Goal: Task Accomplishment & Management: Manage account settings

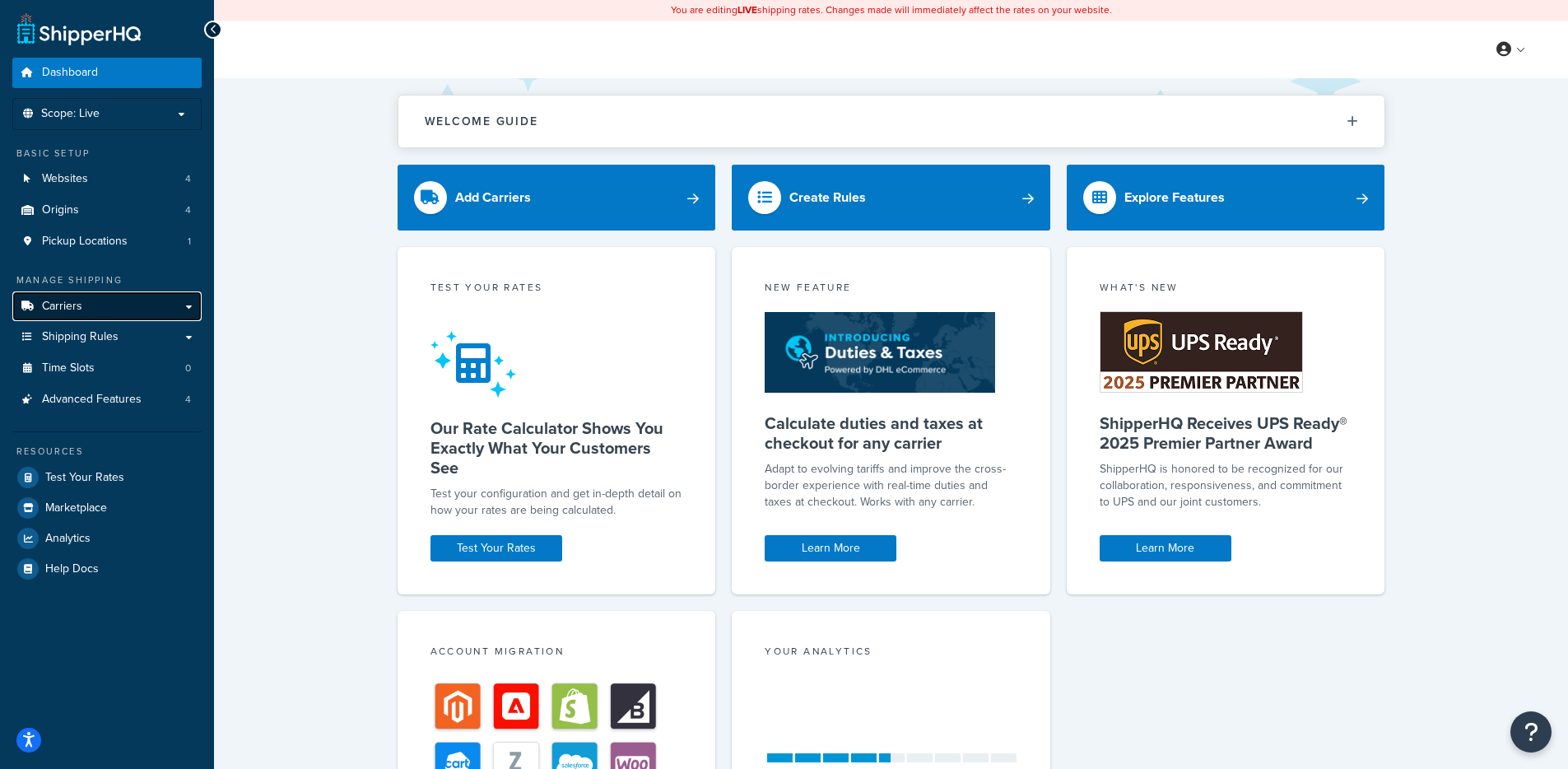
click at [113, 309] on link "Carriers" at bounding box center [107, 306] width 190 height 30
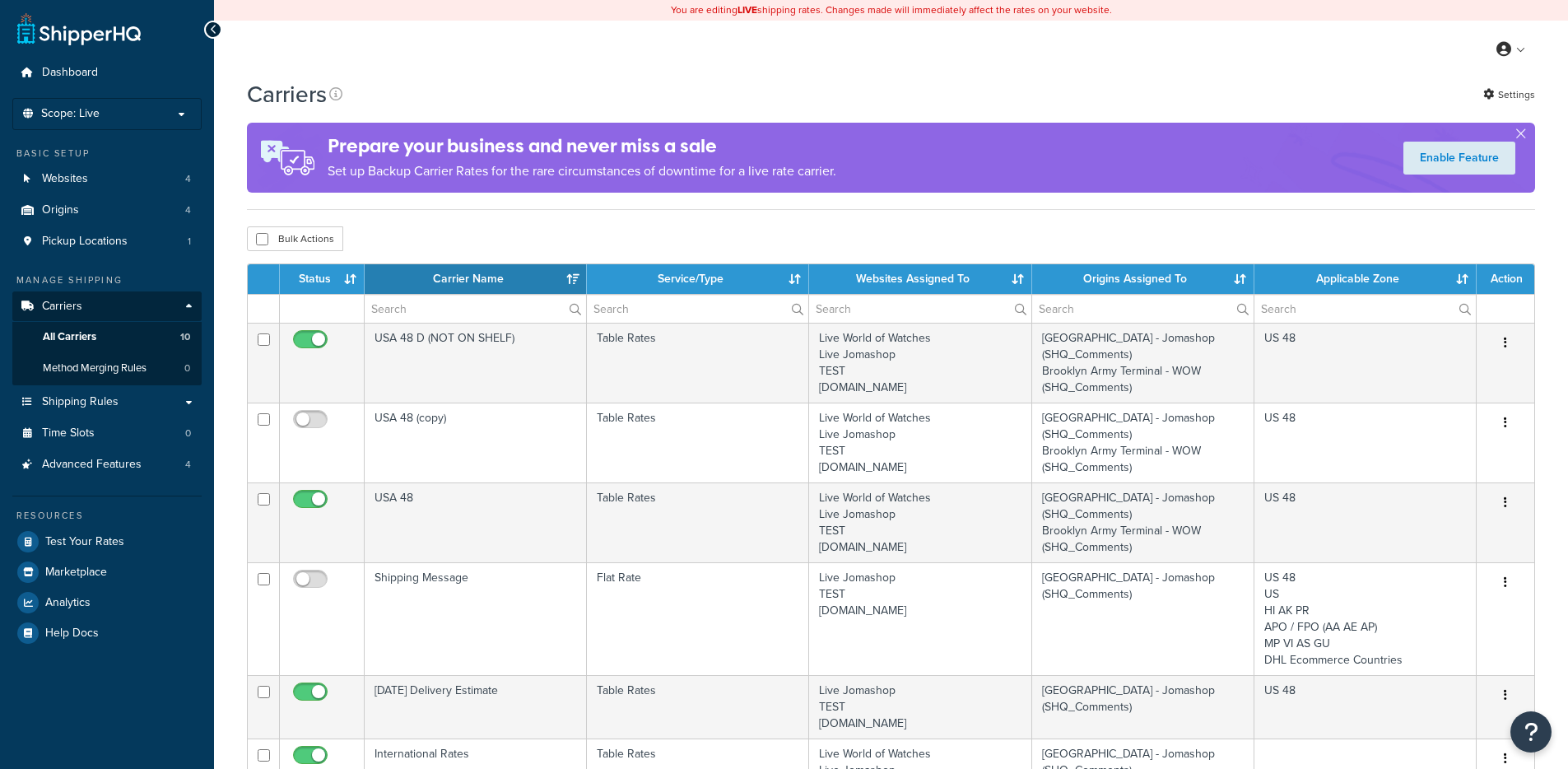
select select "15"
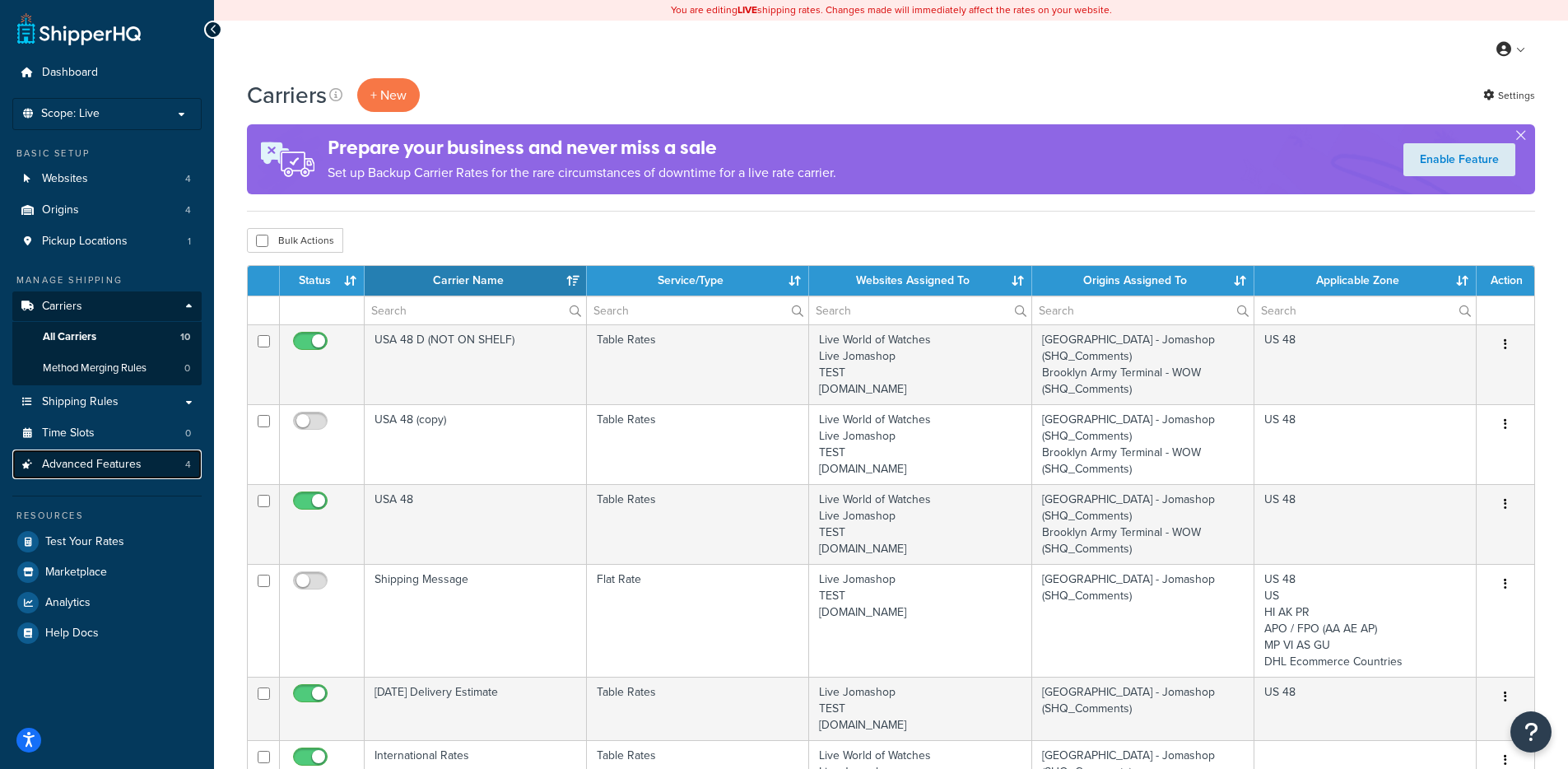
click at [177, 469] on link "Advanced Features 4" at bounding box center [107, 464] width 190 height 30
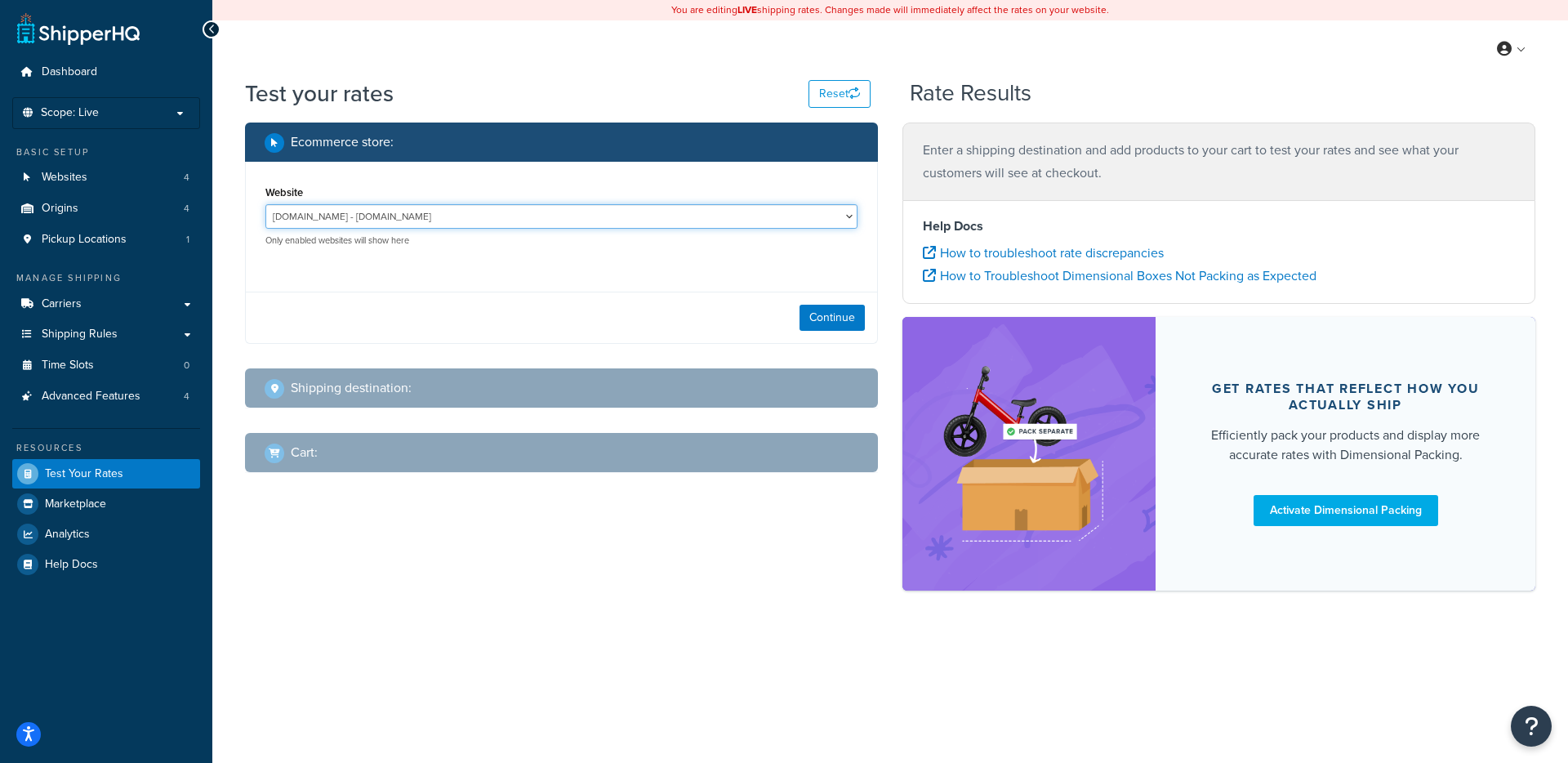
click at [774, 210] on select "jomashop-m2.ddev.site - jomashop-m2.ddev.site Live Jomashop - https://www.jomas…" at bounding box center [561, 216] width 592 height 24
select select "c593598c520429d542d6944a9ea1c6d4"
click at [265, 204] on select "jomashop-m2.ddev.site - jomashop-m2.ddev.site Live Jomashop - https://www.jomas…" at bounding box center [561, 216] width 592 height 24
click at [861, 331] on div "Continue" at bounding box center [561, 317] width 631 height 52
click at [820, 330] on button "Continue" at bounding box center [832, 317] width 65 height 26
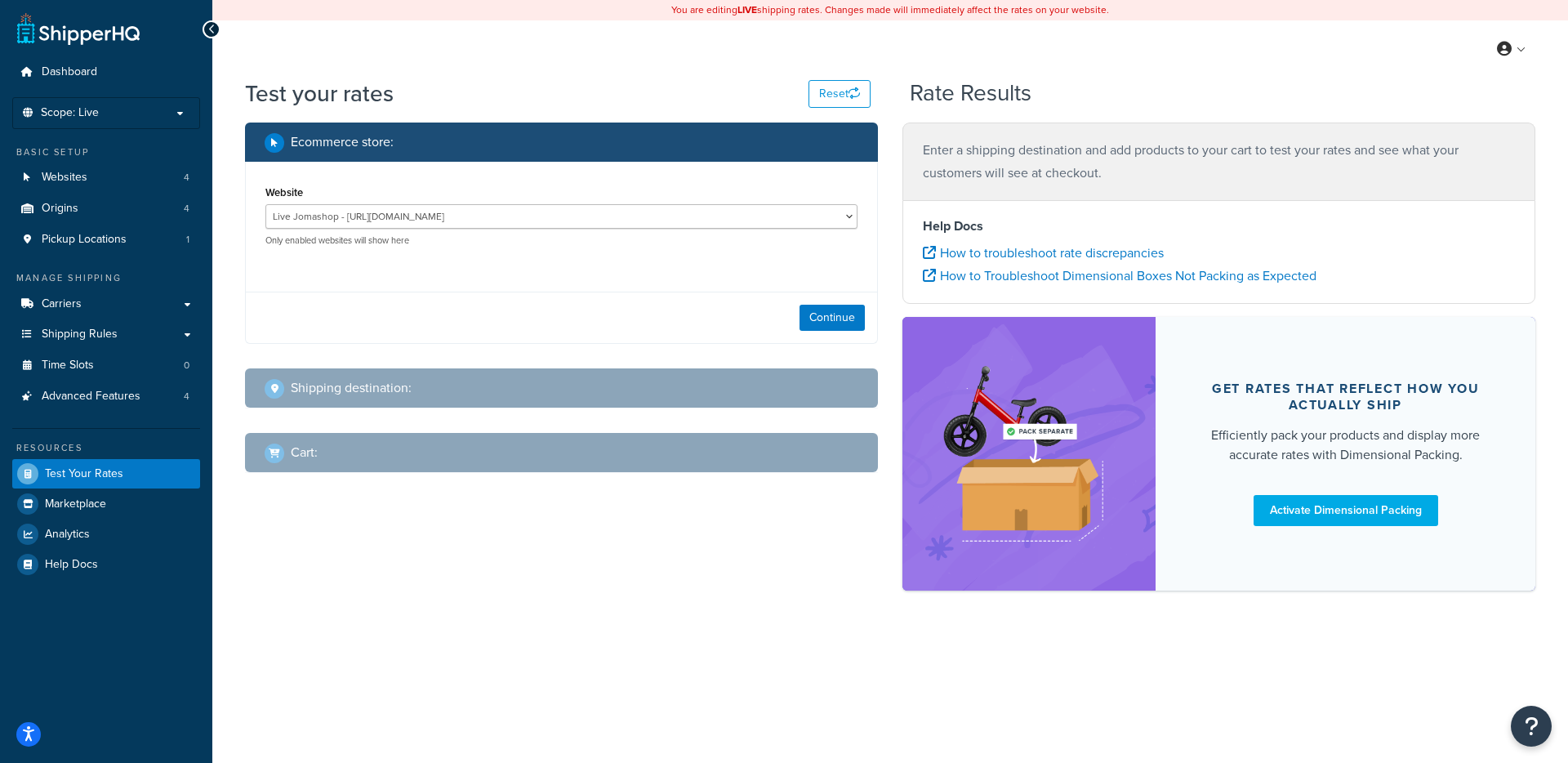
select select "TX"
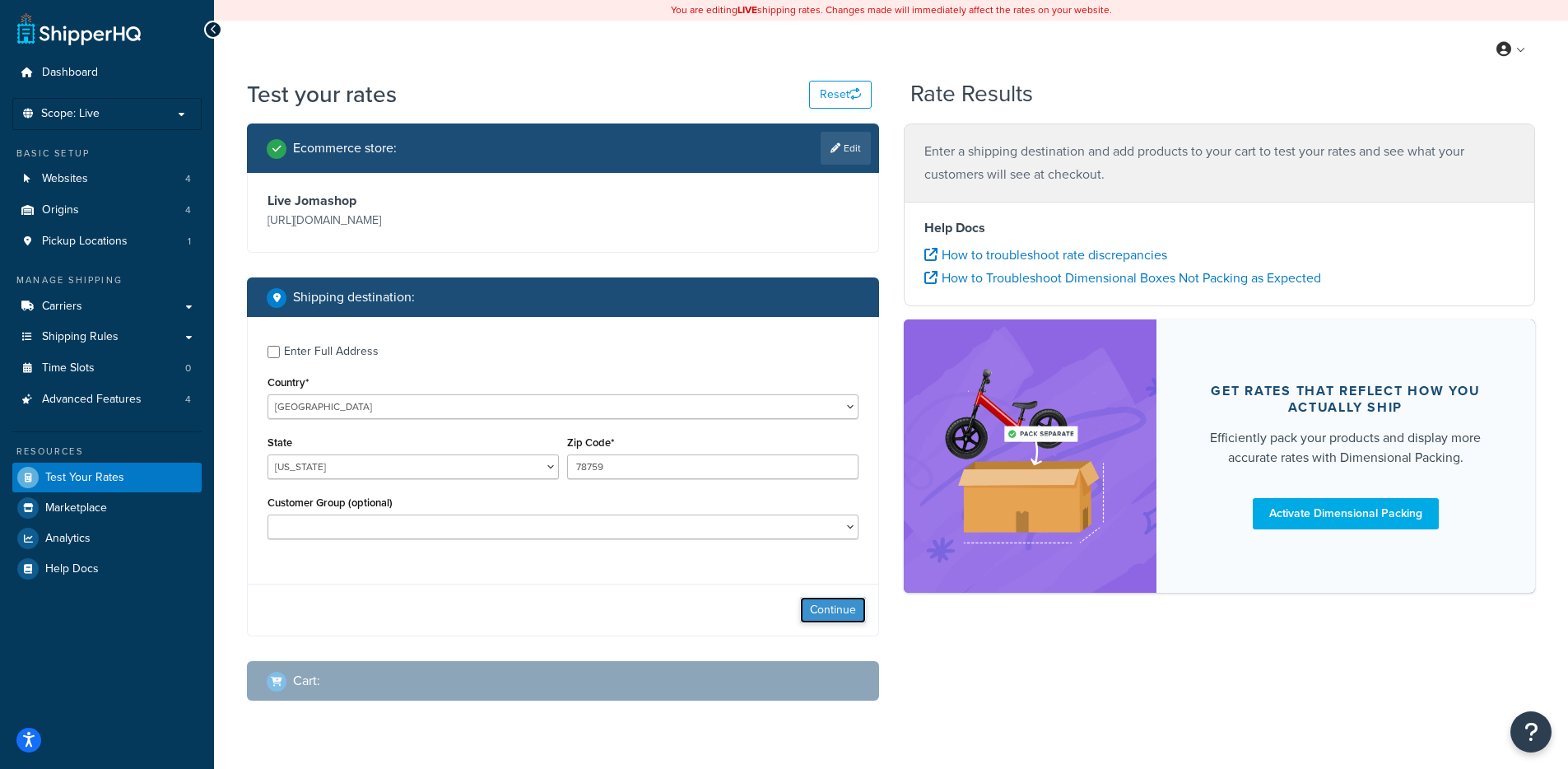
click at [847, 603] on button "Continue" at bounding box center [833, 610] width 66 height 27
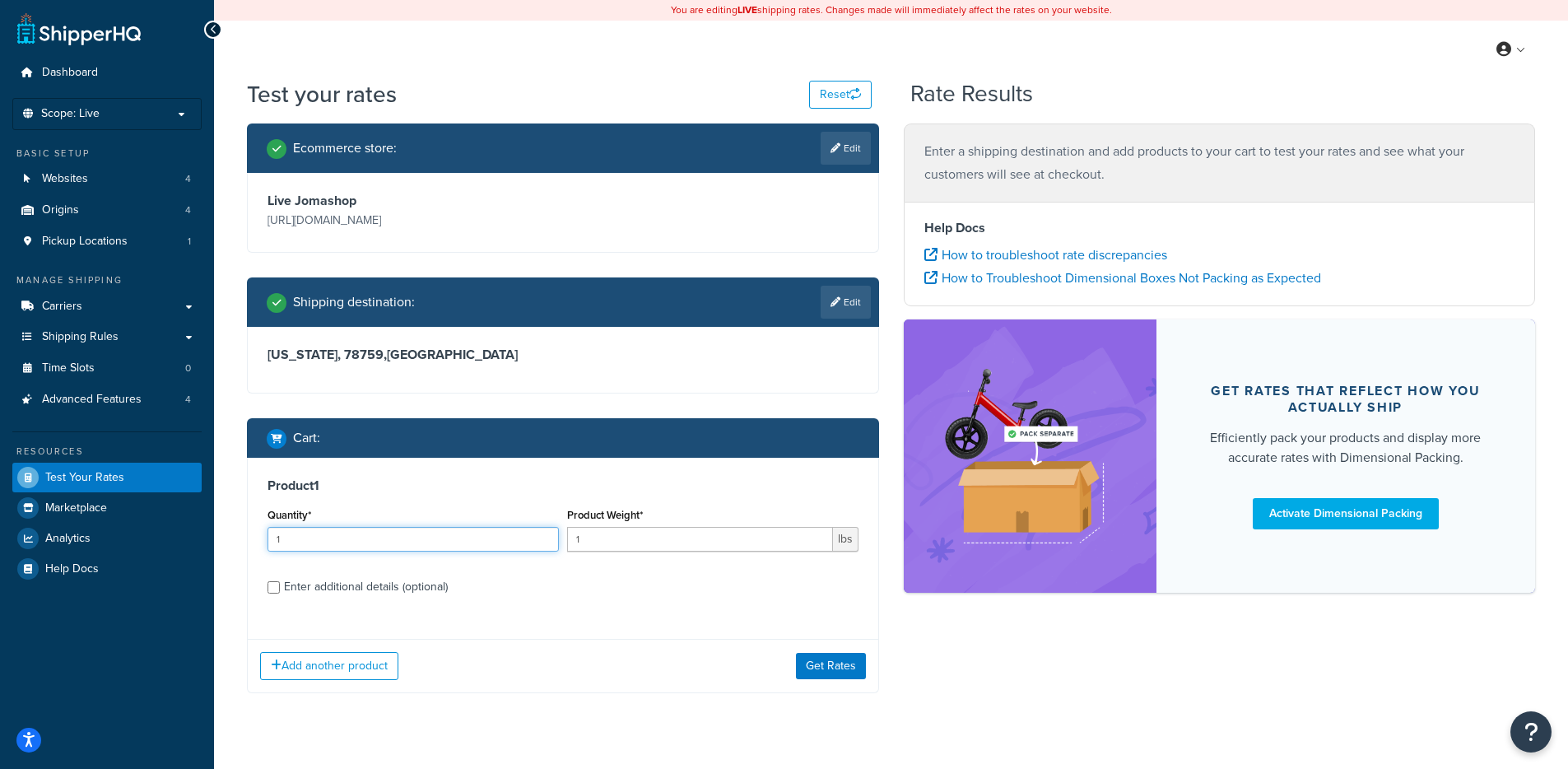
click at [328, 529] on input "1" at bounding box center [413, 539] width 291 height 25
click at [843, 675] on button "Get Rates" at bounding box center [831, 666] width 70 height 27
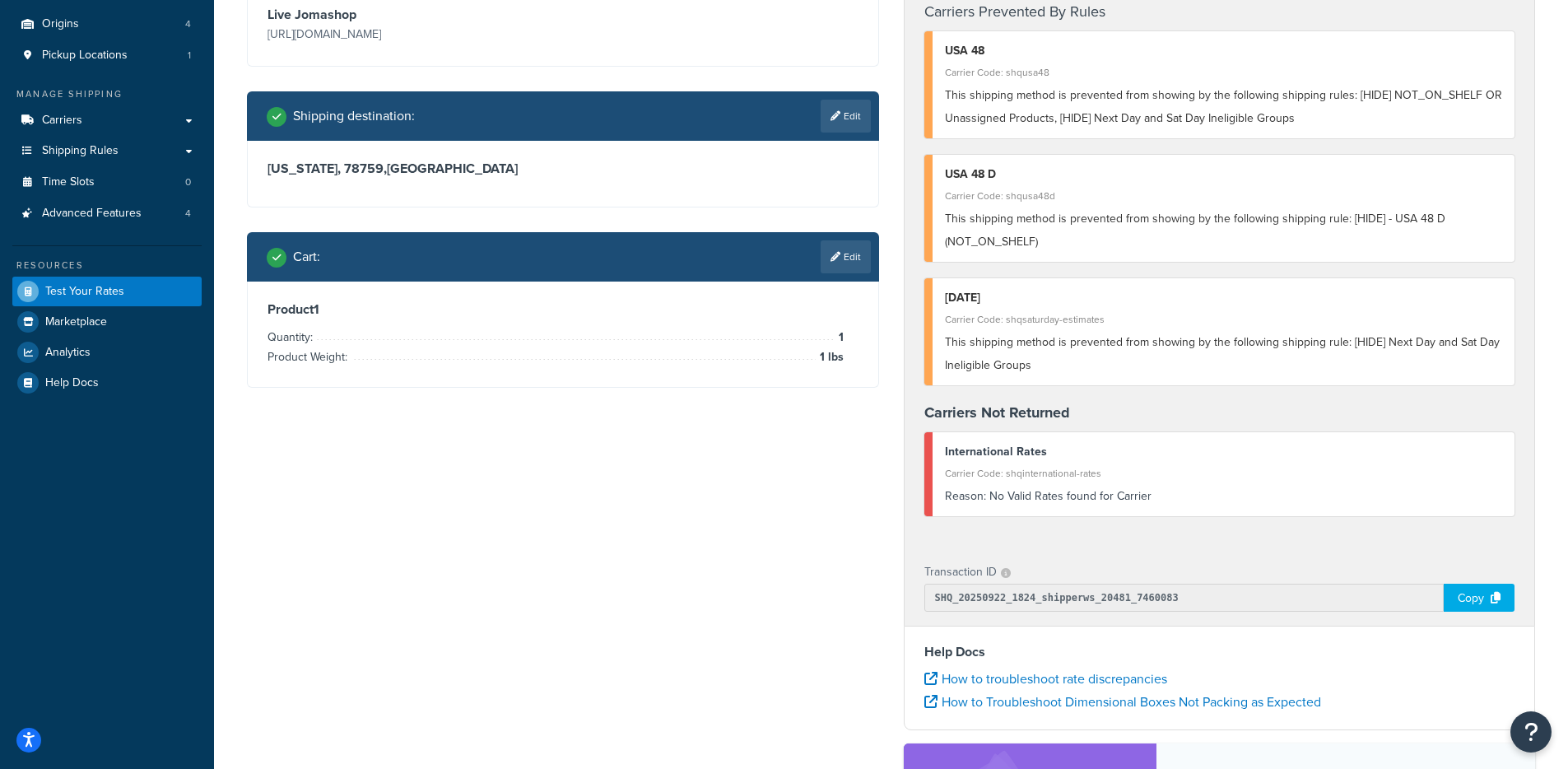
scroll to position [183, 0]
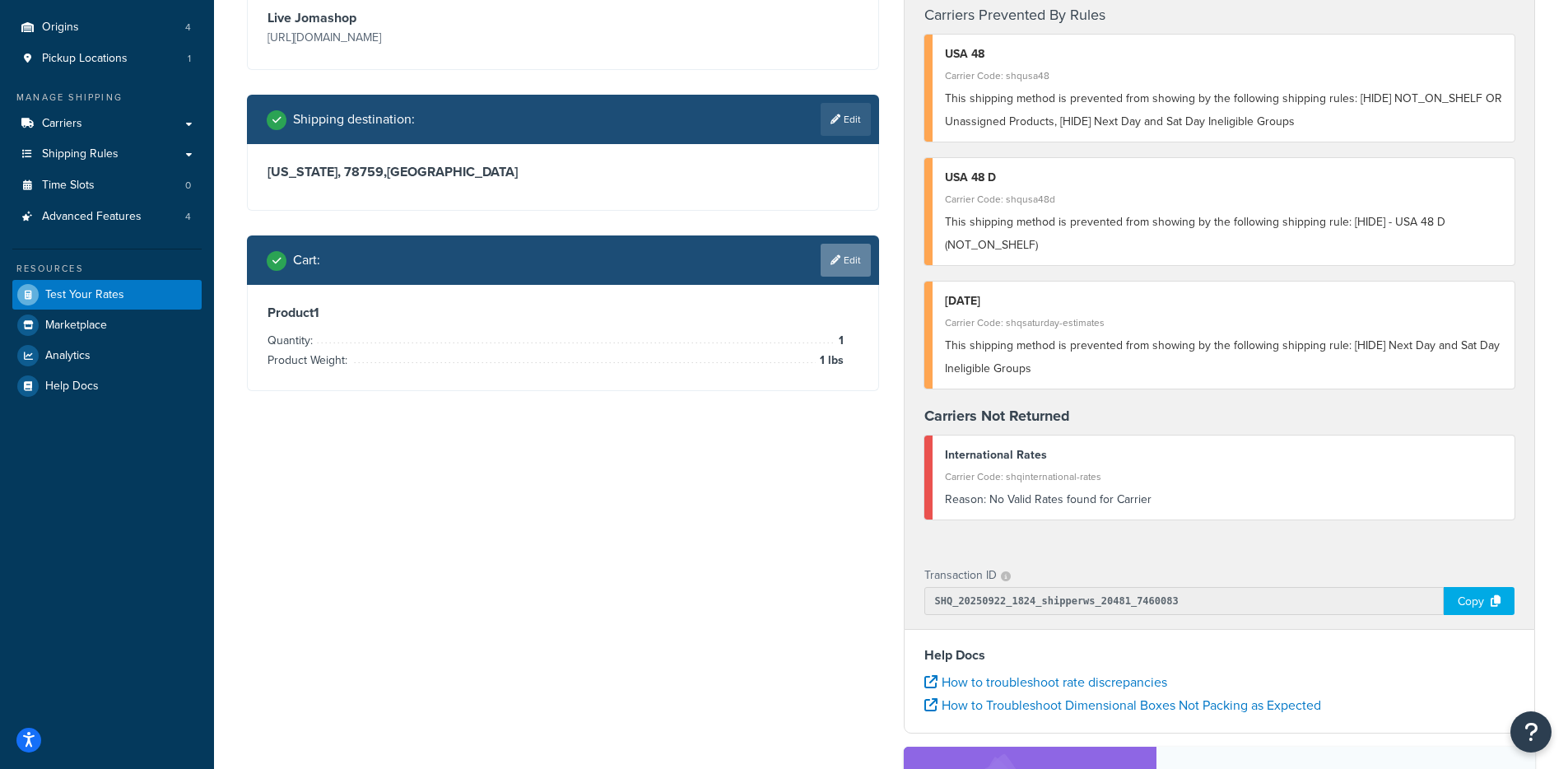
click at [860, 244] on link "Edit" at bounding box center [845, 260] width 50 height 32
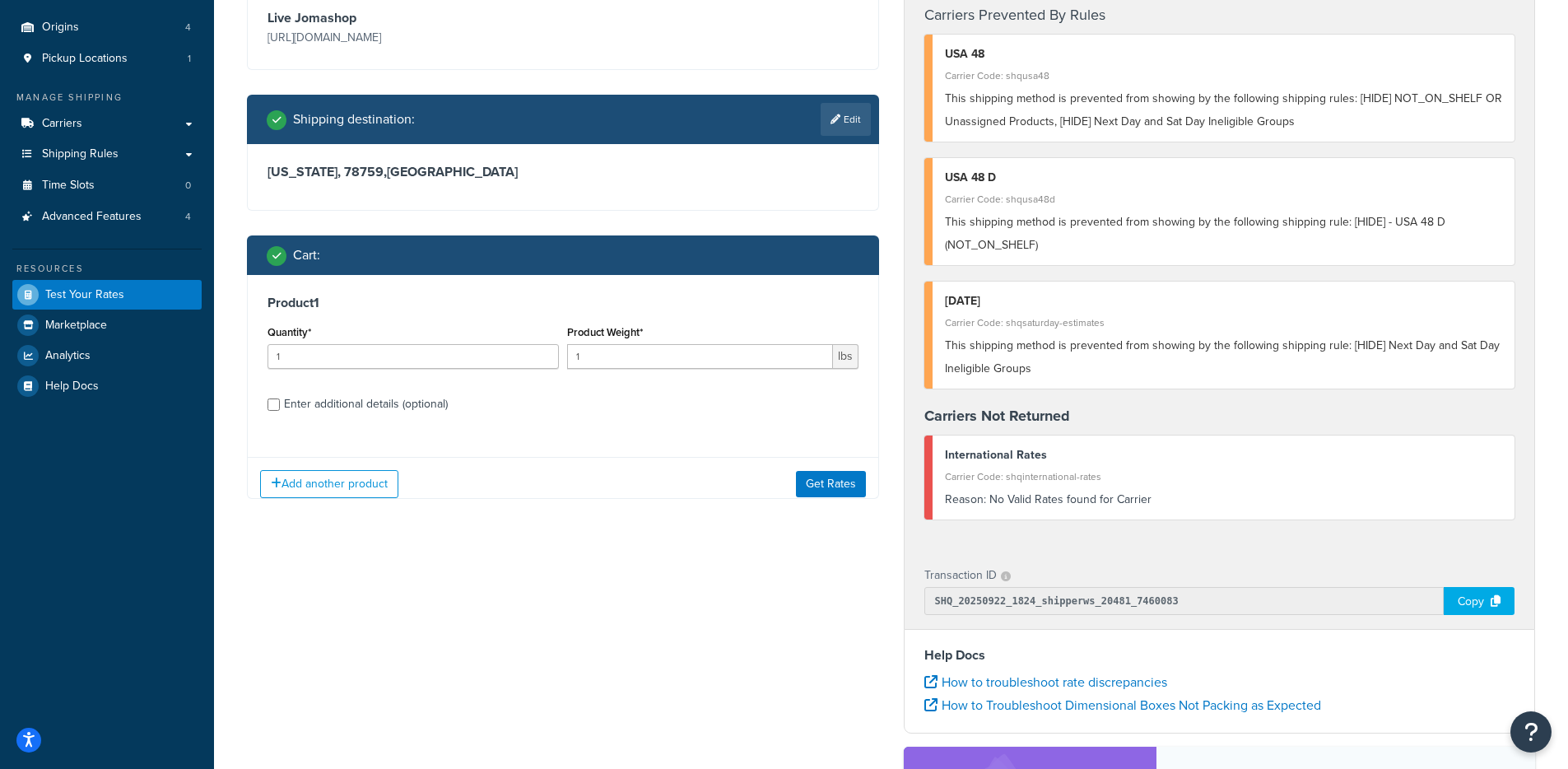
click at [857, 250] on div "Cart :" at bounding box center [568, 255] width 605 height 23
click at [421, 396] on div "Enter additional details (optional)" at bounding box center [366, 403] width 164 height 23
click at [280, 398] on input "Enter additional details (optional)" at bounding box center [273, 404] width 13 height 13
checkbox input "true"
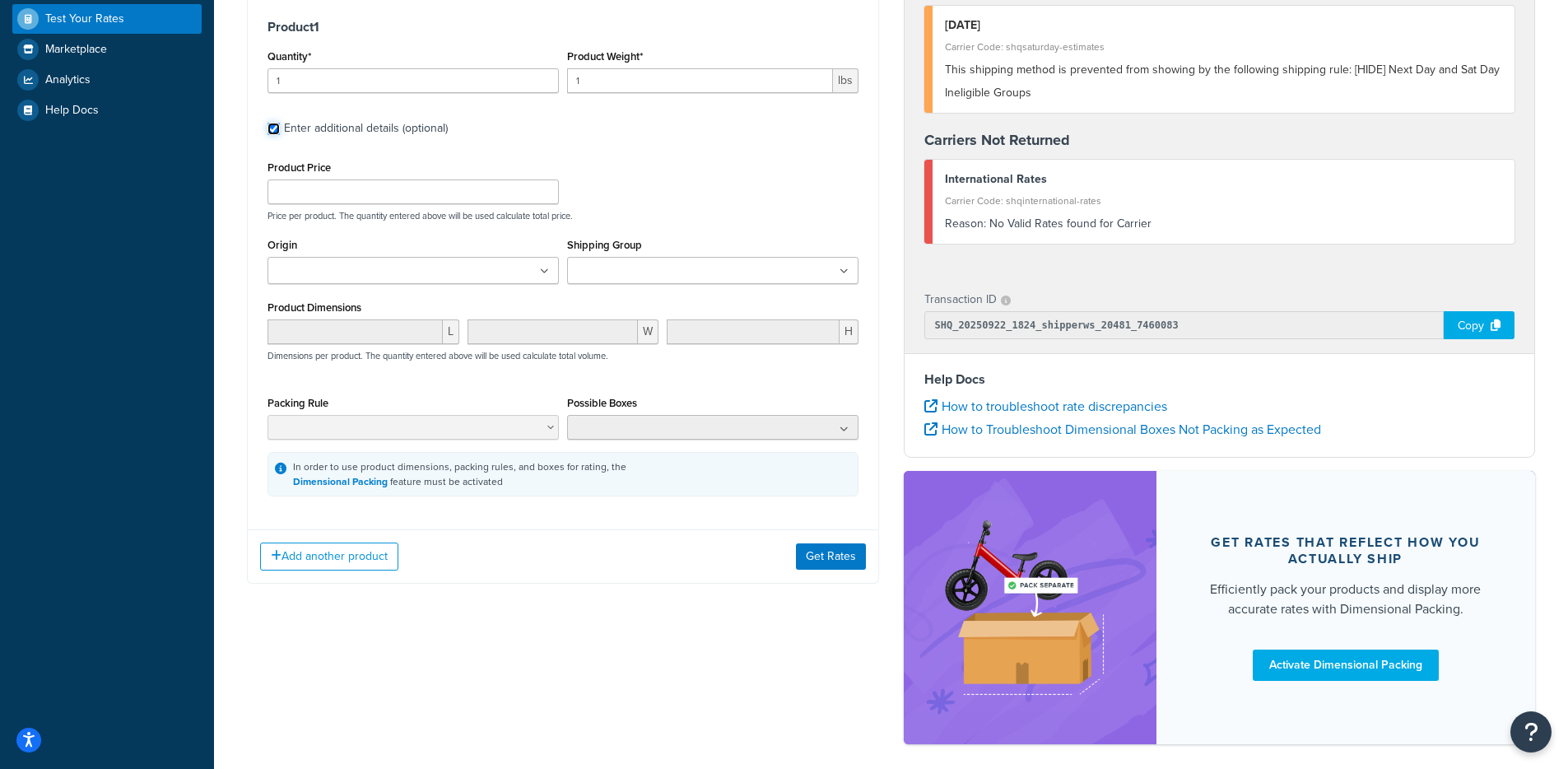
scroll to position [503, 0]
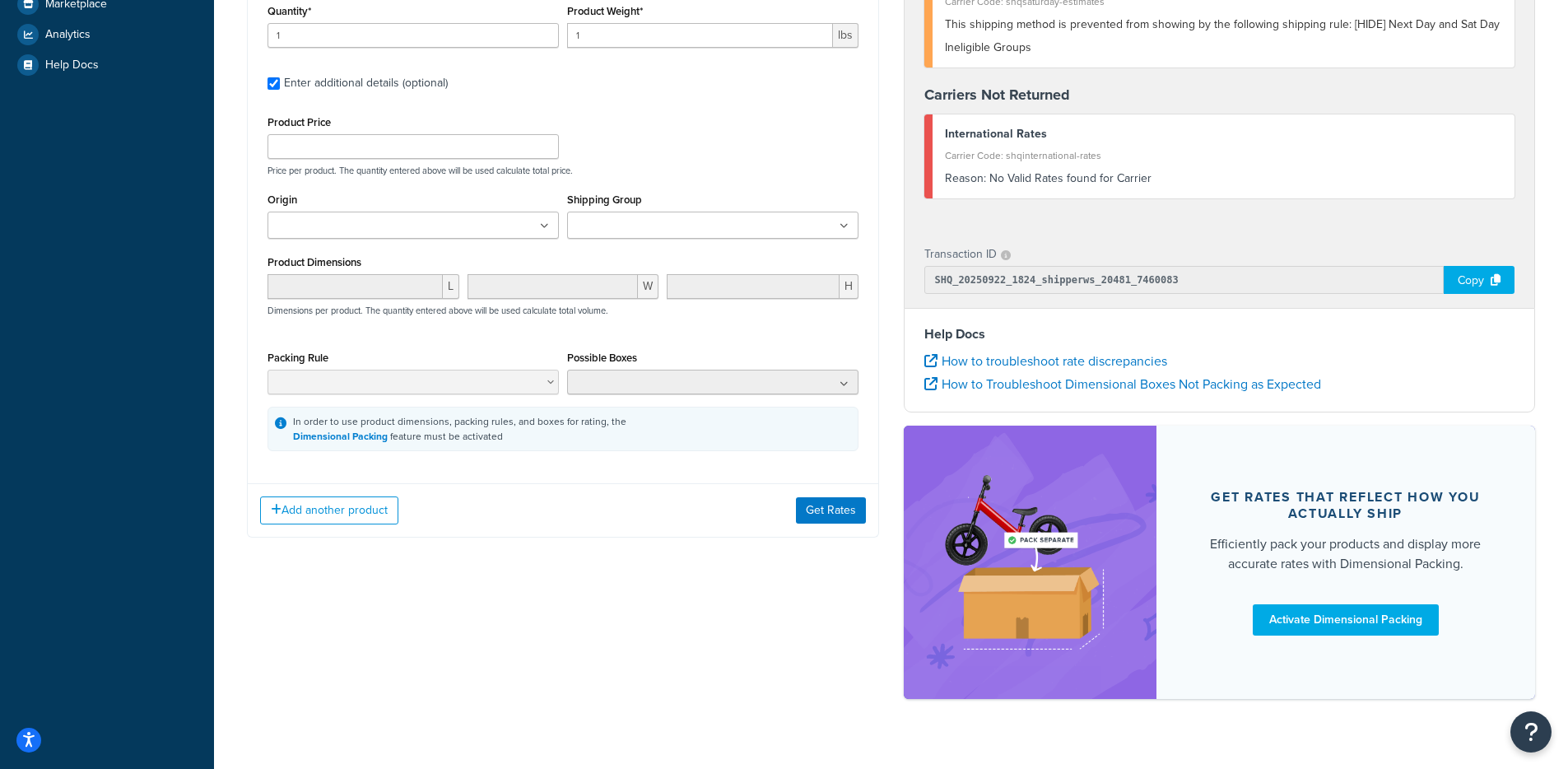
click at [736, 241] on div "Shipping Group DOLLARSALE FBA FRAGRANCES HAZMAT_PYTHON HOLIDAY_DS HOLIDAY_EXCLU…" at bounding box center [713, 220] width 300 height 63
click at [740, 233] on ul at bounding box center [713, 225] width 291 height 28
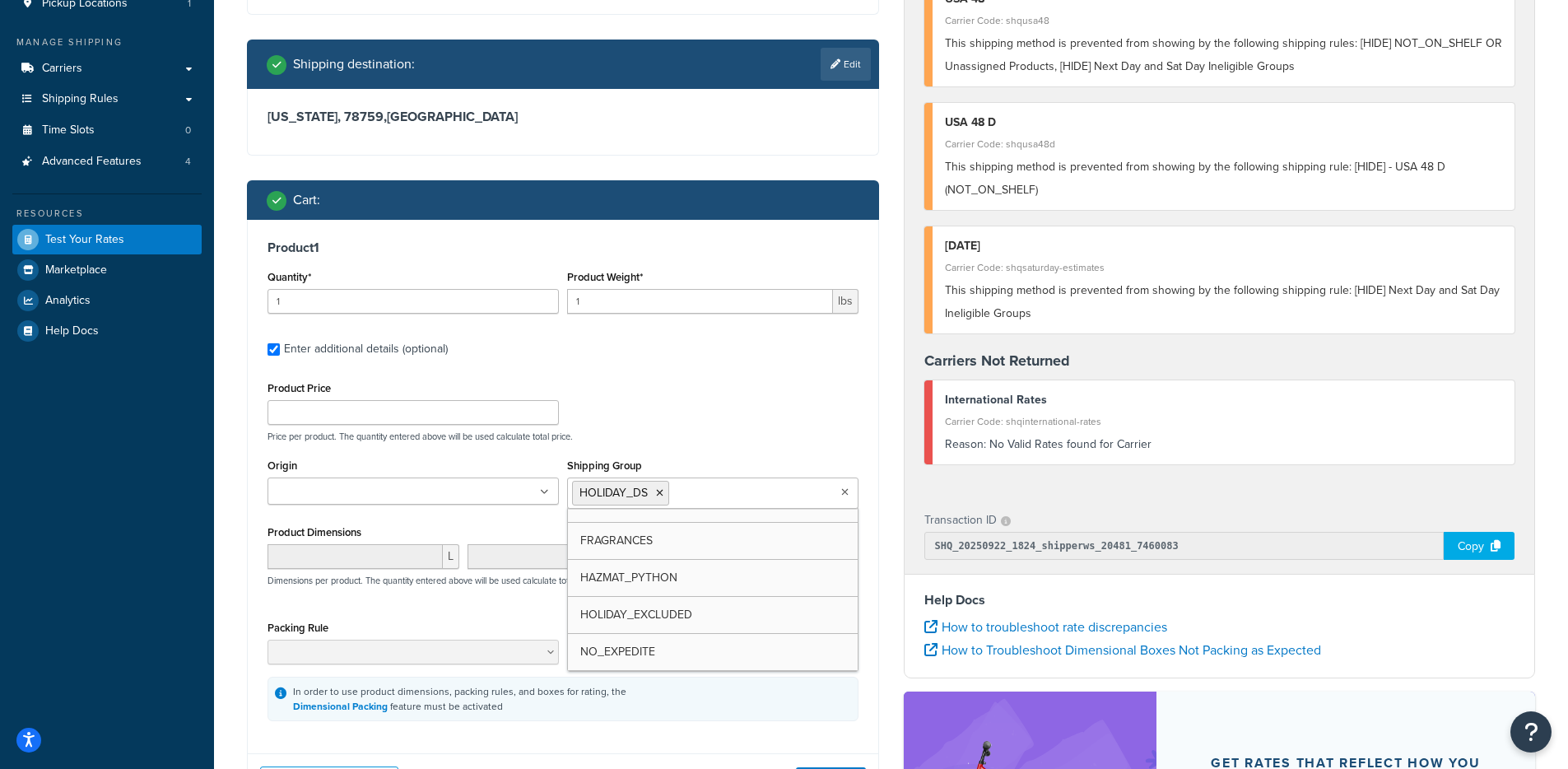
scroll to position [534, 0]
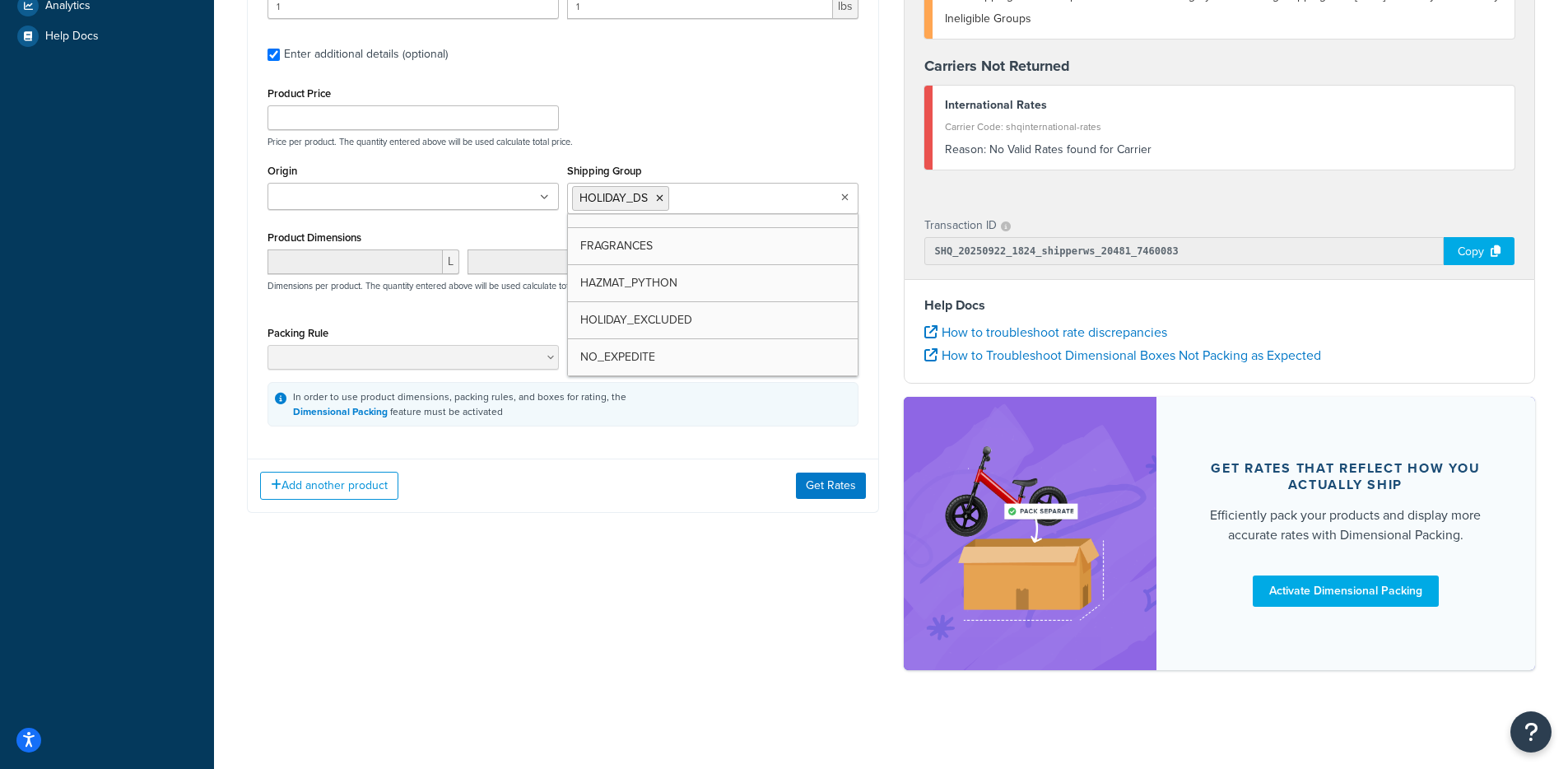
click at [687, 469] on div "Add another product Get Rates" at bounding box center [562, 485] width 630 height 53
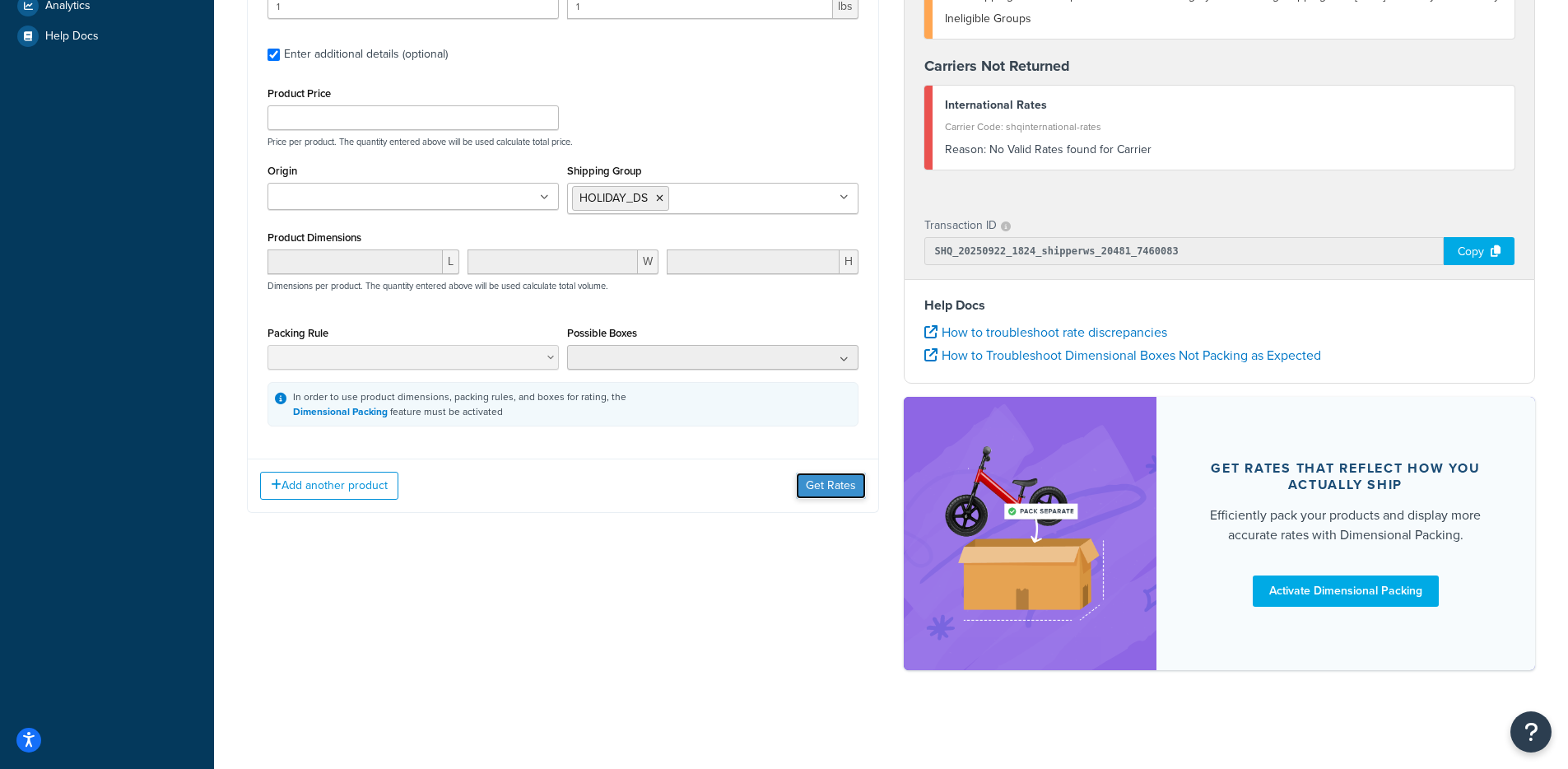
click at [852, 486] on button "Get Rates" at bounding box center [831, 486] width 70 height 27
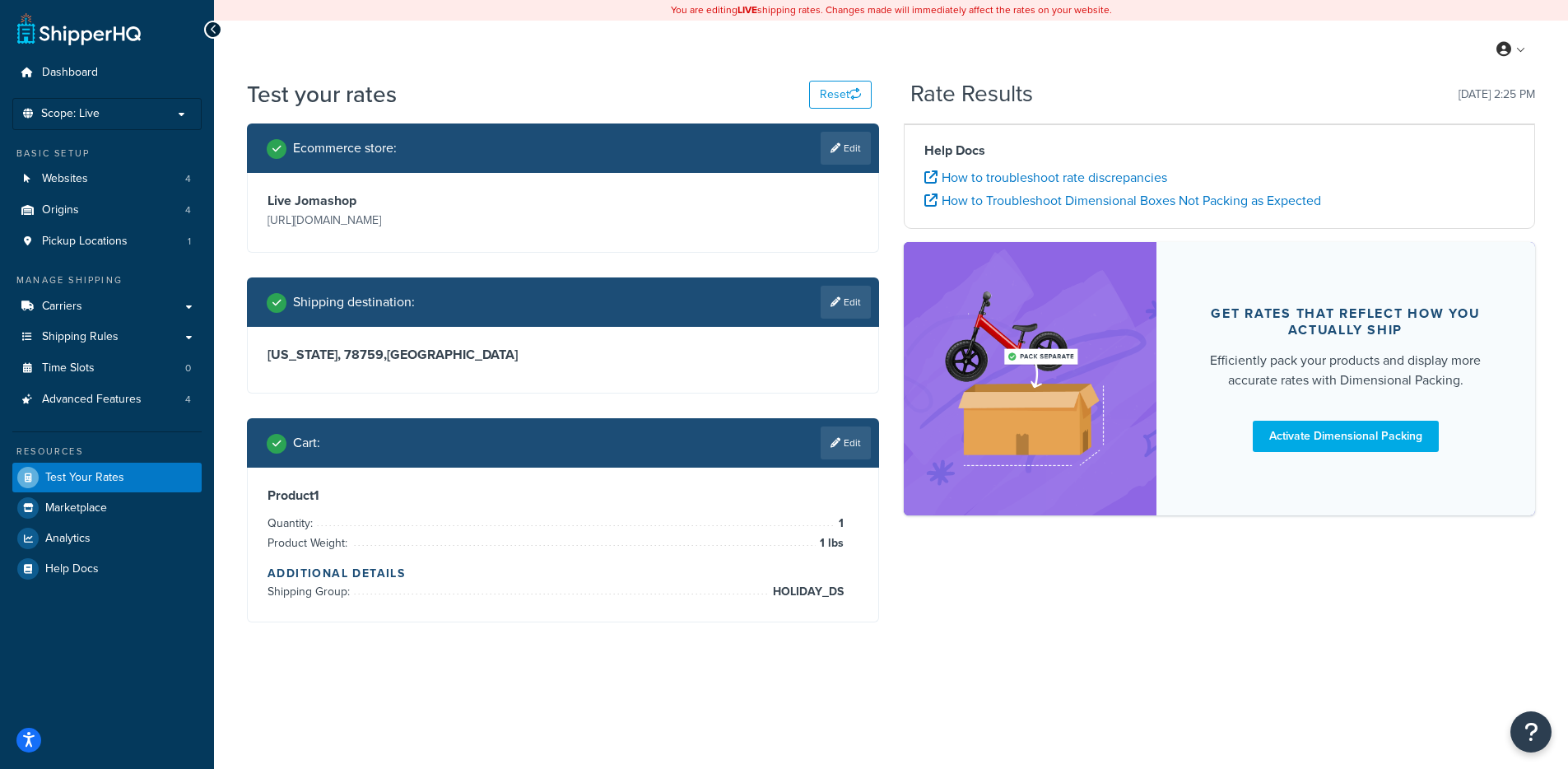
scroll to position [0, 0]
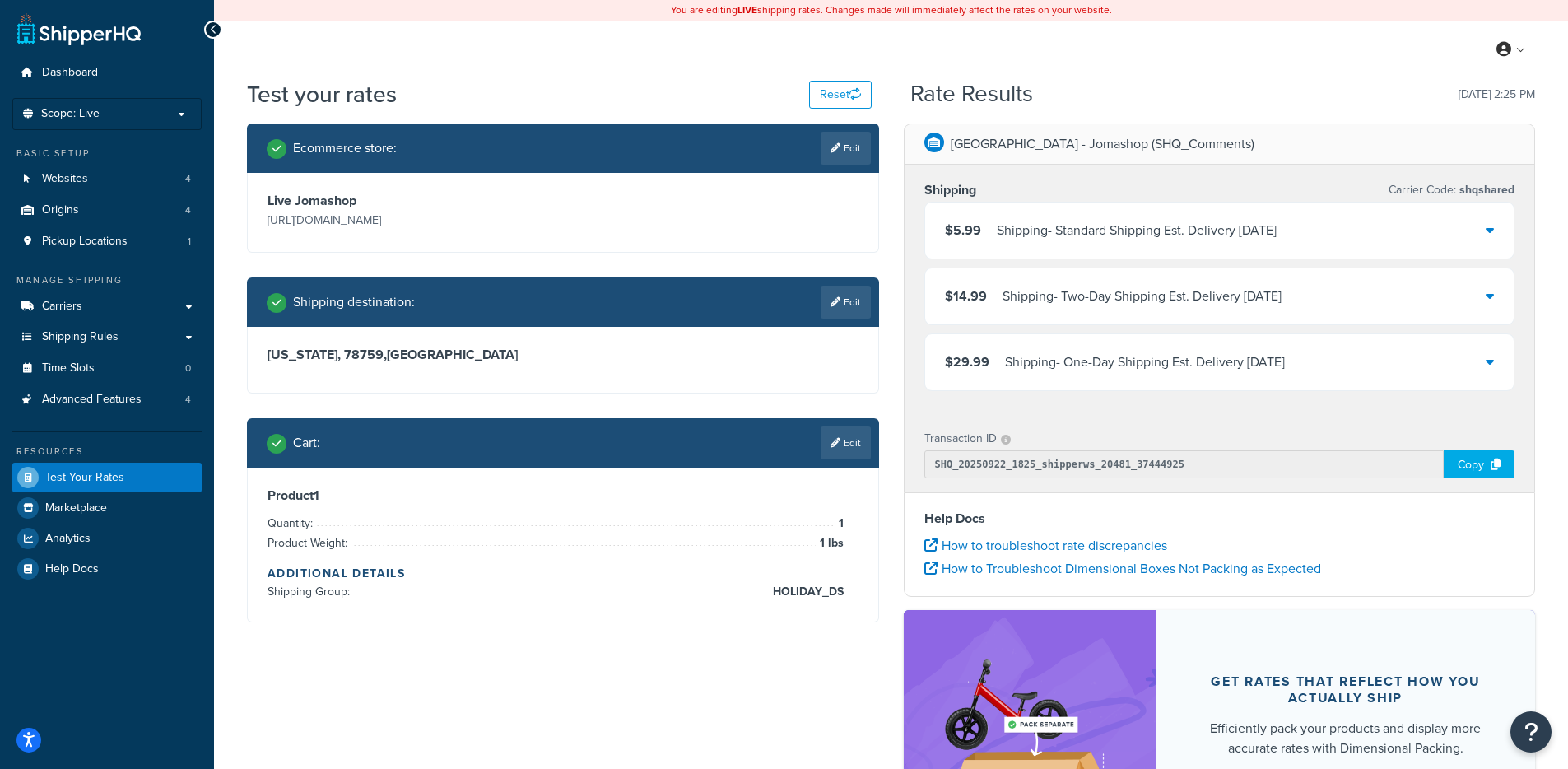
click at [1100, 224] on div "Shipping - Standard Shipping Est. Delivery Tue, Sep 30, 2025" at bounding box center [1136, 230] width 280 height 23
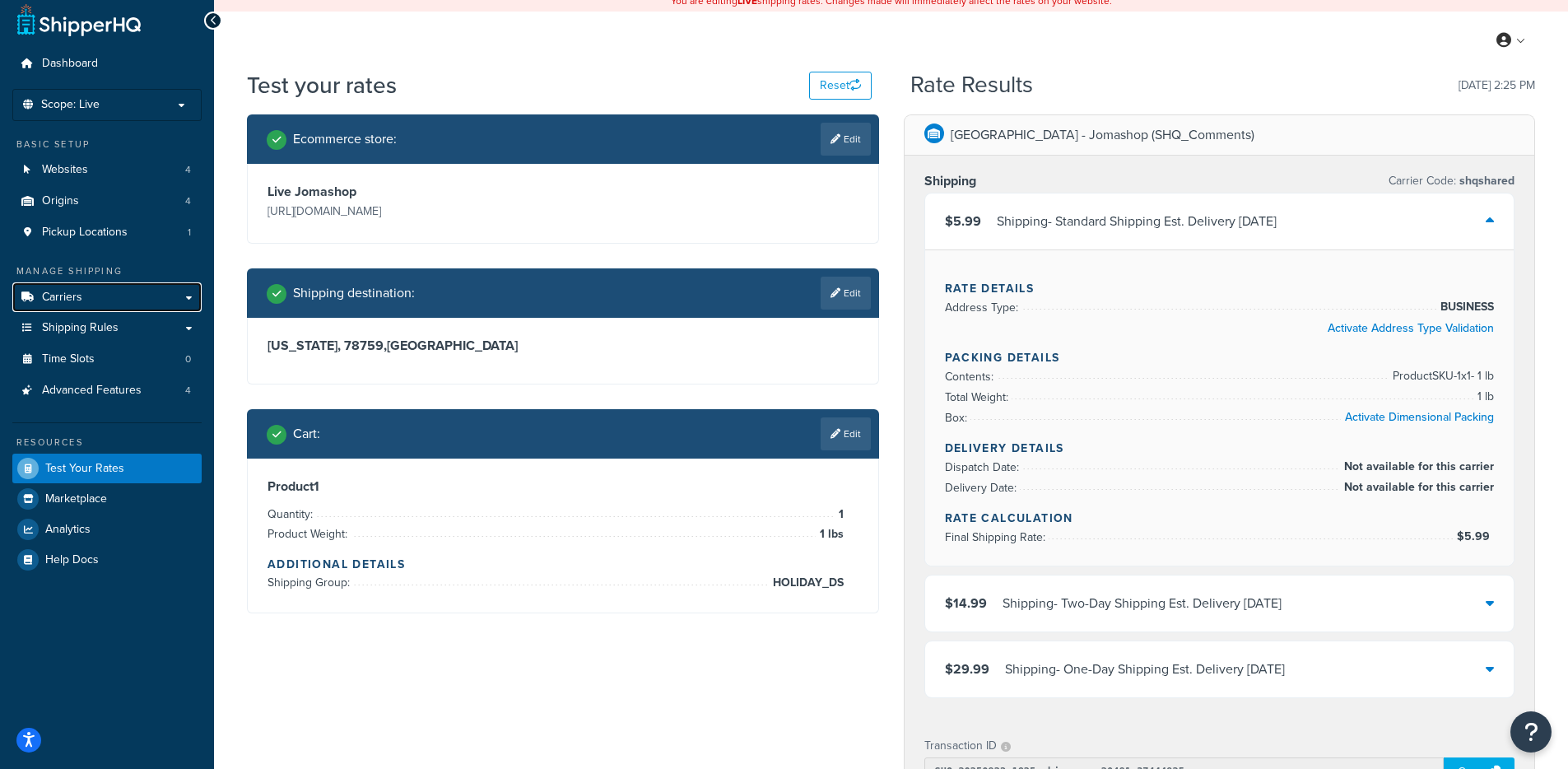
scroll to position [12, 0]
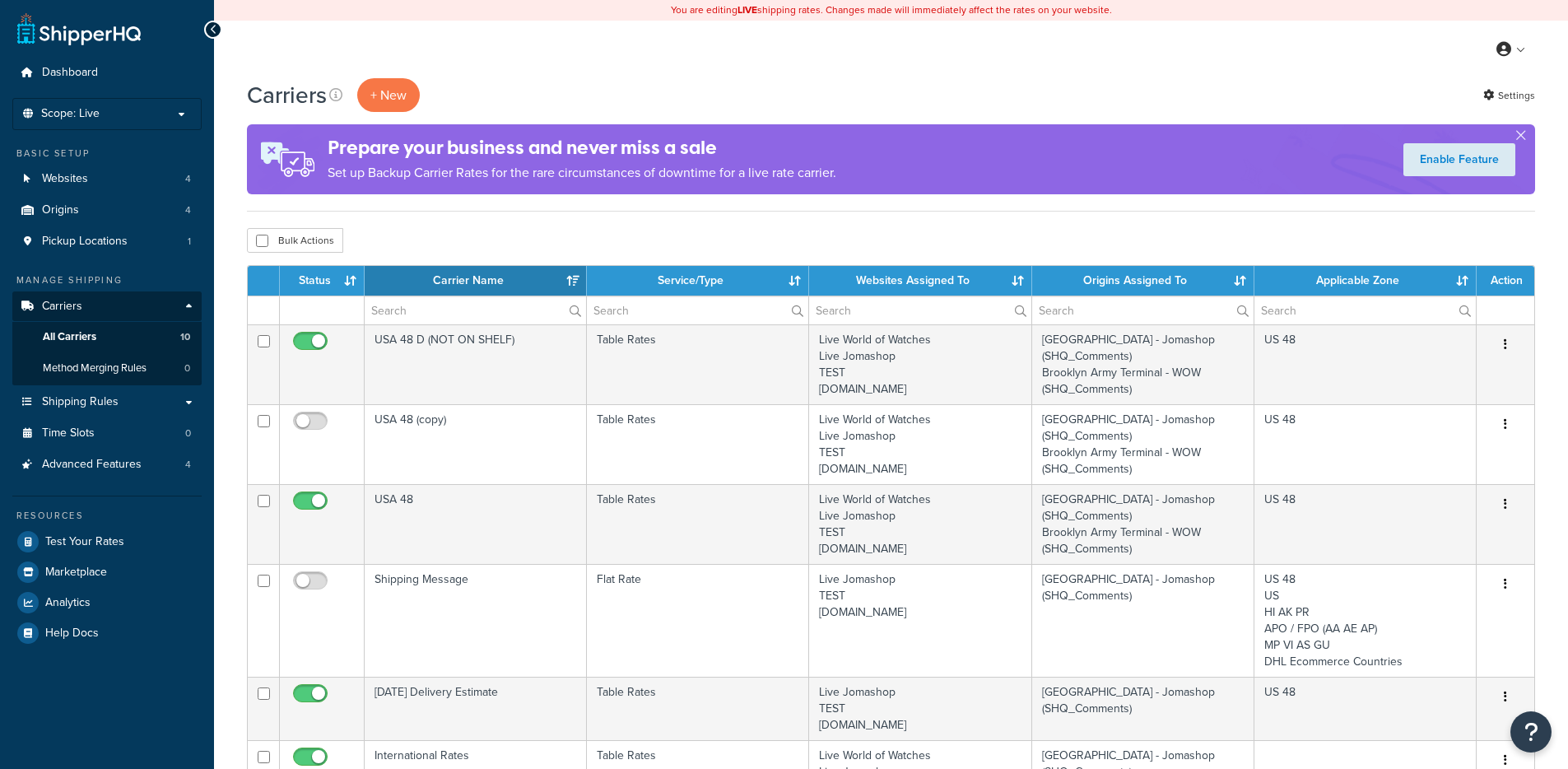
select select "15"
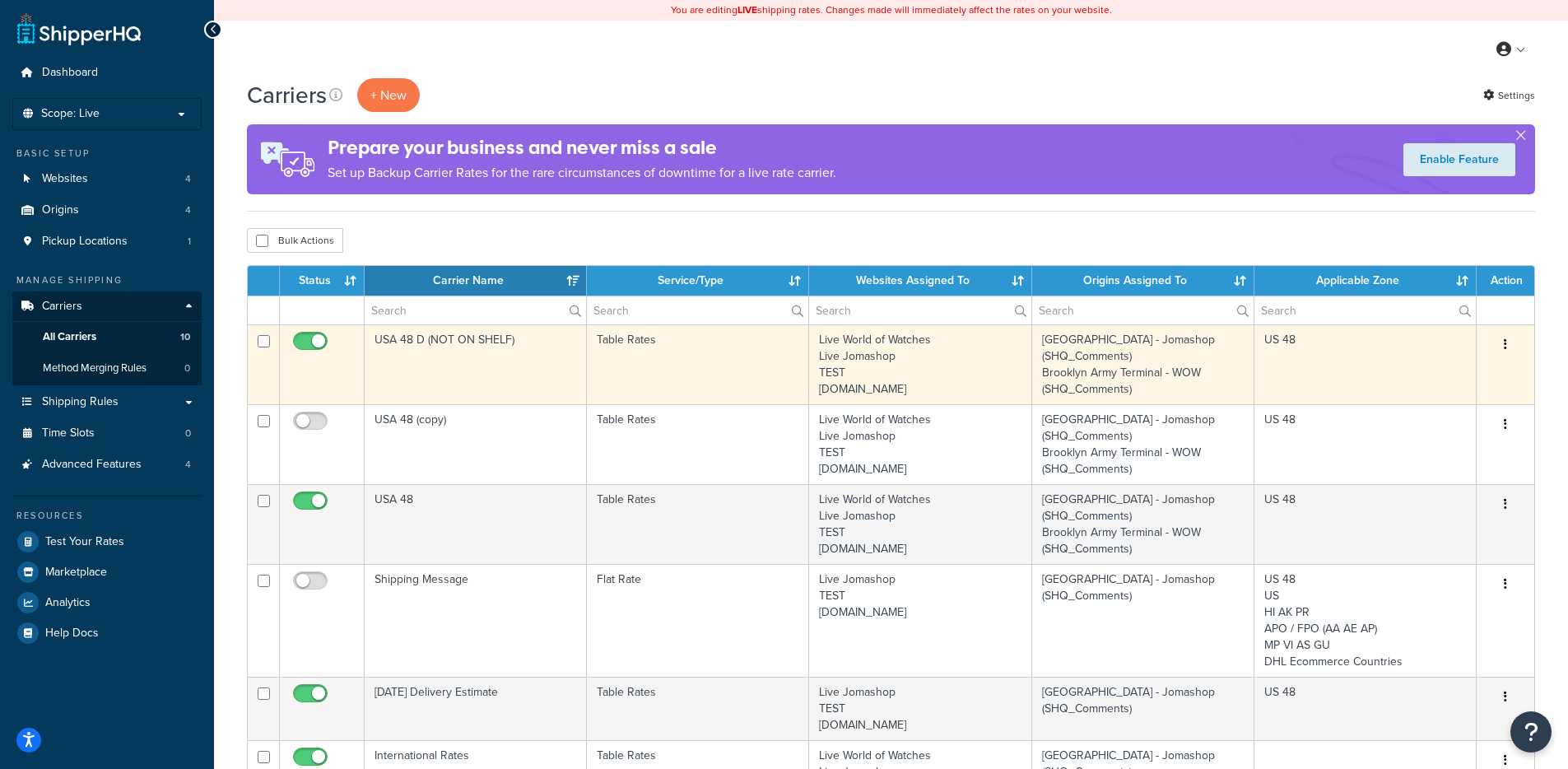
click at [481, 359] on td "USA 48 D (NOT ON SHELF)" at bounding box center [476, 364] width 222 height 80
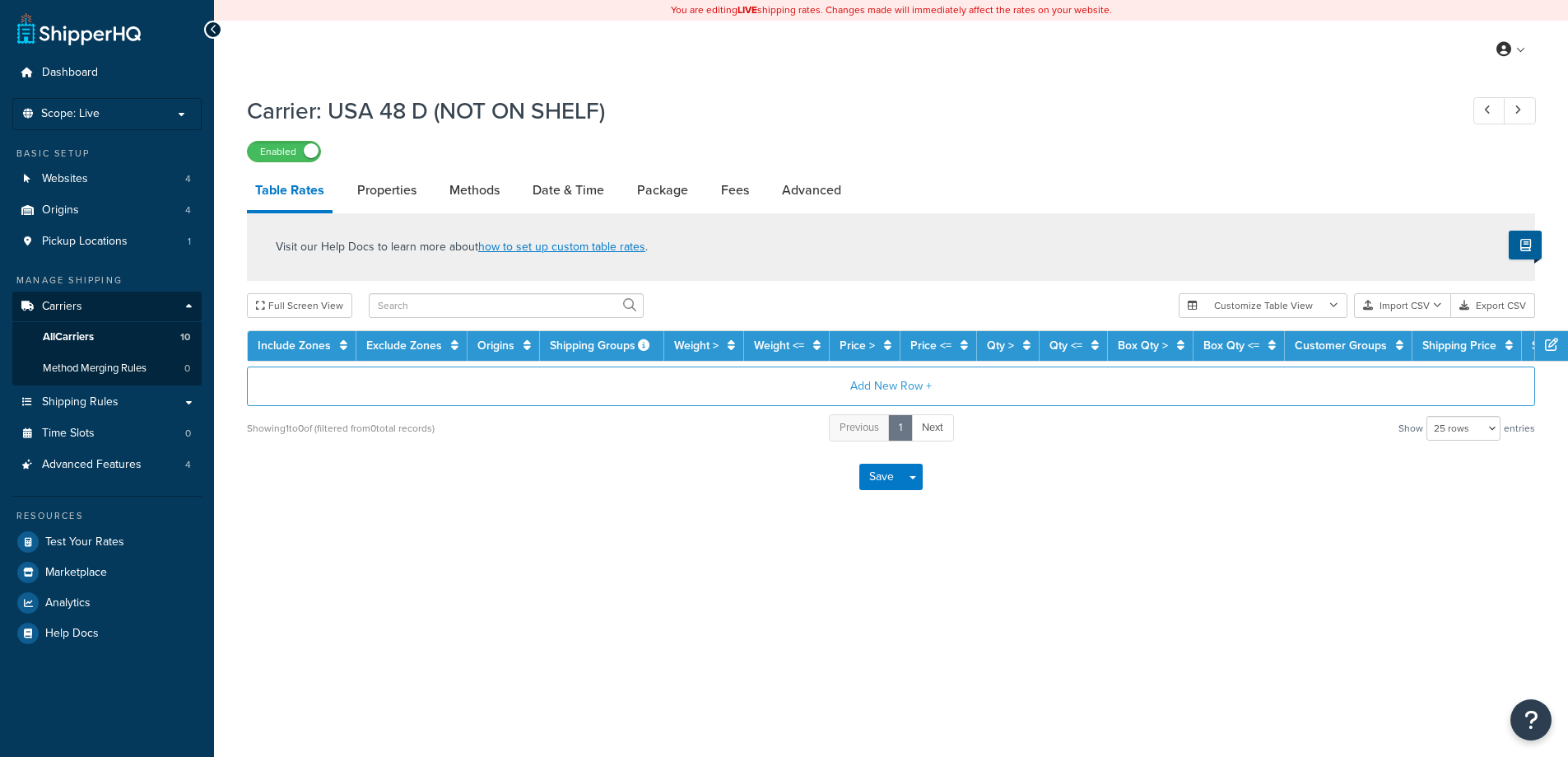
select select "25"
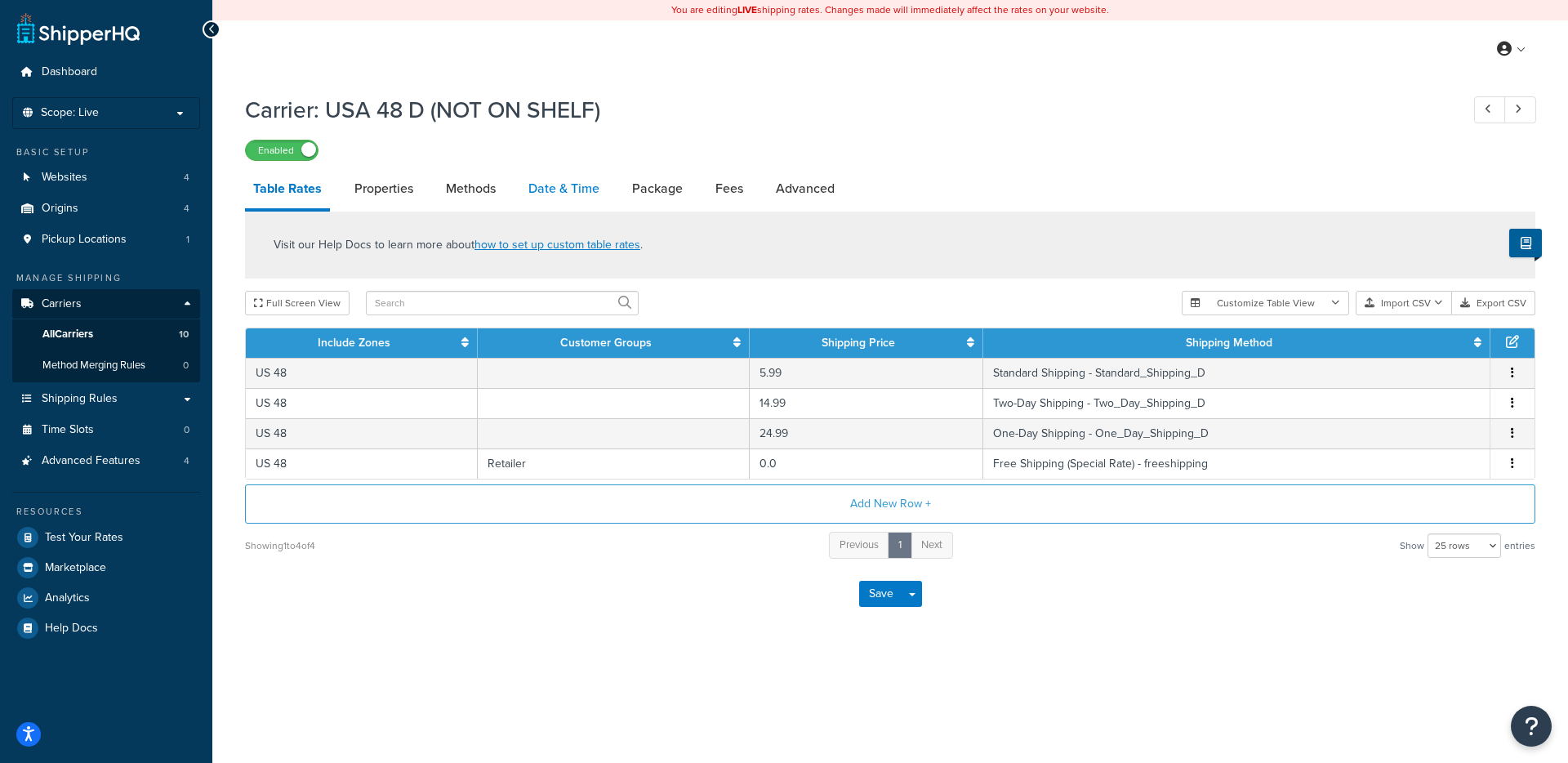
click at [561, 202] on link "Date & Time" at bounding box center [564, 188] width 88 height 39
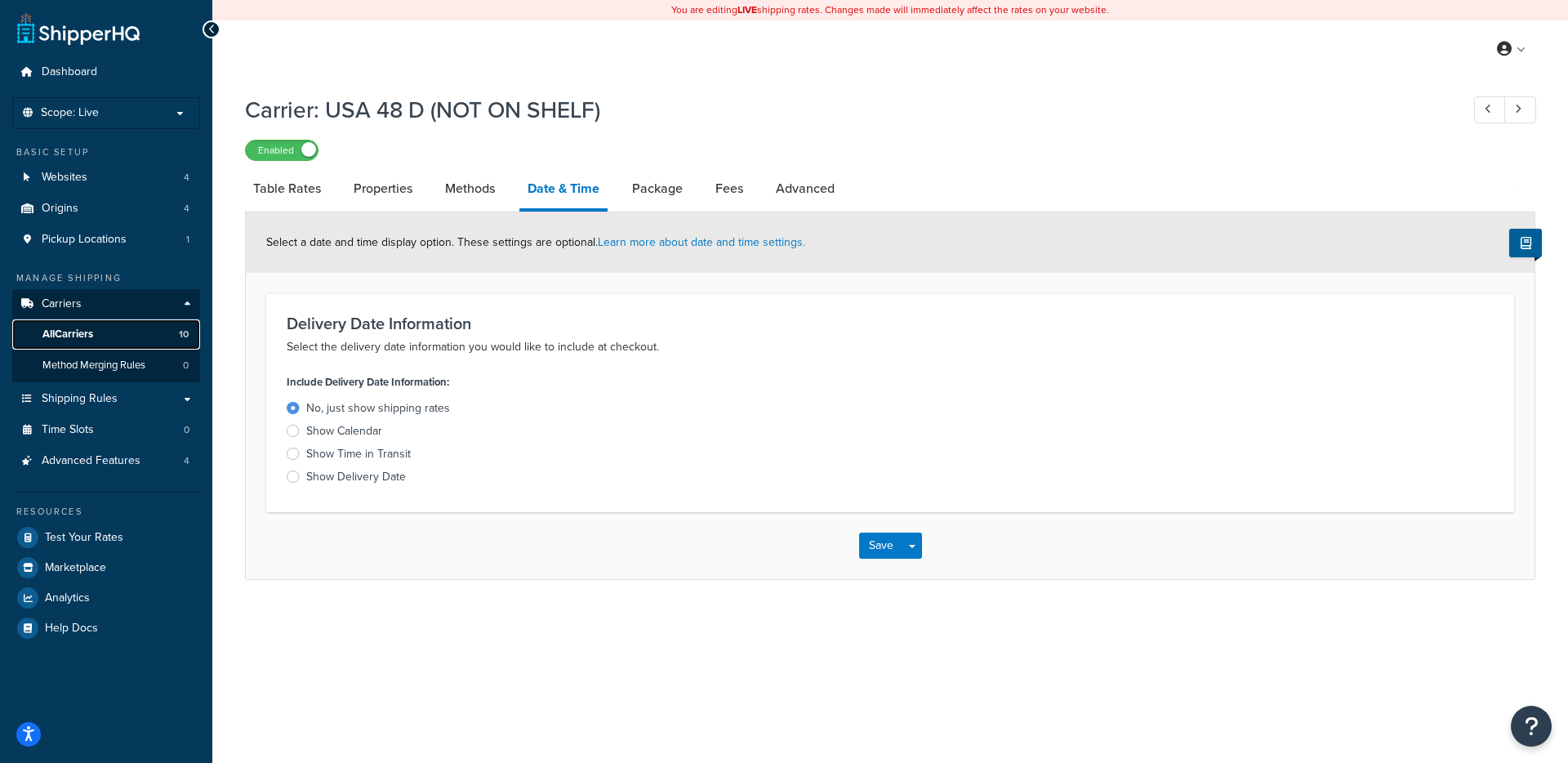
click at [120, 331] on link "All Carriers 10" at bounding box center [106, 334] width 188 height 30
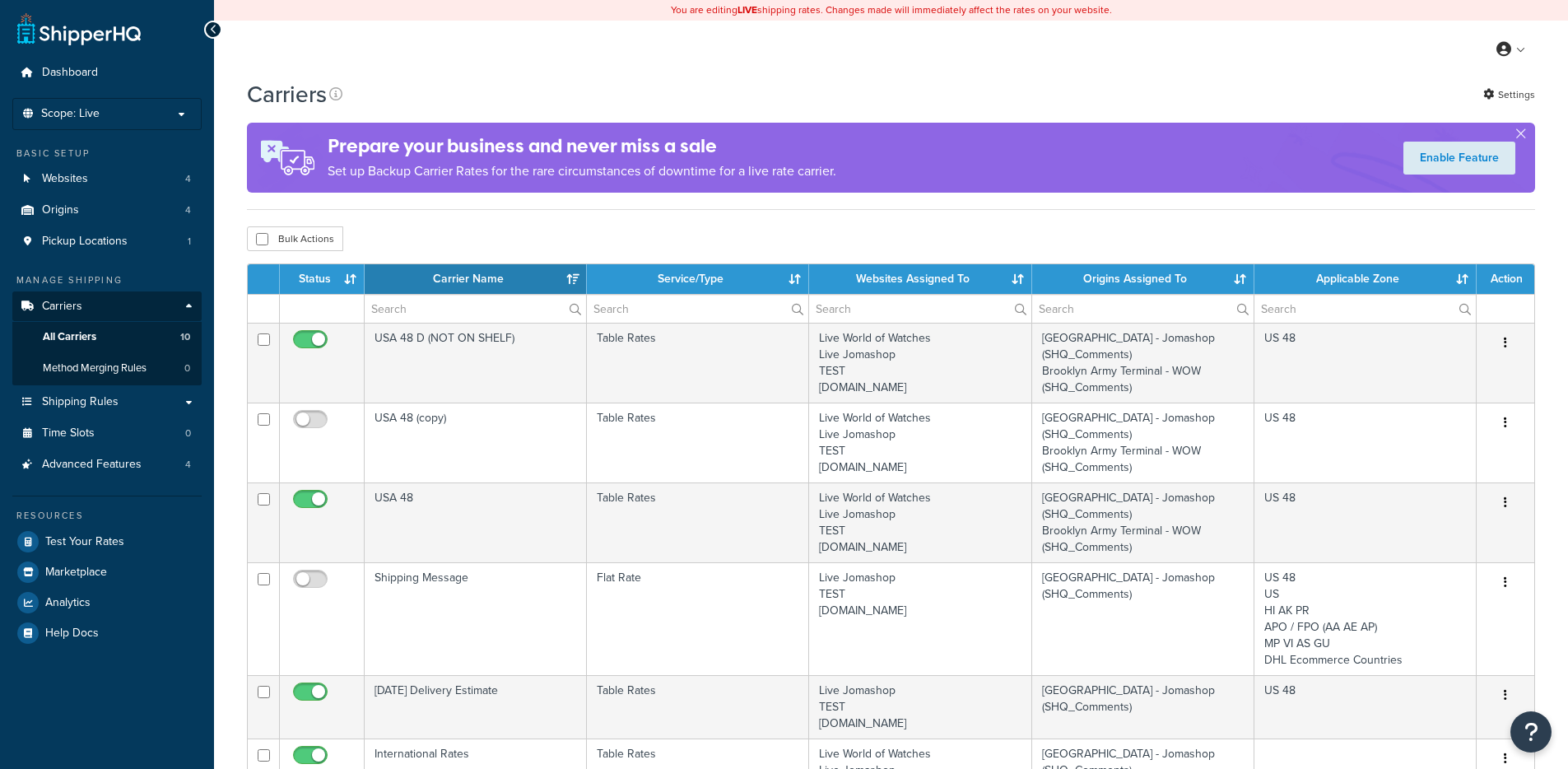
select select "15"
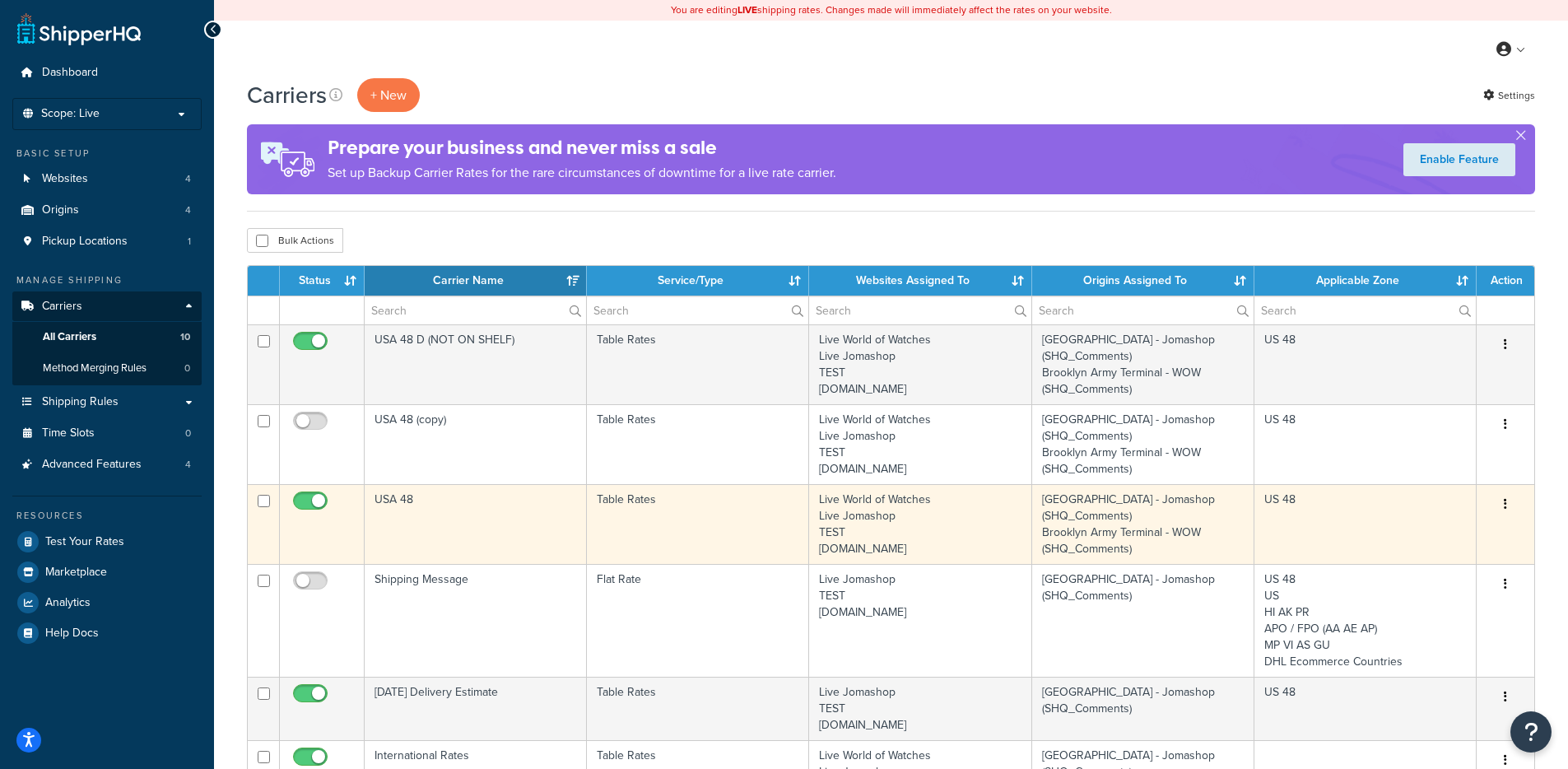
click at [489, 497] on td "USA 48" at bounding box center [476, 523] width 222 height 80
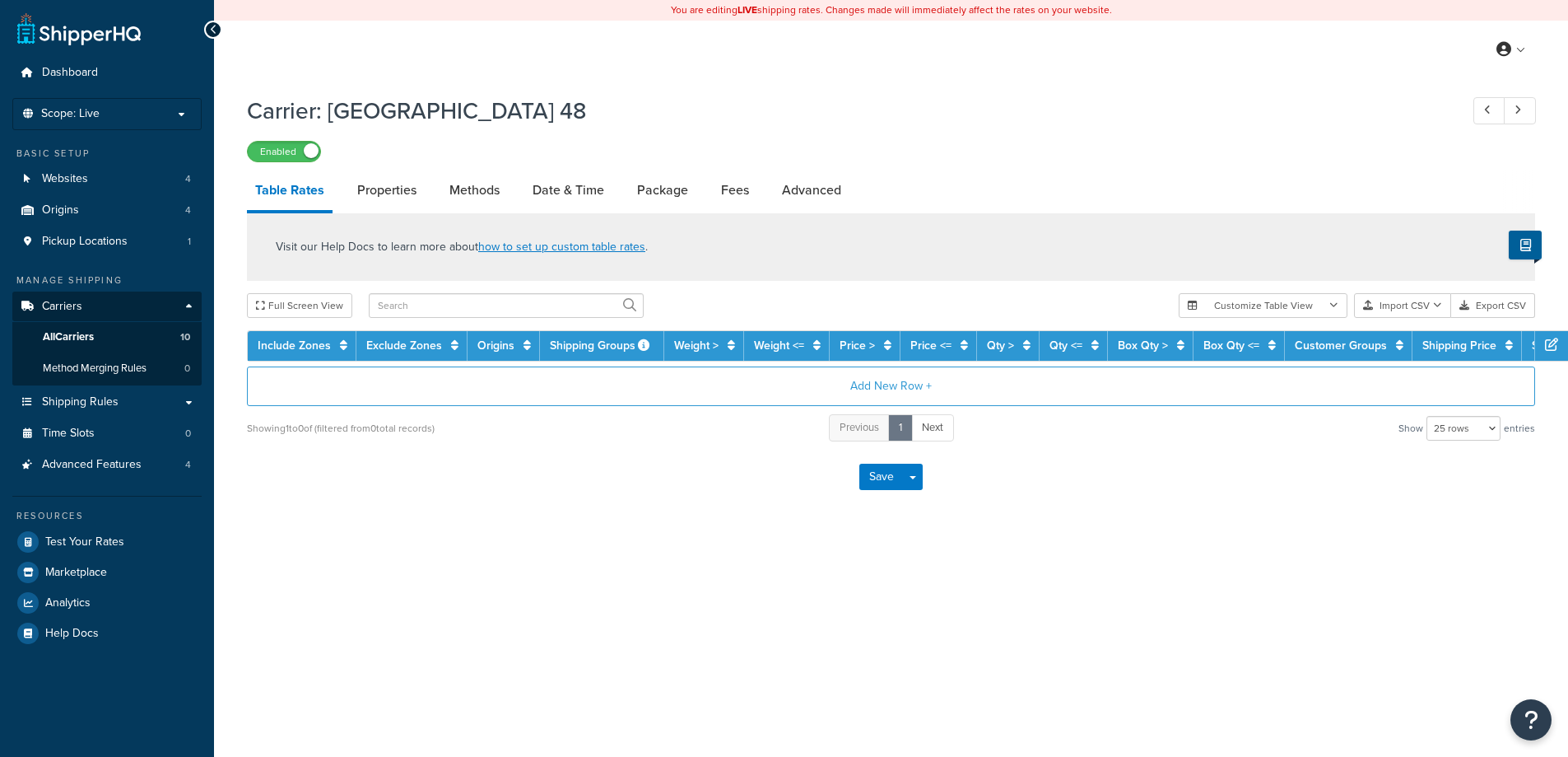
select select "25"
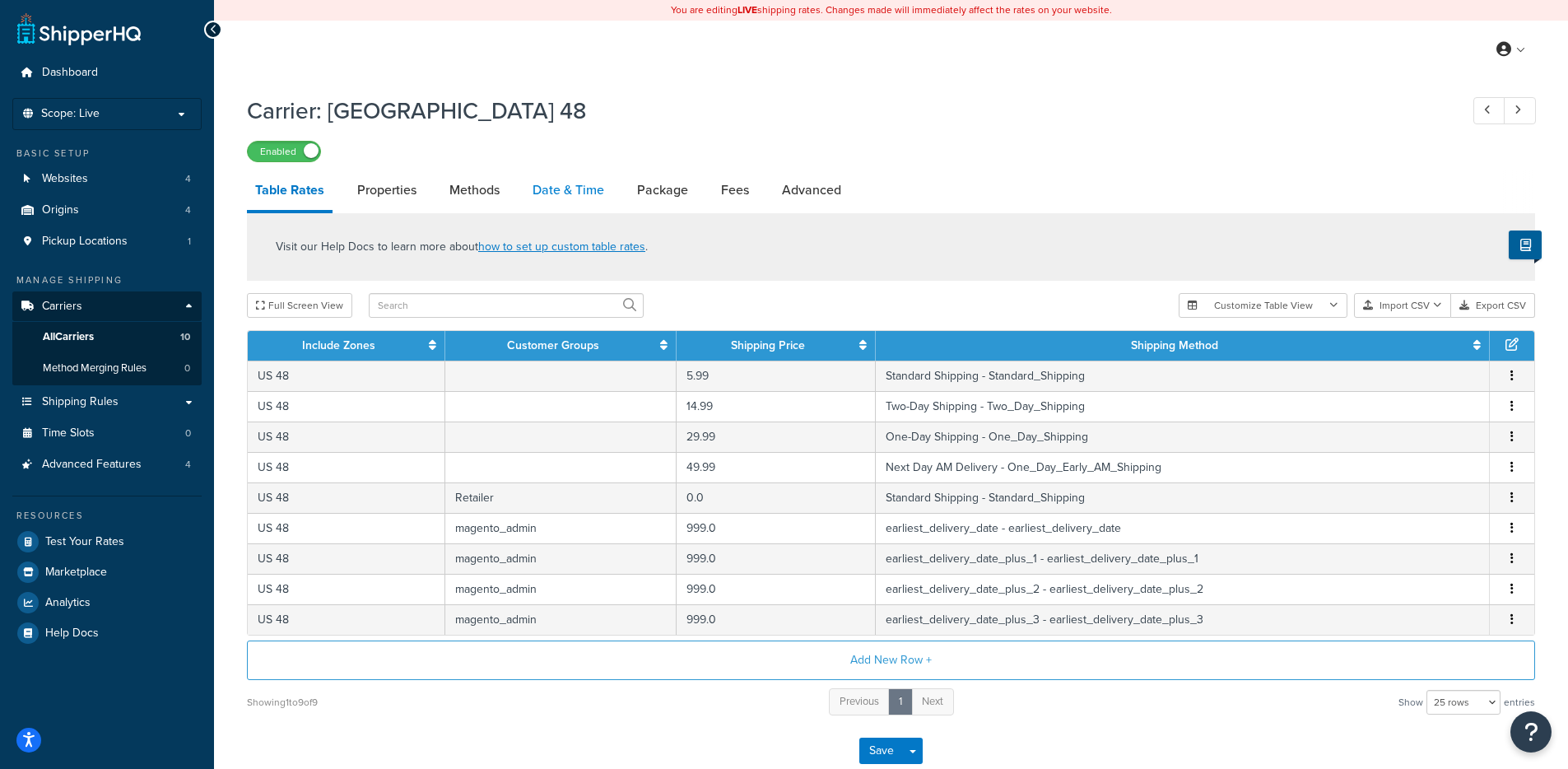
click at [539, 197] on link "Date & Time" at bounding box center [568, 190] width 88 height 39
select select "yMMMEd"
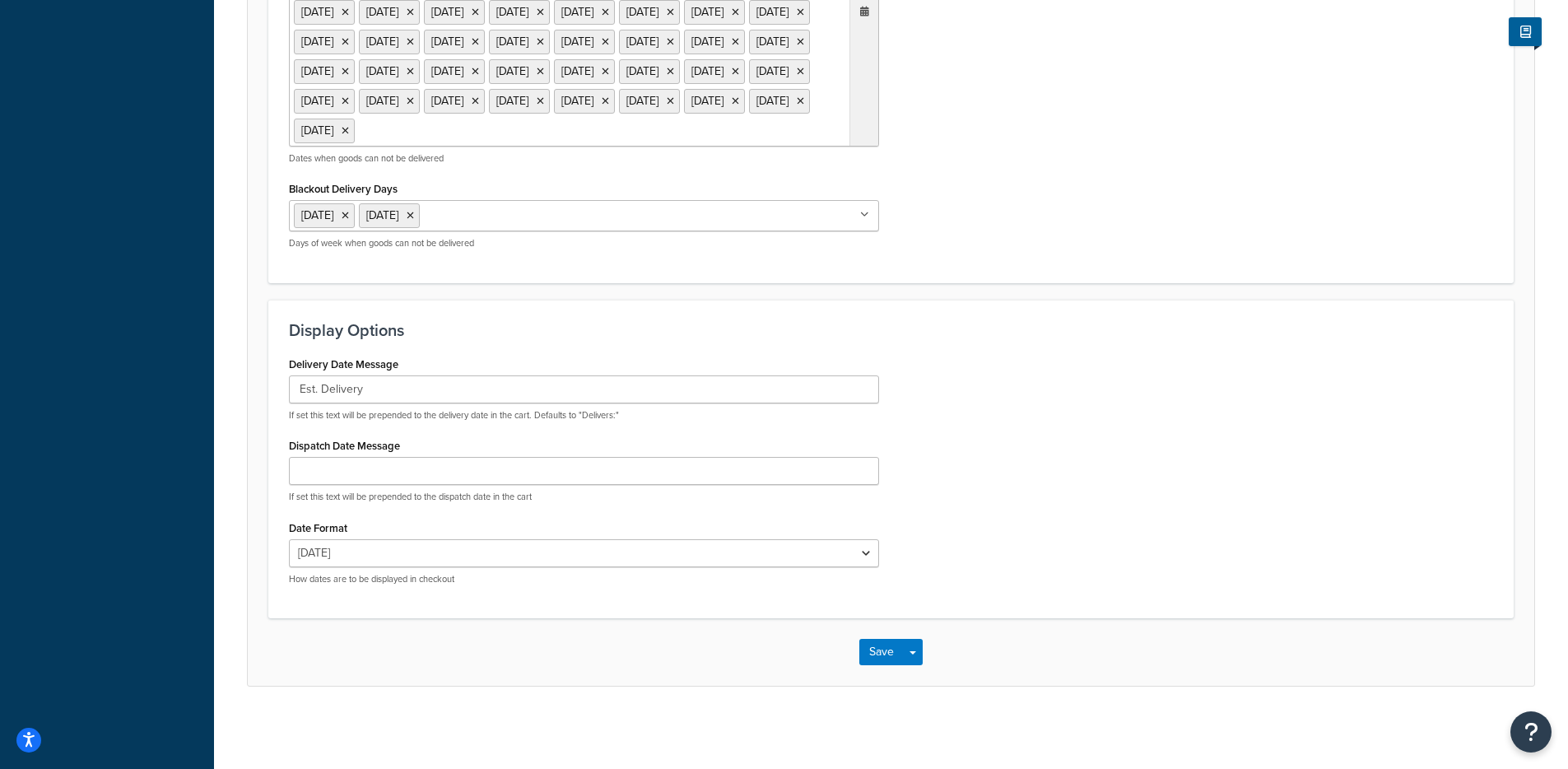
scroll to position [1313, 0]
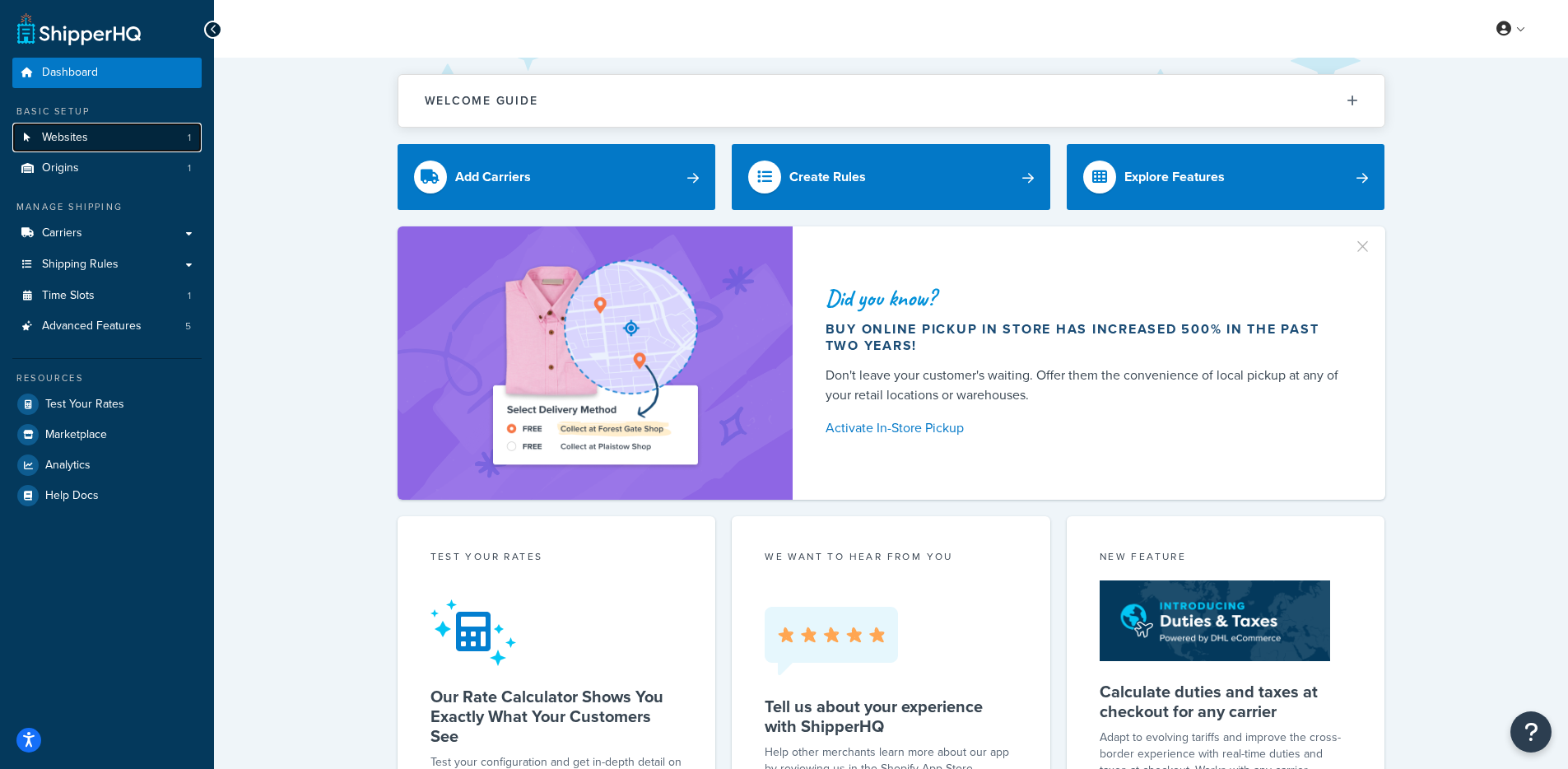
click at [146, 123] on link "Websites 1" at bounding box center [107, 138] width 190 height 30
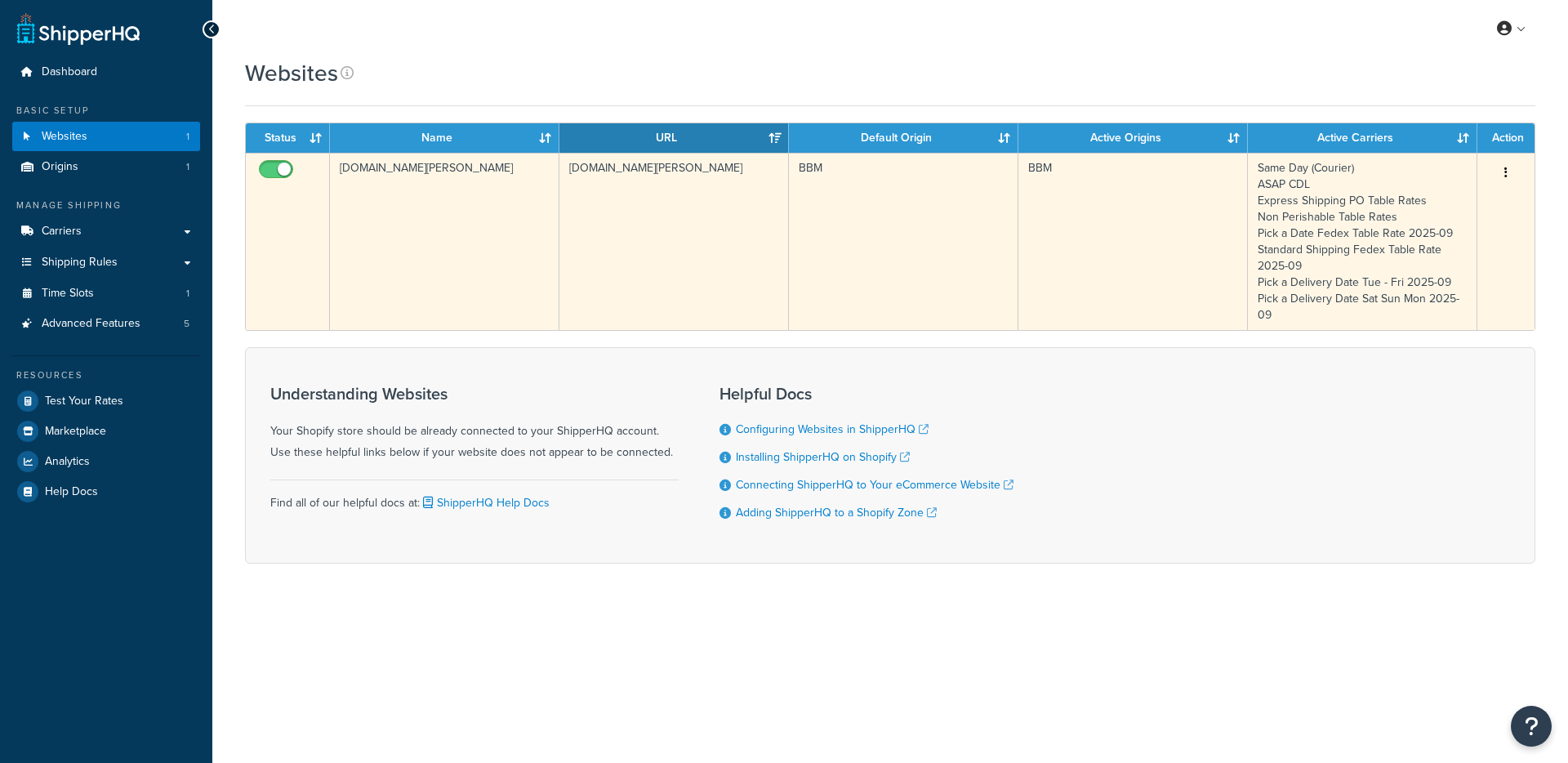
click at [481, 228] on td "[DOMAIN_NAME][PERSON_NAME]" at bounding box center [444, 242] width 229 height 178
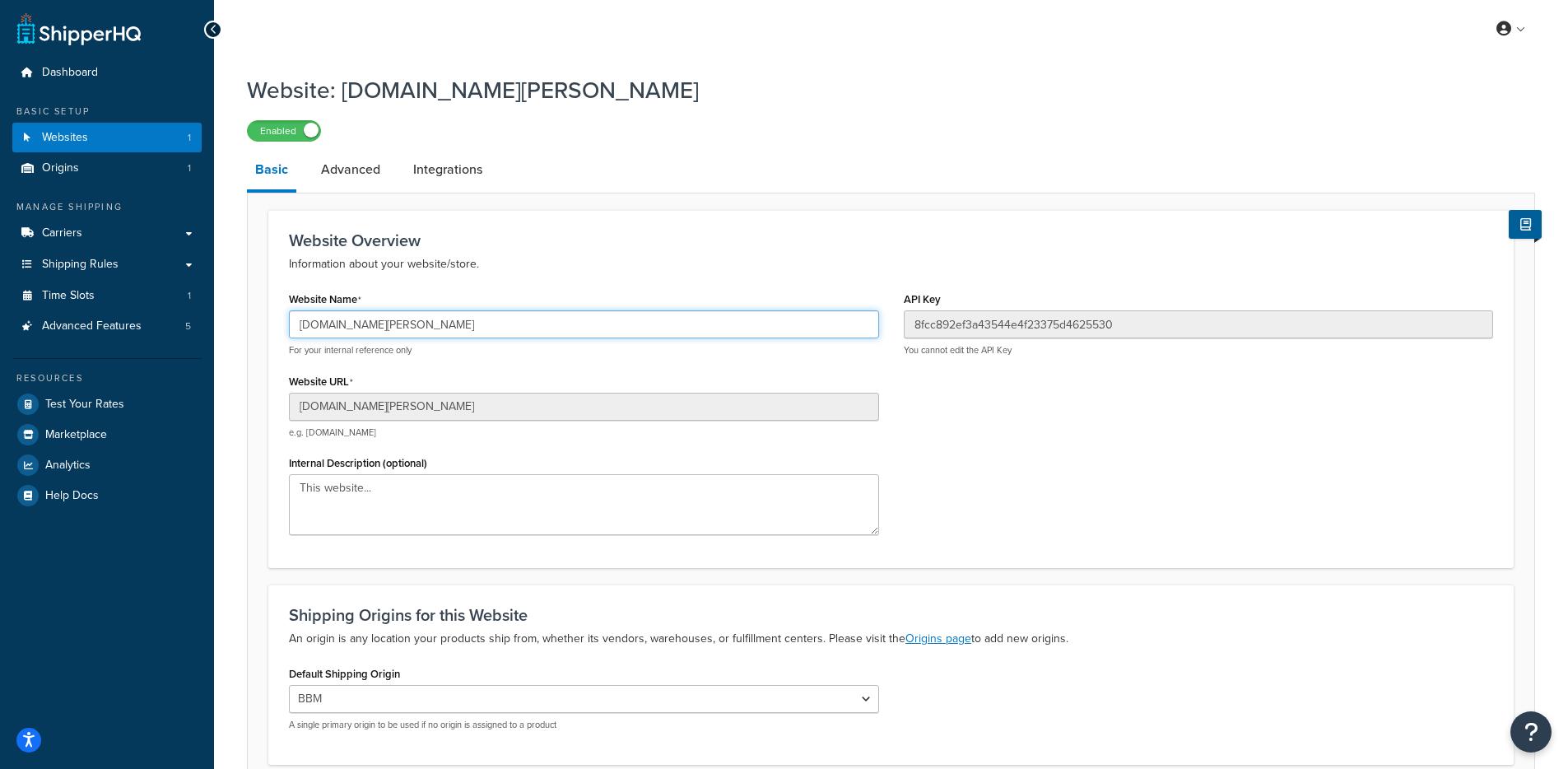
click at [483, 325] on input "[DOMAIN_NAME][PERSON_NAME]" at bounding box center [584, 325] width 590 height 28
click at [483, 325] on input "baked-by-melissa.myshopify.com" at bounding box center [584, 325] width 590 height 28
click at [114, 82] on link "Dashboard" at bounding box center [107, 73] width 190 height 30
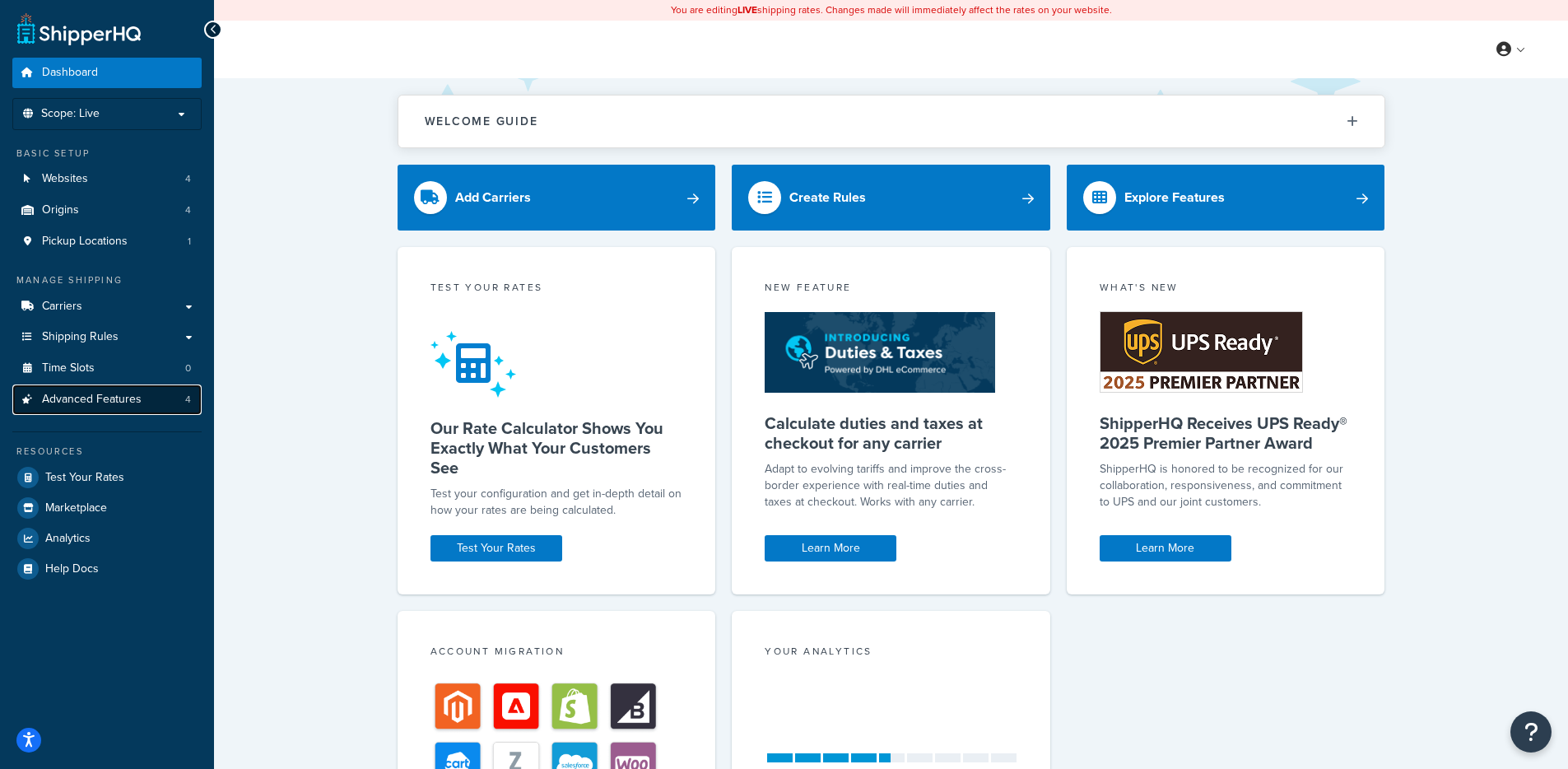
click at [118, 392] on span "Advanced Features" at bounding box center [91, 399] width 99 height 14
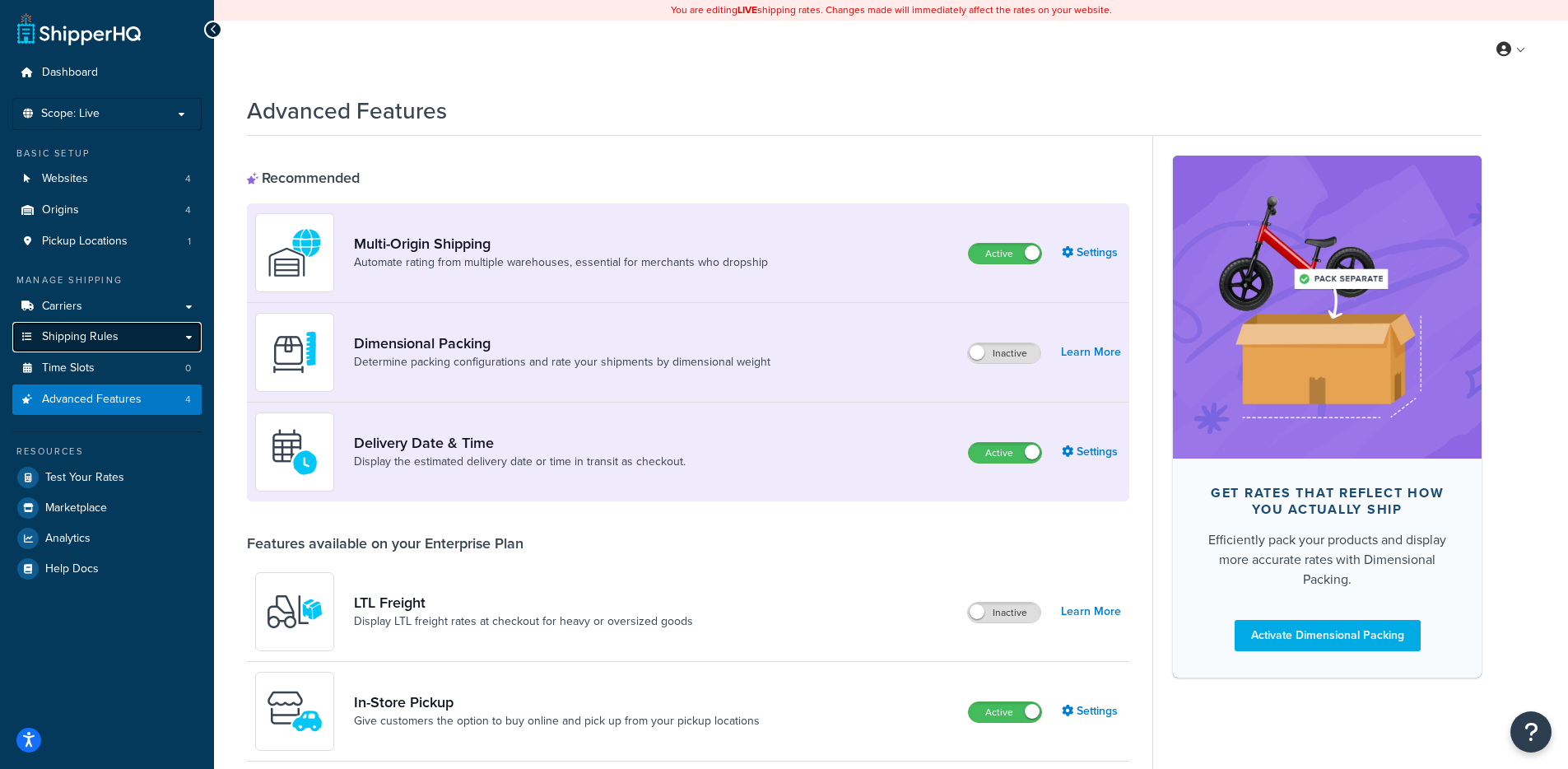
click at [175, 336] on link "Shipping Rules" at bounding box center [107, 336] width 190 height 30
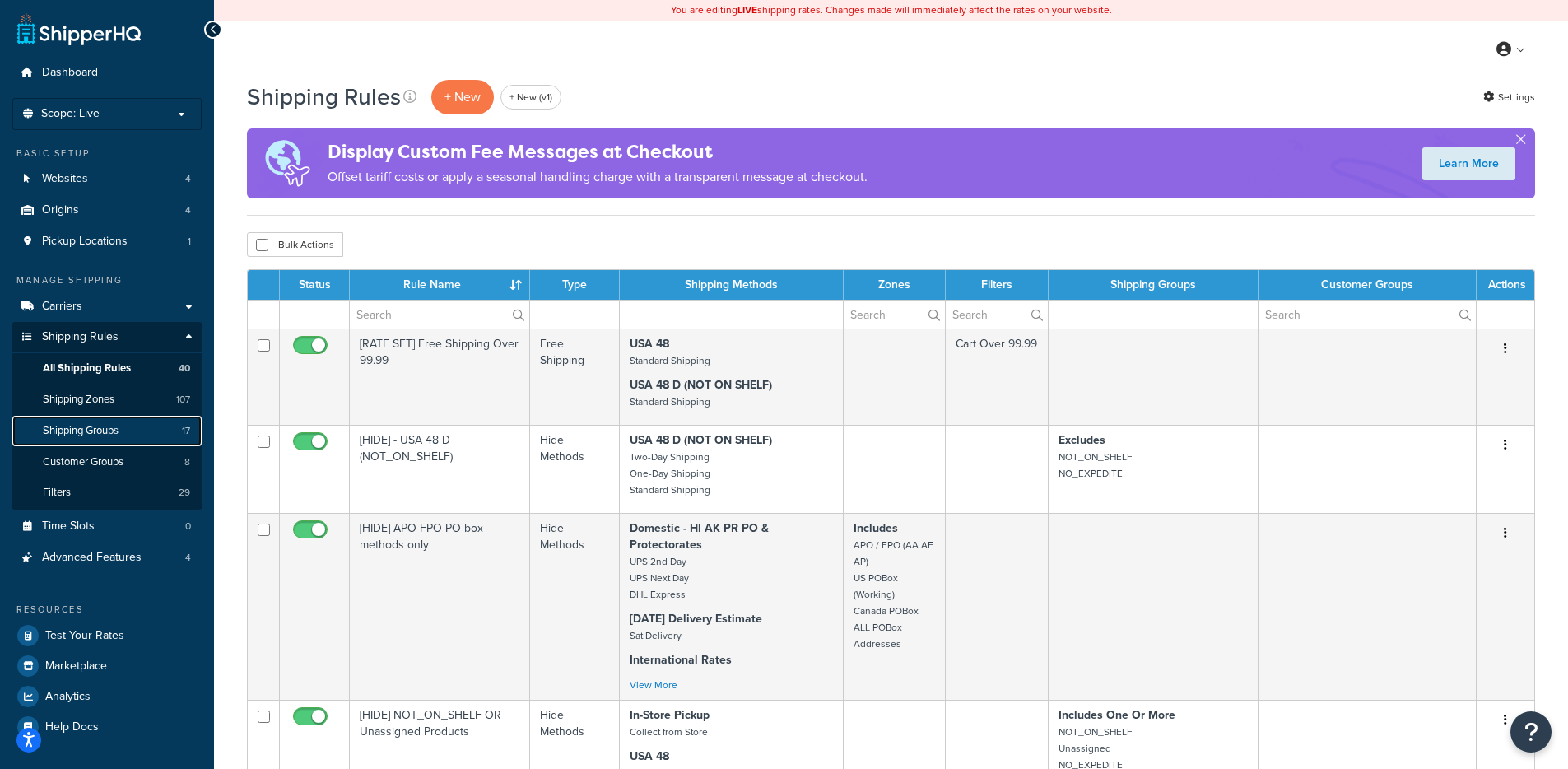
click at [161, 438] on link "Shipping Groups 17" at bounding box center [107, 431] width 190 height 30
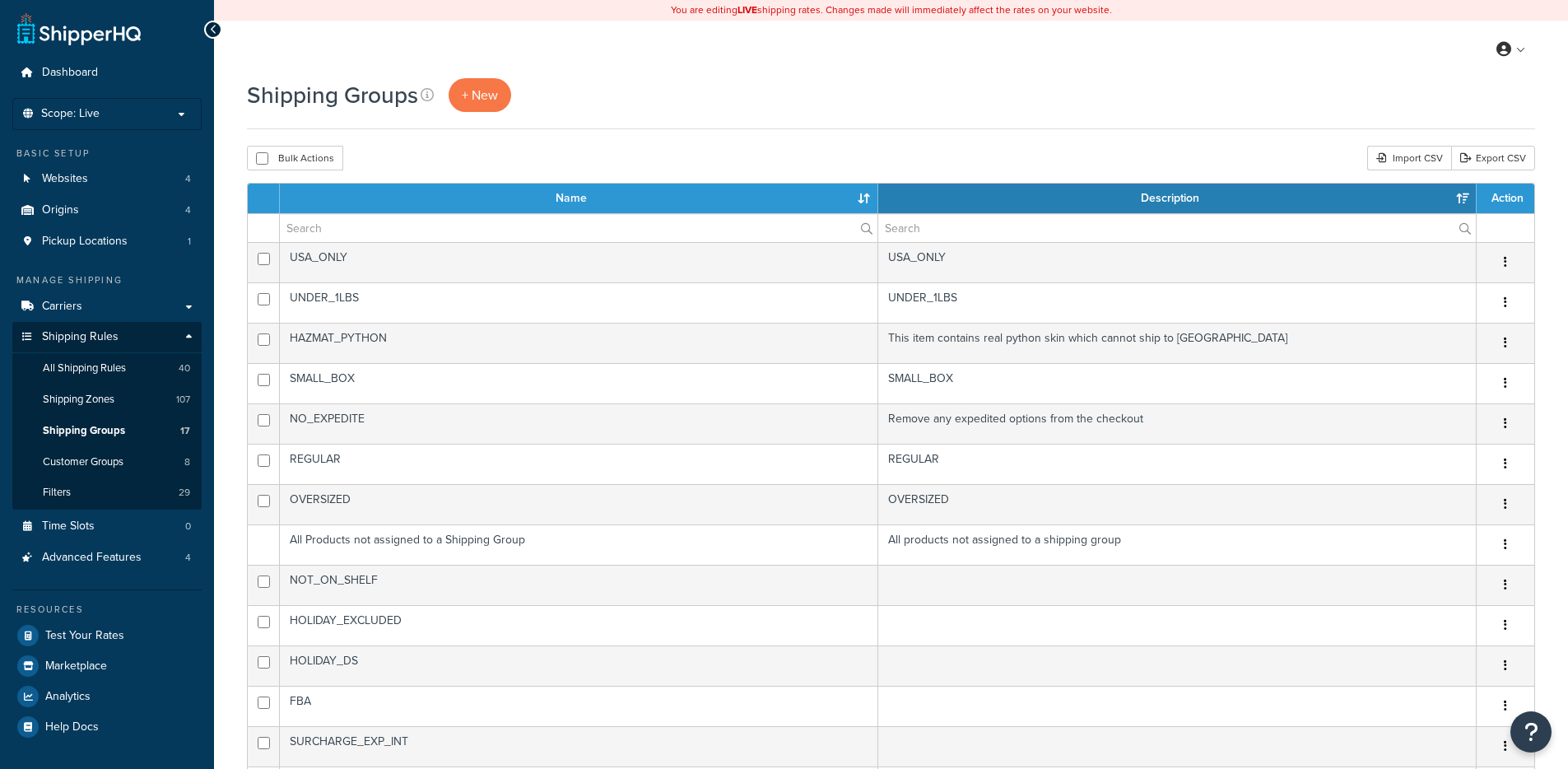
select select "15"
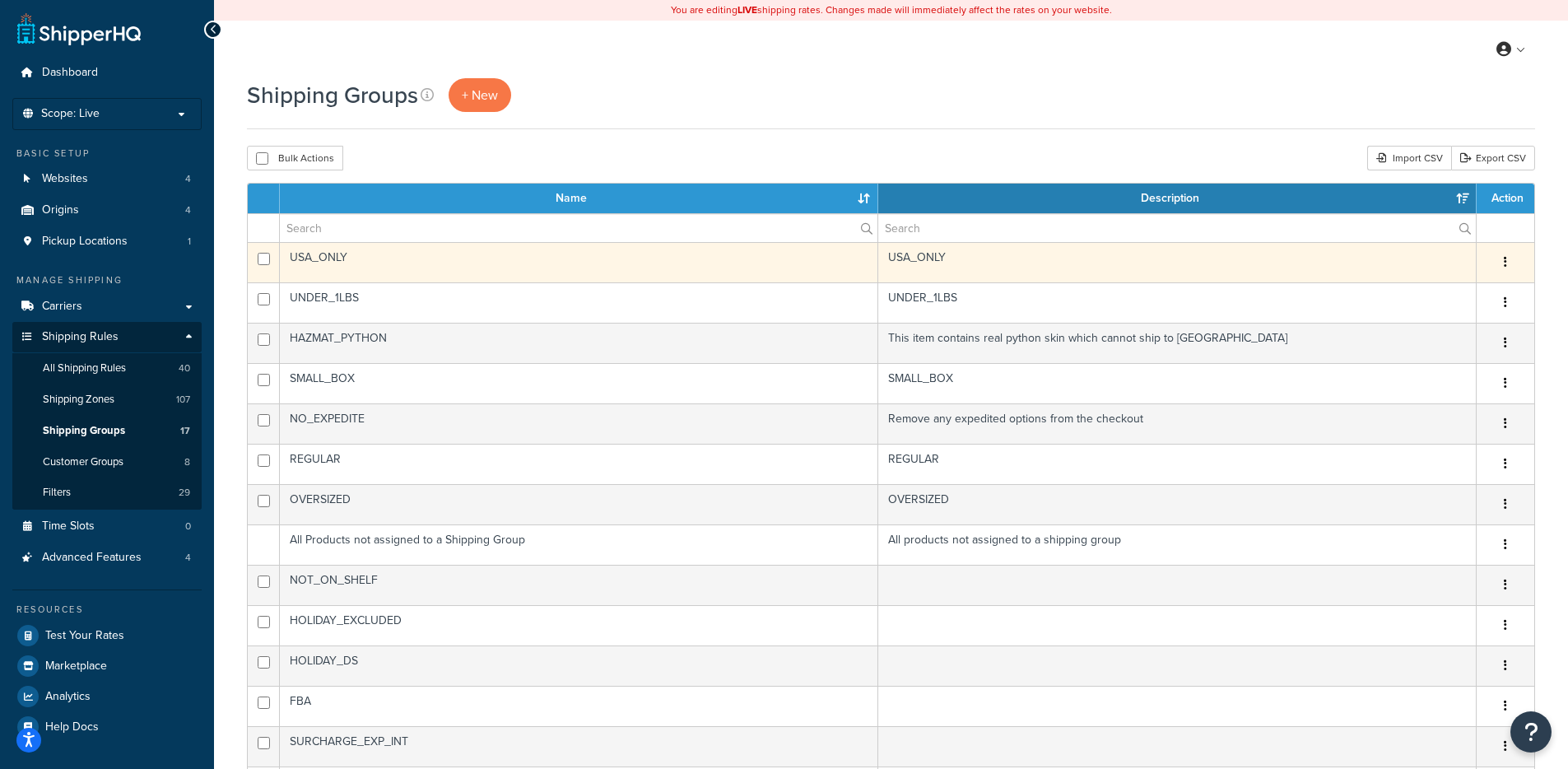
click at [854, 258] on td "USA_ONLY" at bounding box center [579, 262] width 599 height 40
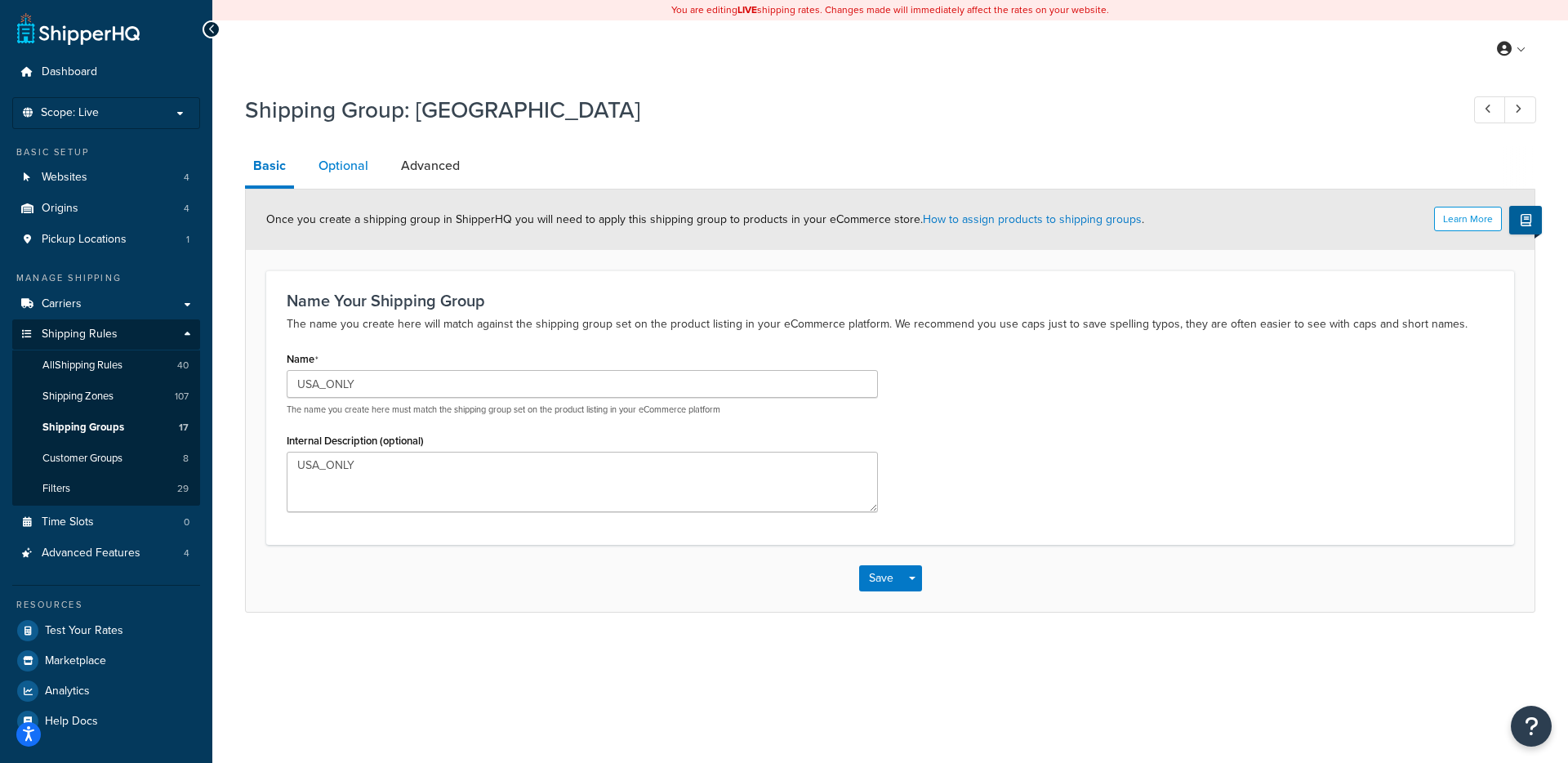
click at [366, 173] on link "Optional" at bounding box center [343, 166] width 66 height 39
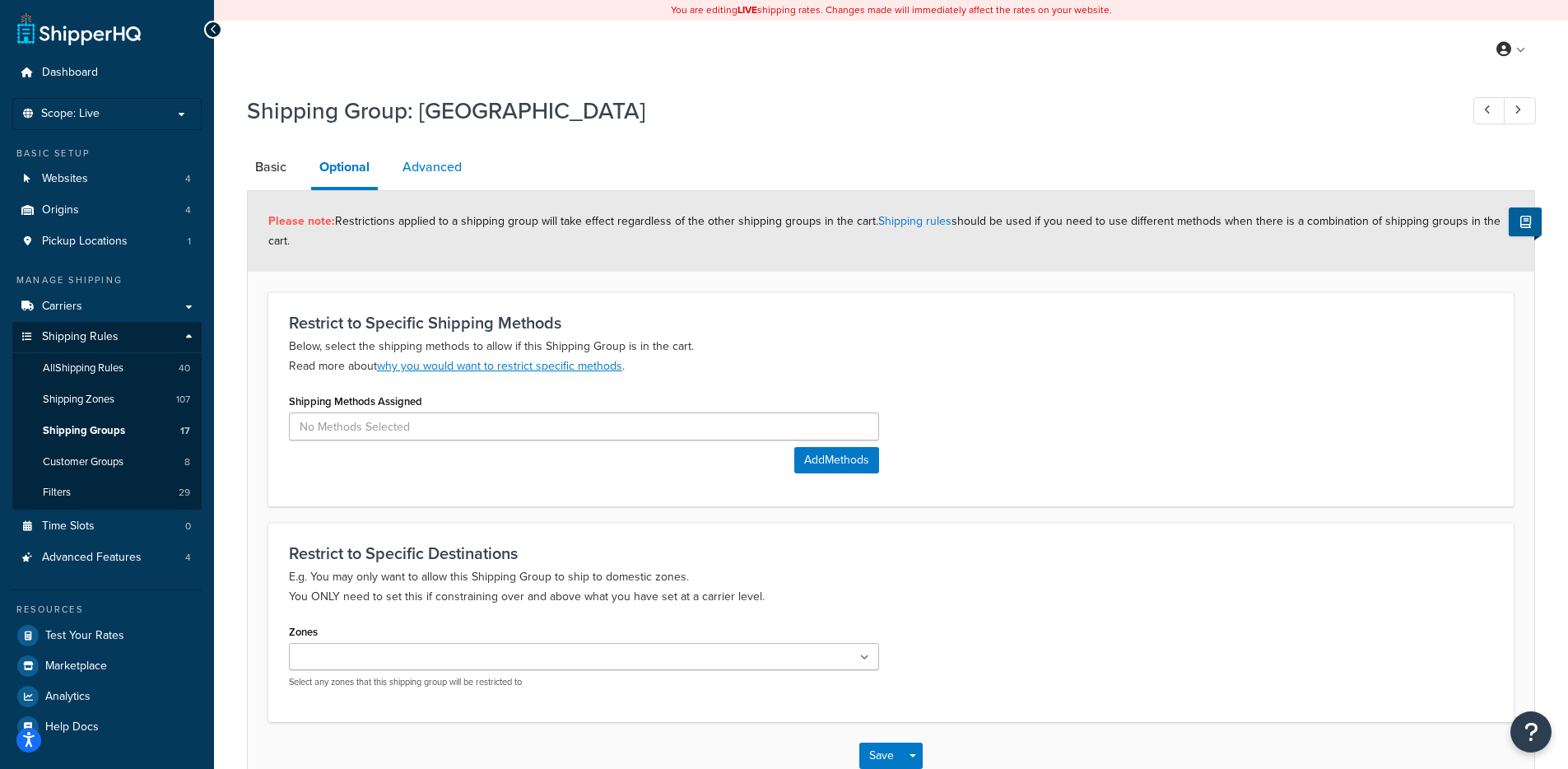
click at [426, 173] on link "Advanced" at bounding box center [432, 167] width 76 height 39
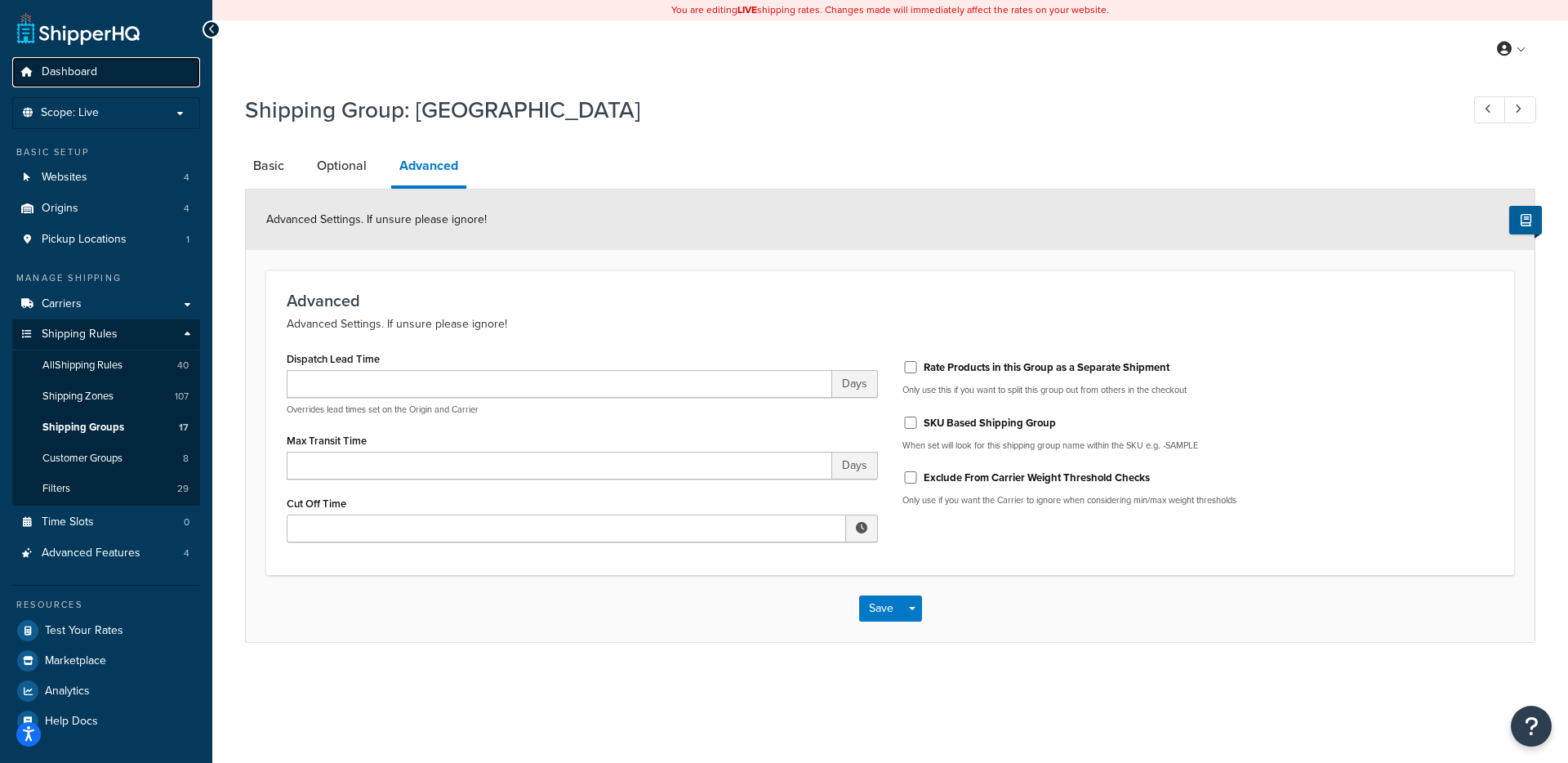
click at [26, 62] on link "Dashboard" at bounding box center [106, 72] width 188 height 30
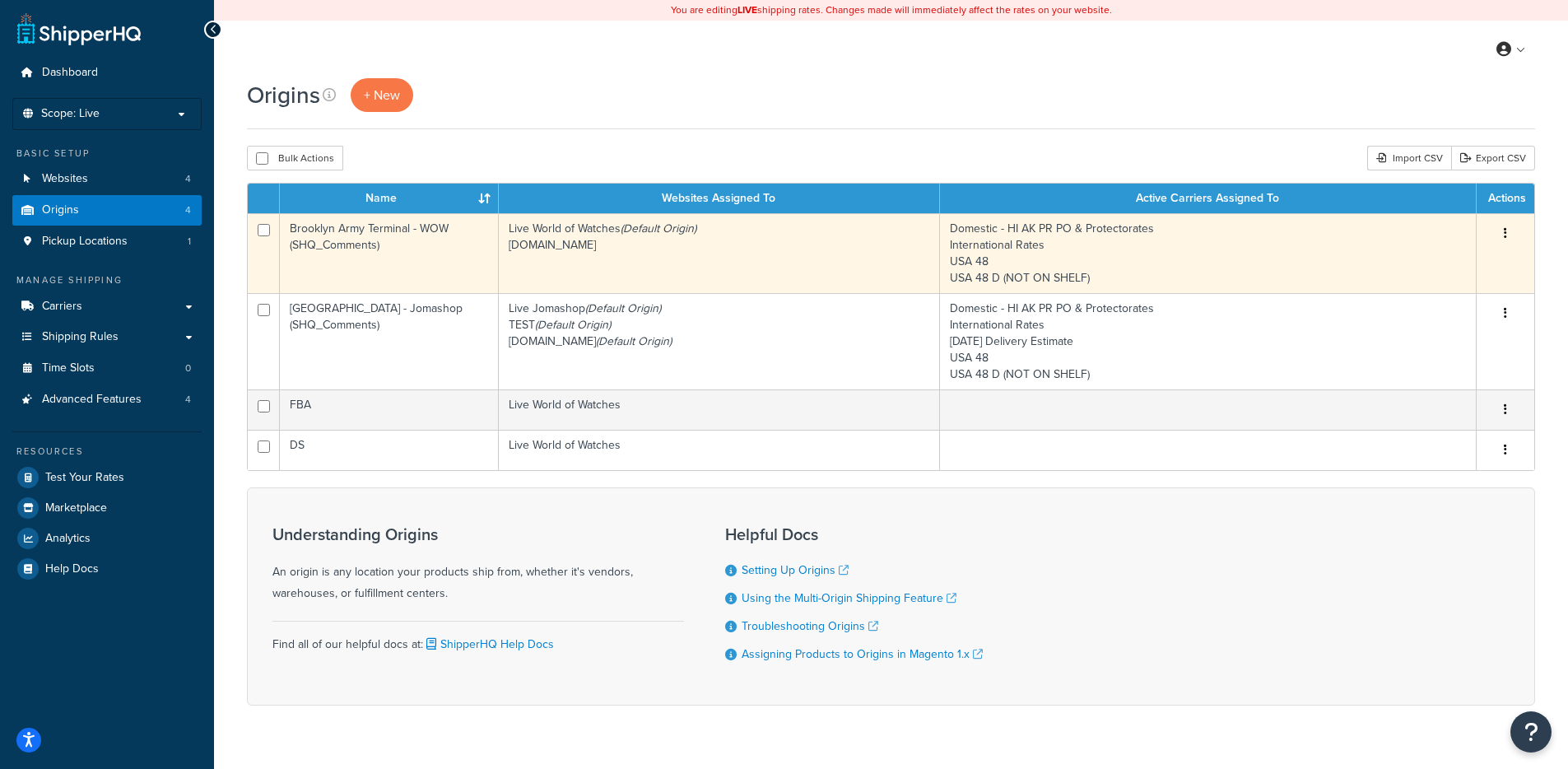
click at [422, 277] on td "Brooklyn Army Terminal - WOW (SHQ_Comments)" at bounding box center [389, 253] width 219 height 80
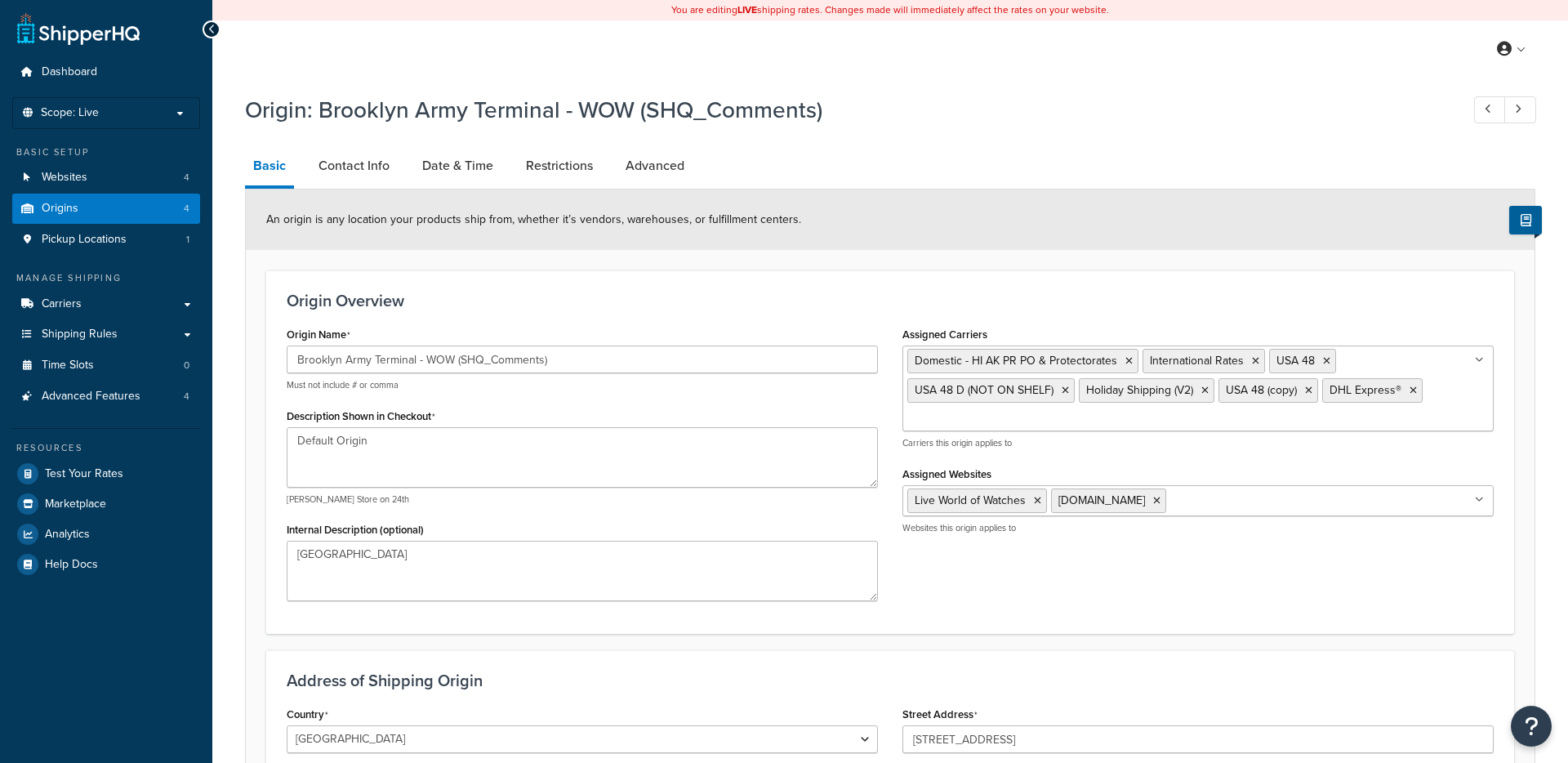
select select "32"
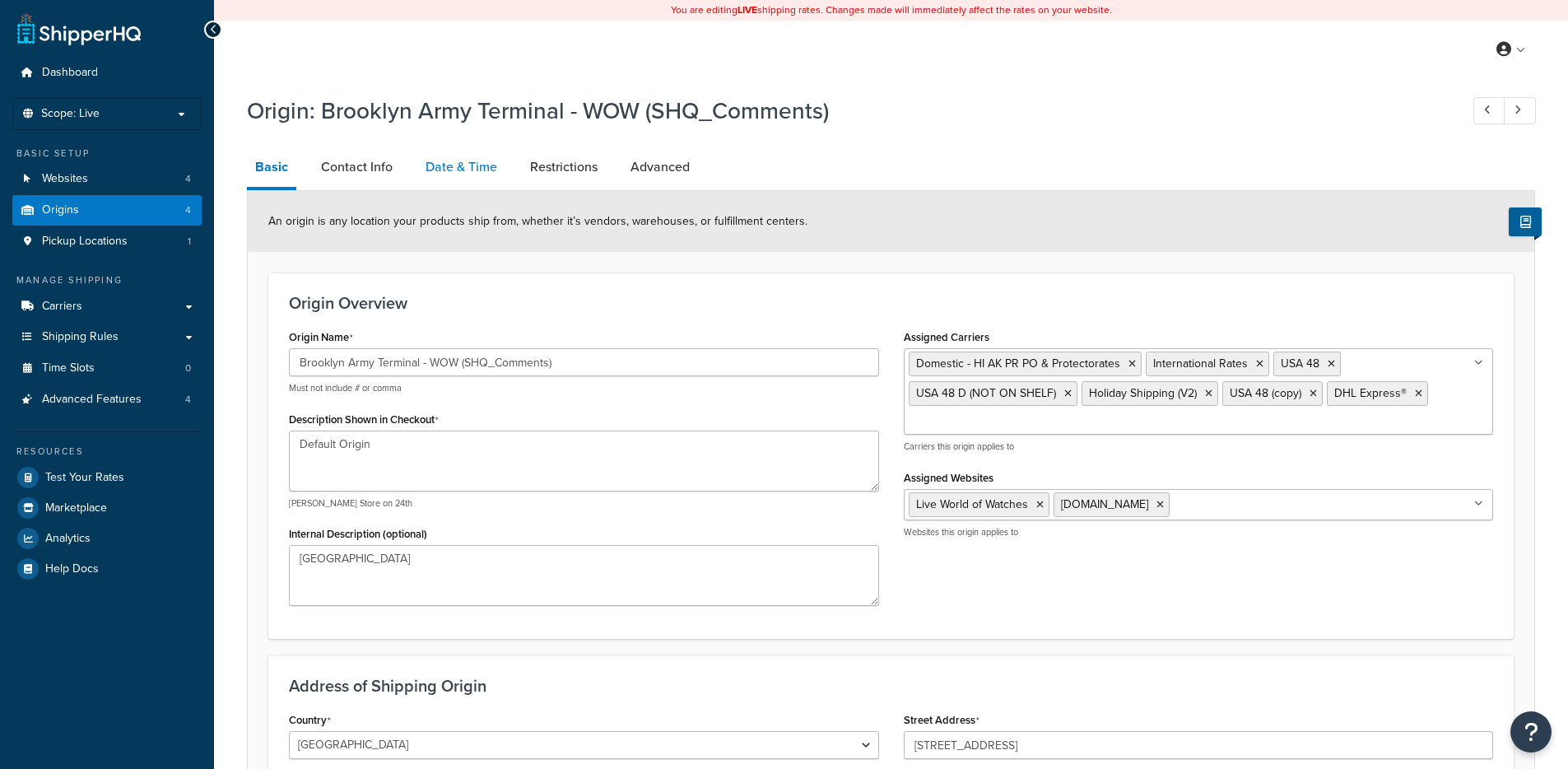
click at [453, 170] on link "Date & Time" at bounding box center [462, 167] width 88 height 39
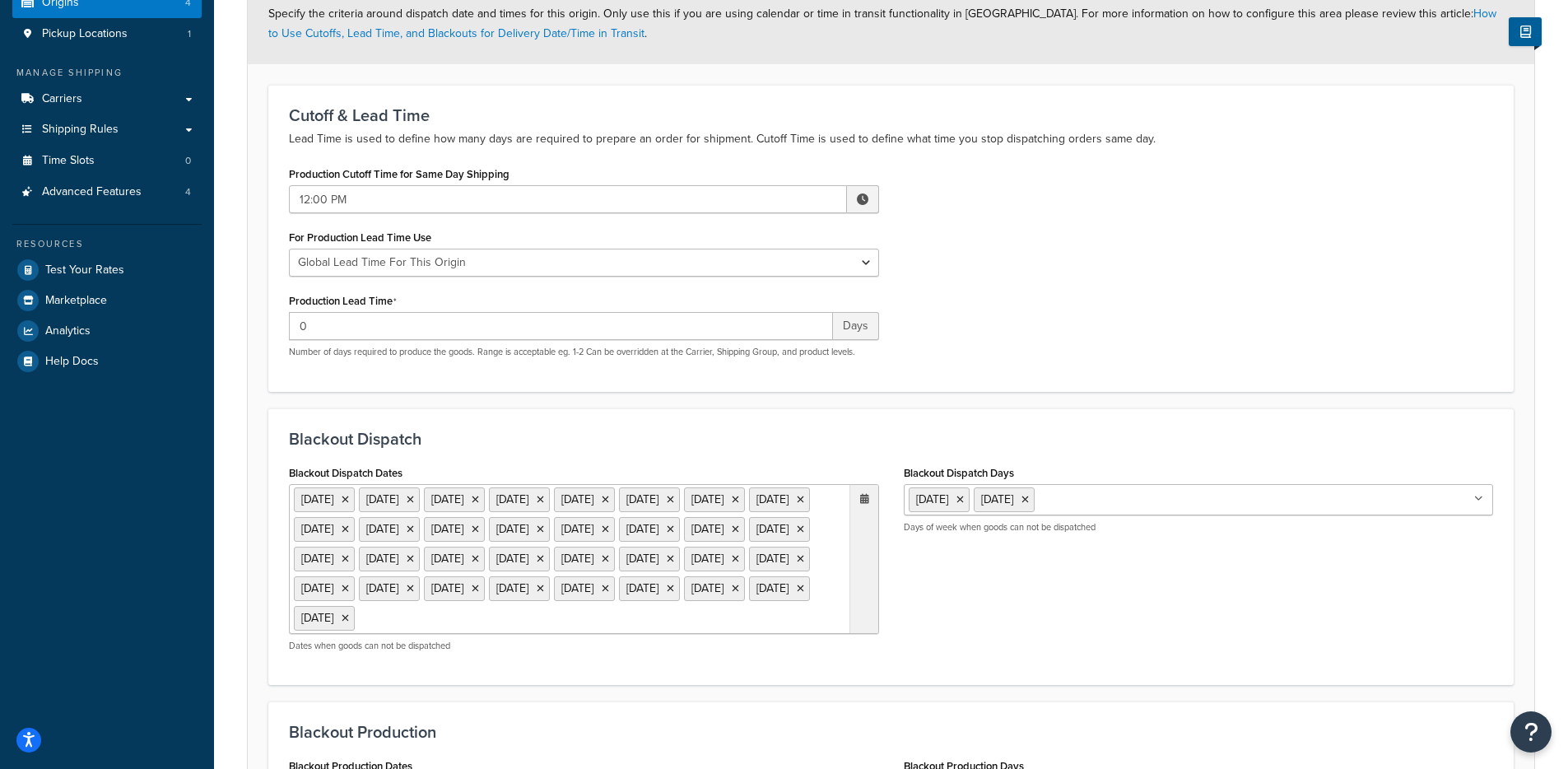
scroll to position [216, 0]
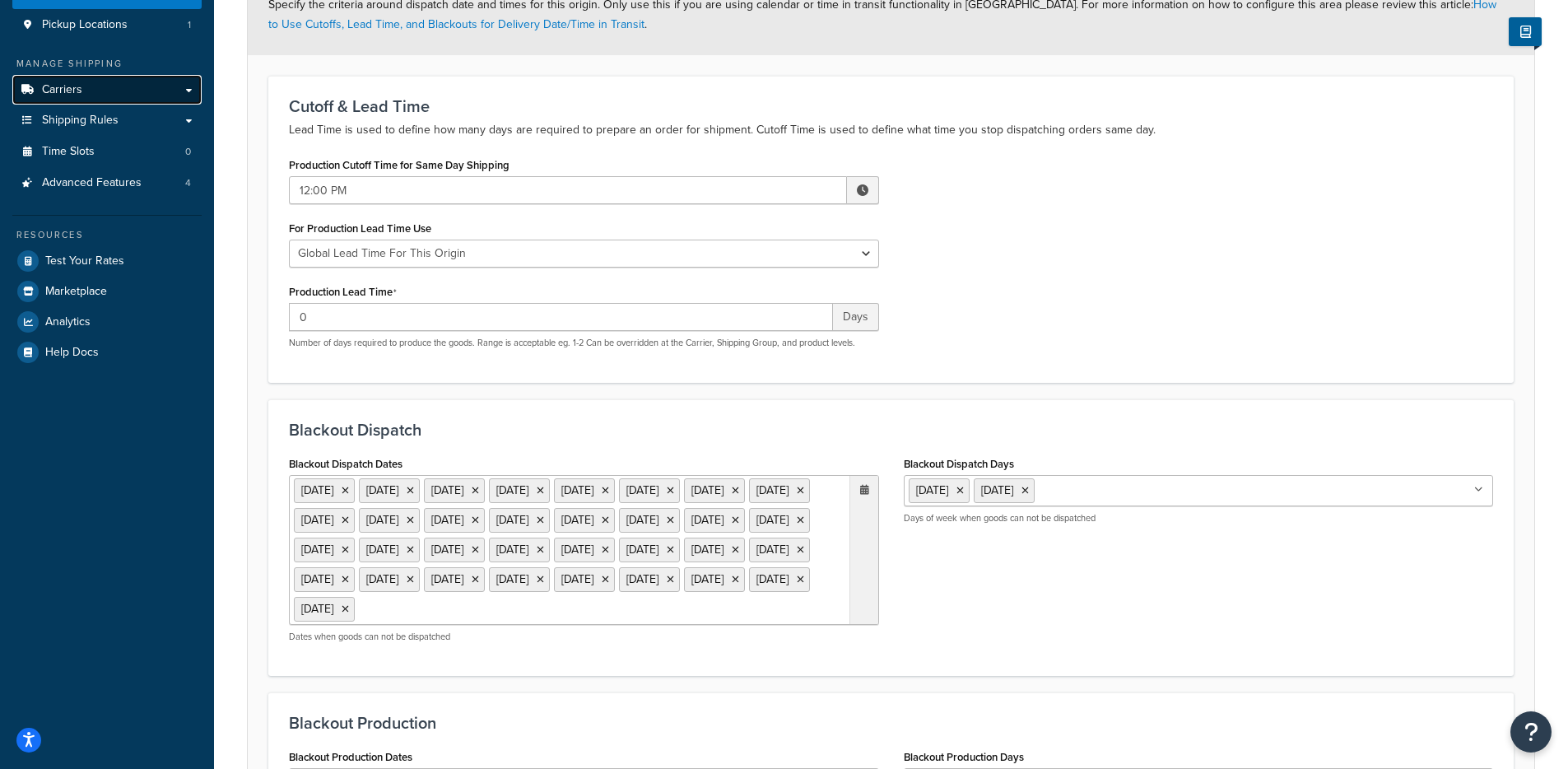
click at [52, 98] on link "Carriers" at bounding box center [107, 89] width 190 height 30
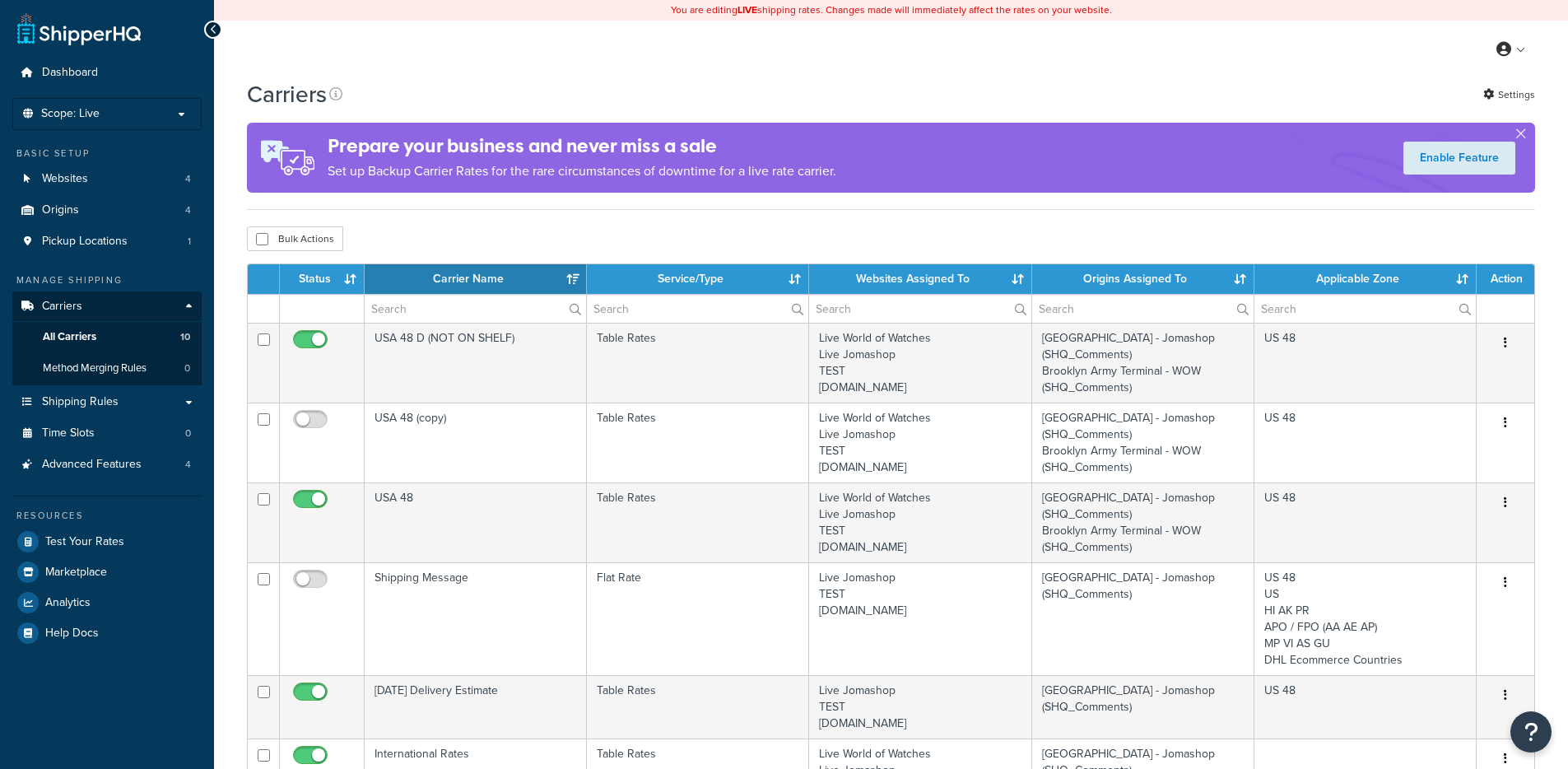
select select "15"
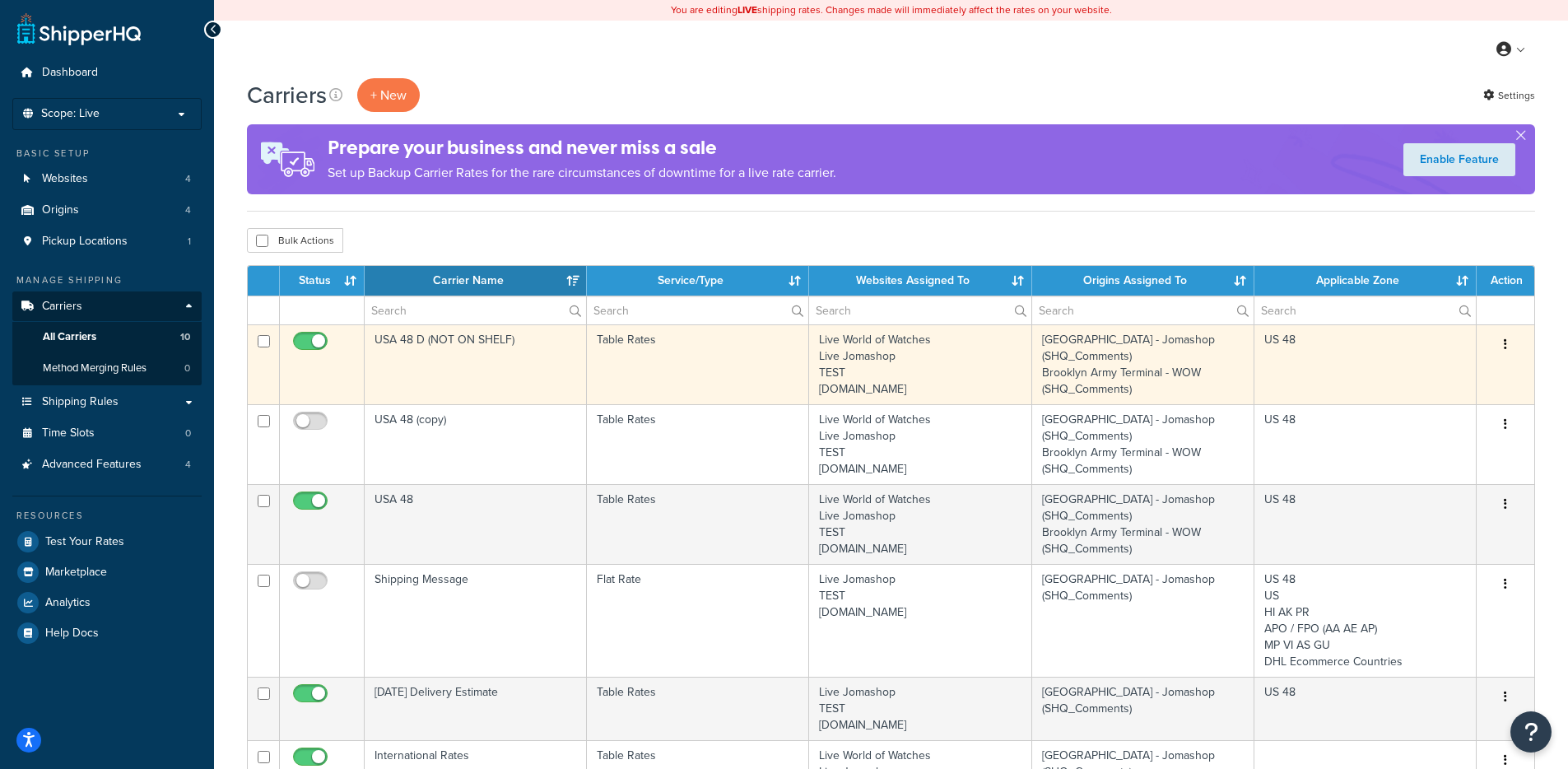
scroll to position [3, 0]
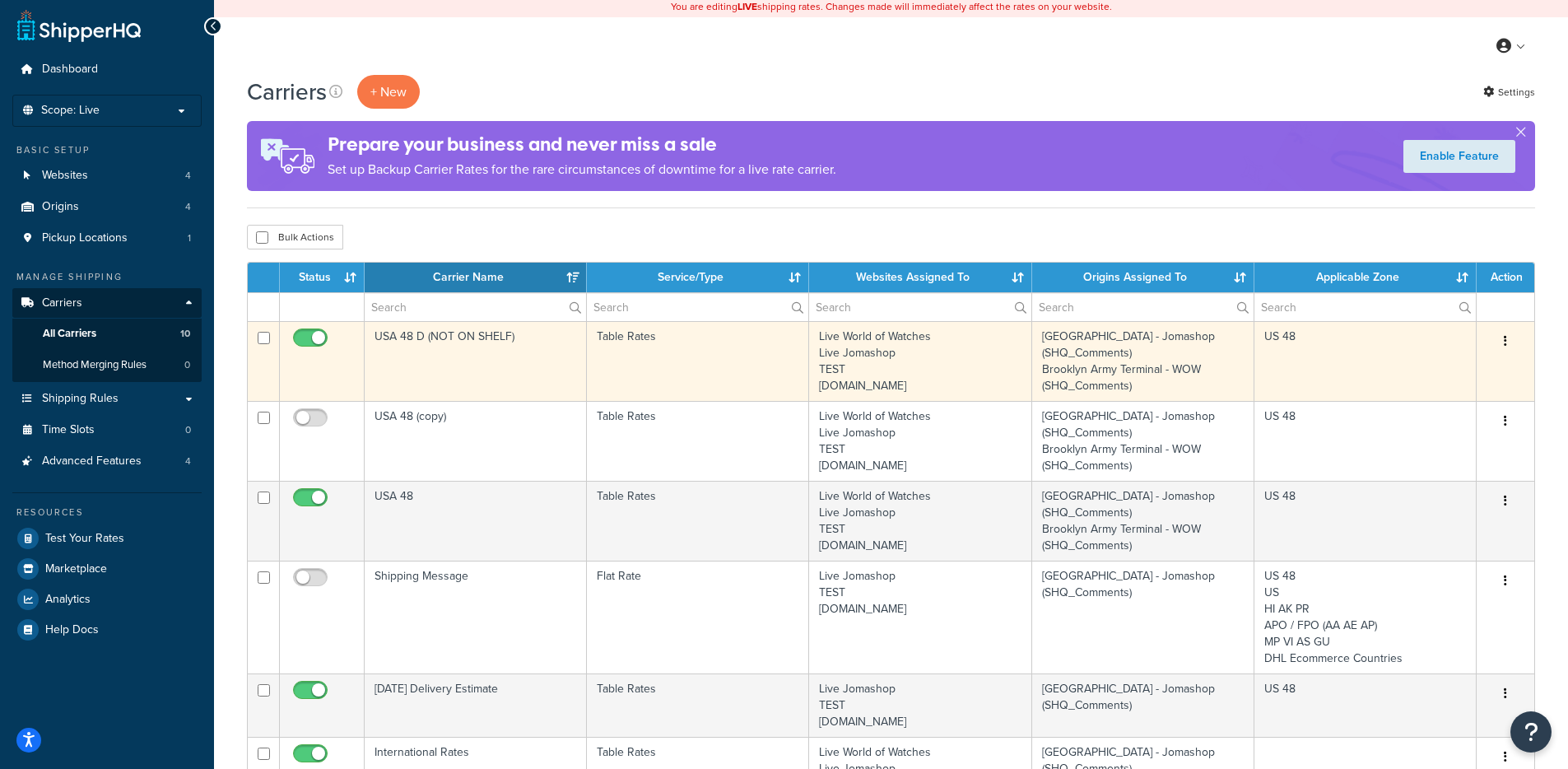
click at [484, 363] on td "USA 48 D (NOT ON SHELF)" at bounding box center [476, 361] width 222 height 80
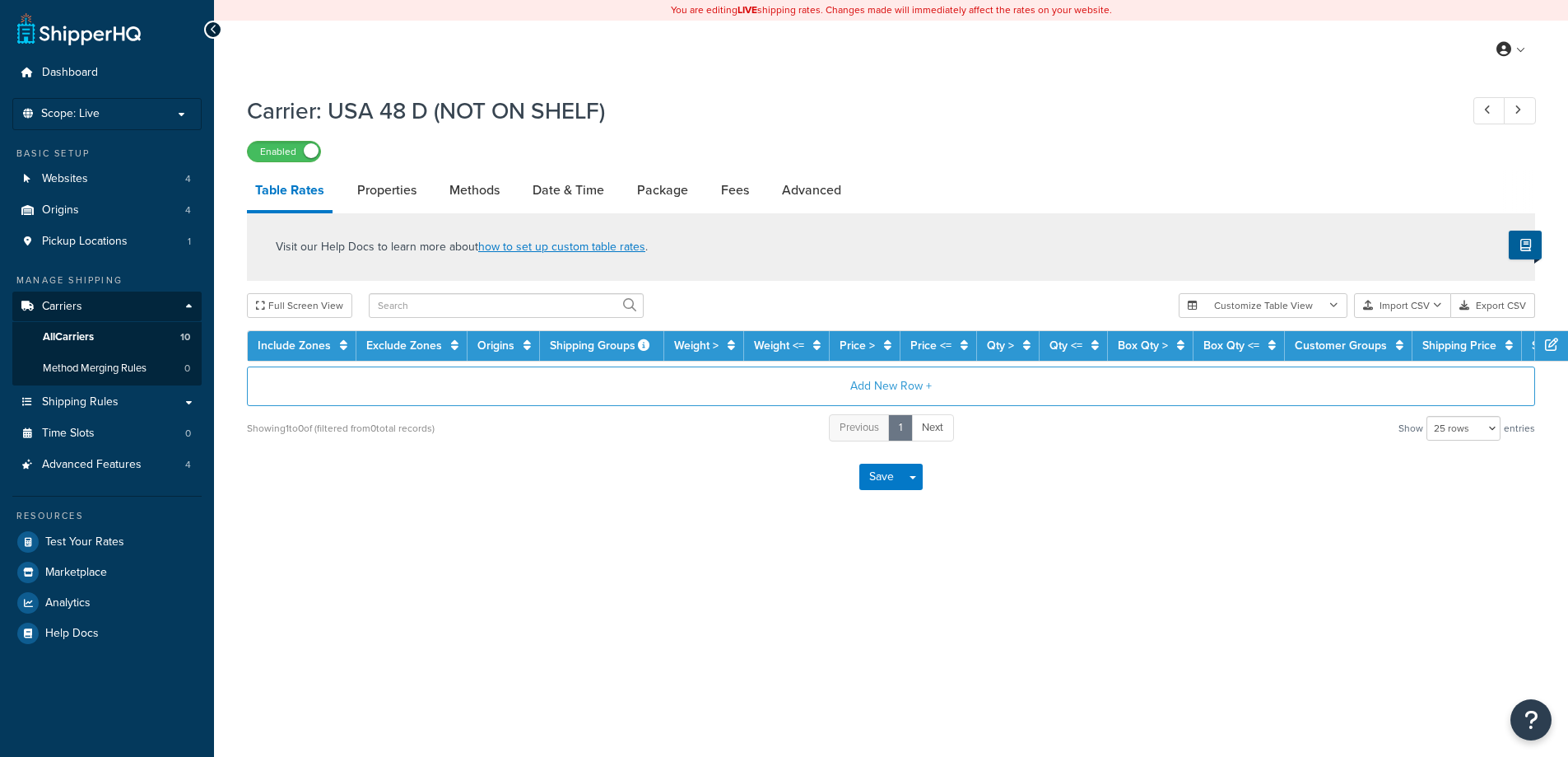
select select "25"
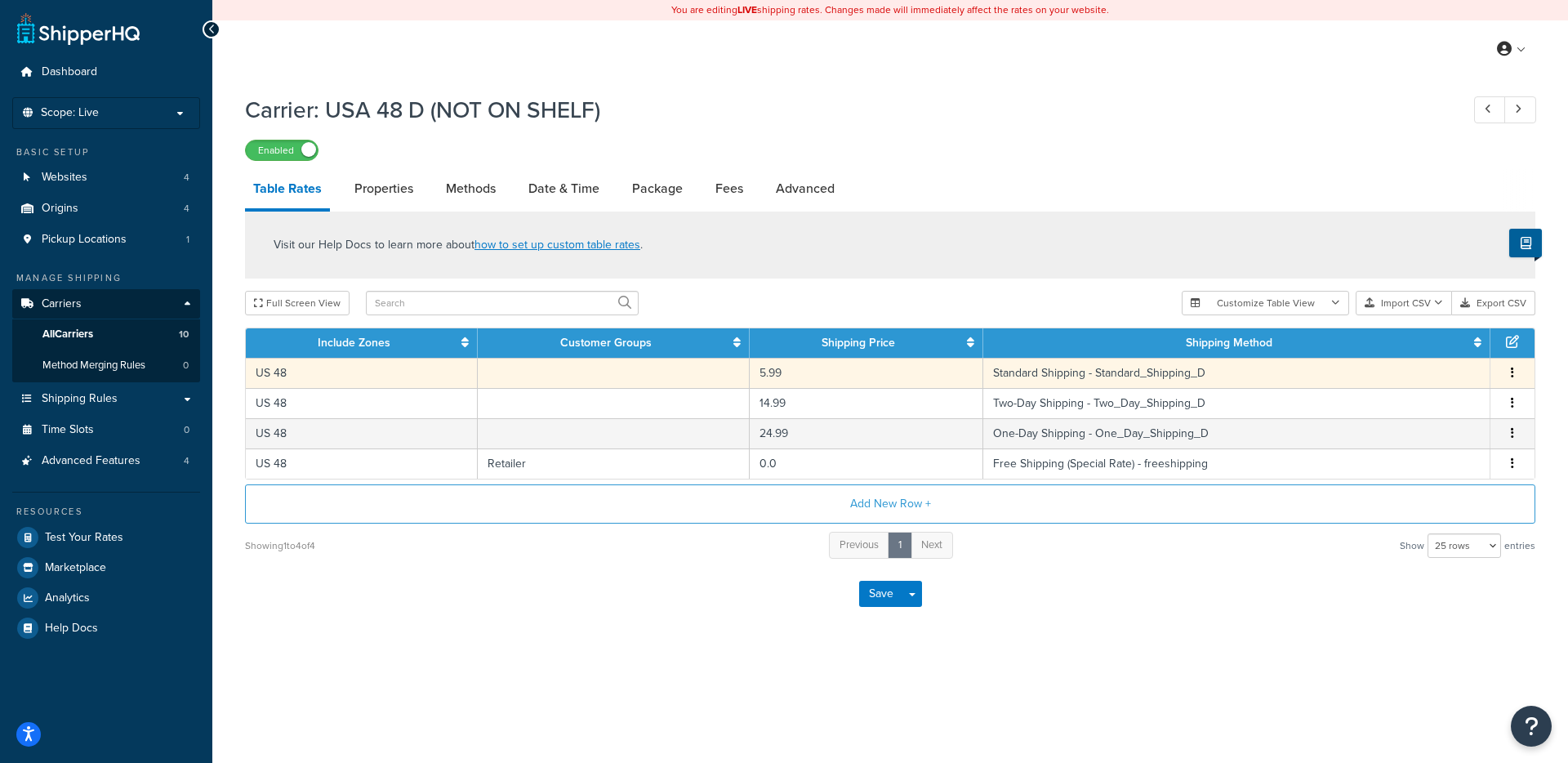
click at [464, 380] on td "US 48" at bounding box center [362, 373] width 232 height 30
select select "154935"
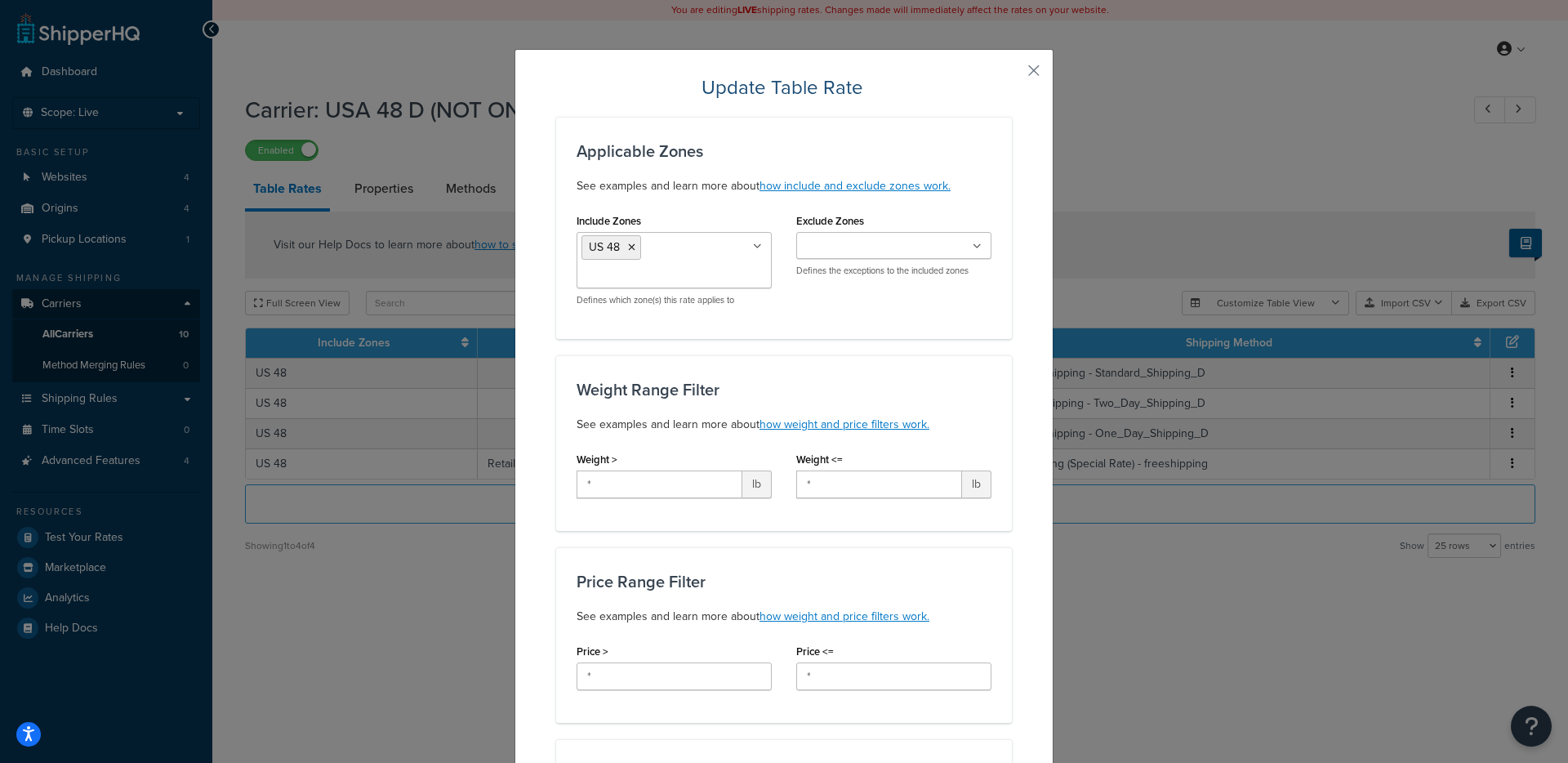
click at [1011, 77] on button "button" at bounding box center [1009, 76] width 4 height 4
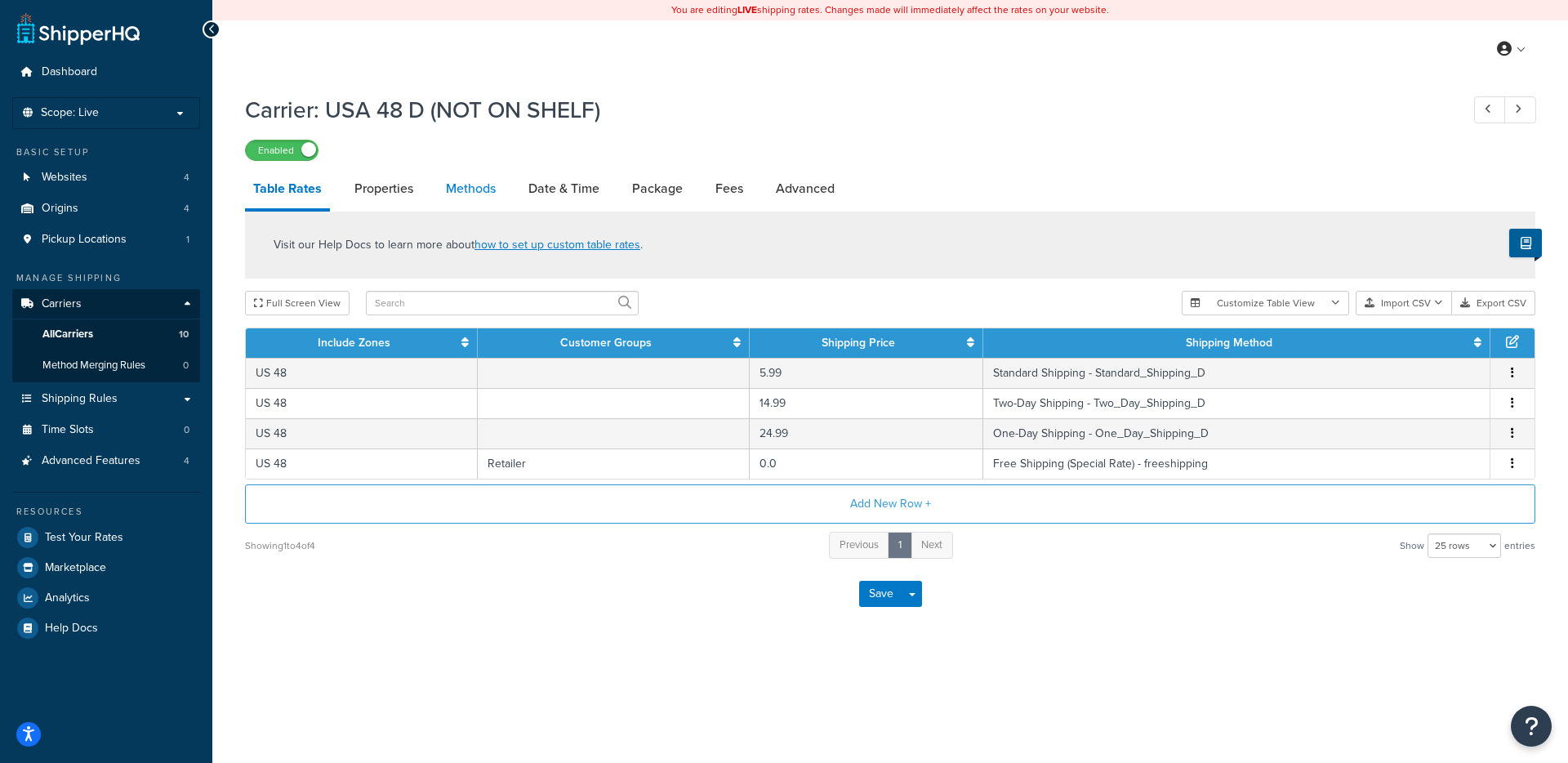
click at [451, 190] on link "Methods" at bounding box center [471, 188] width 66 height 39
select select "25"
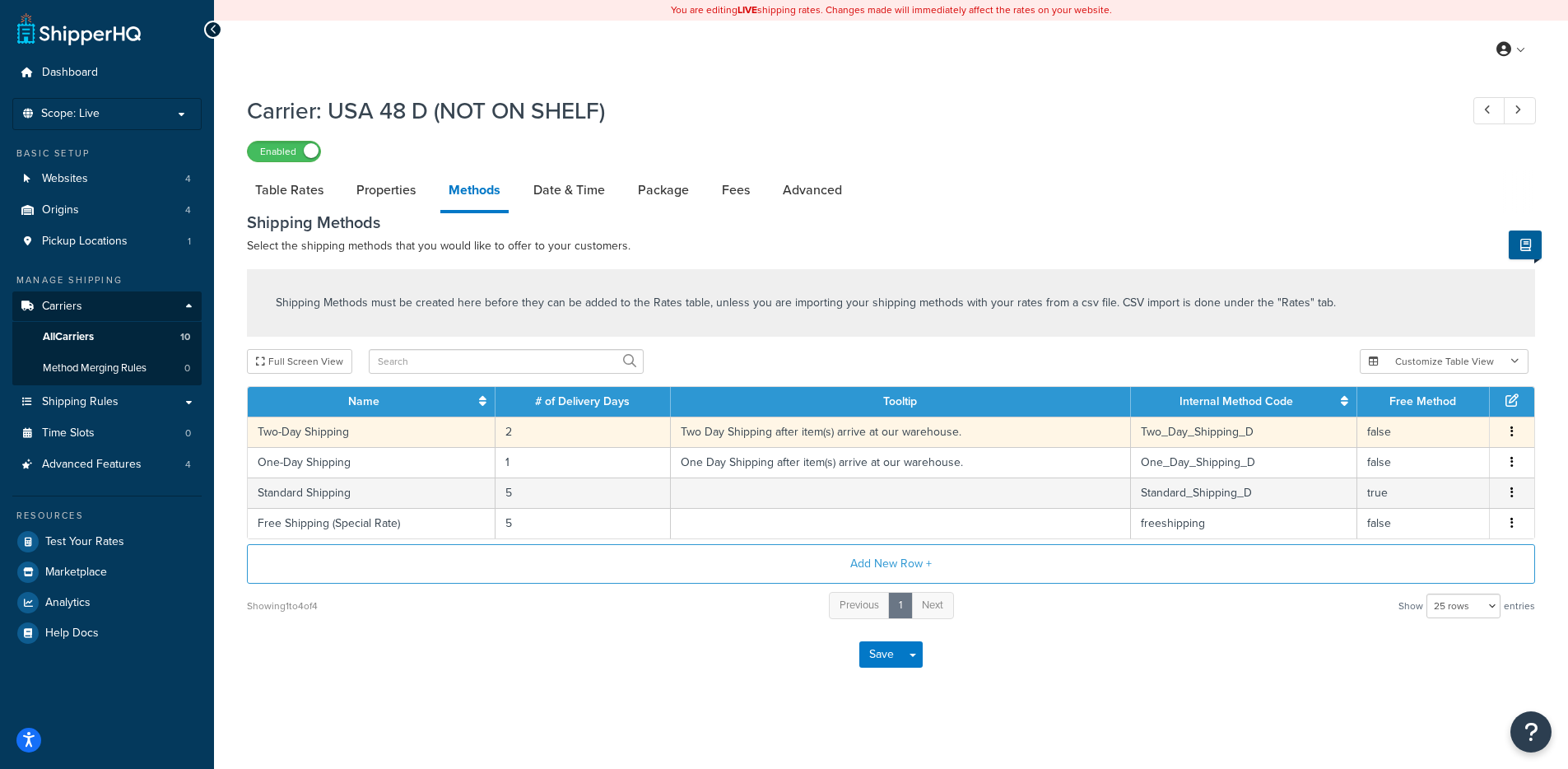
click at [853, 430] on td "Two Day Shipping after item(s) arrive at our warehouse." at bounding box center [900, 432] width 460 height 30
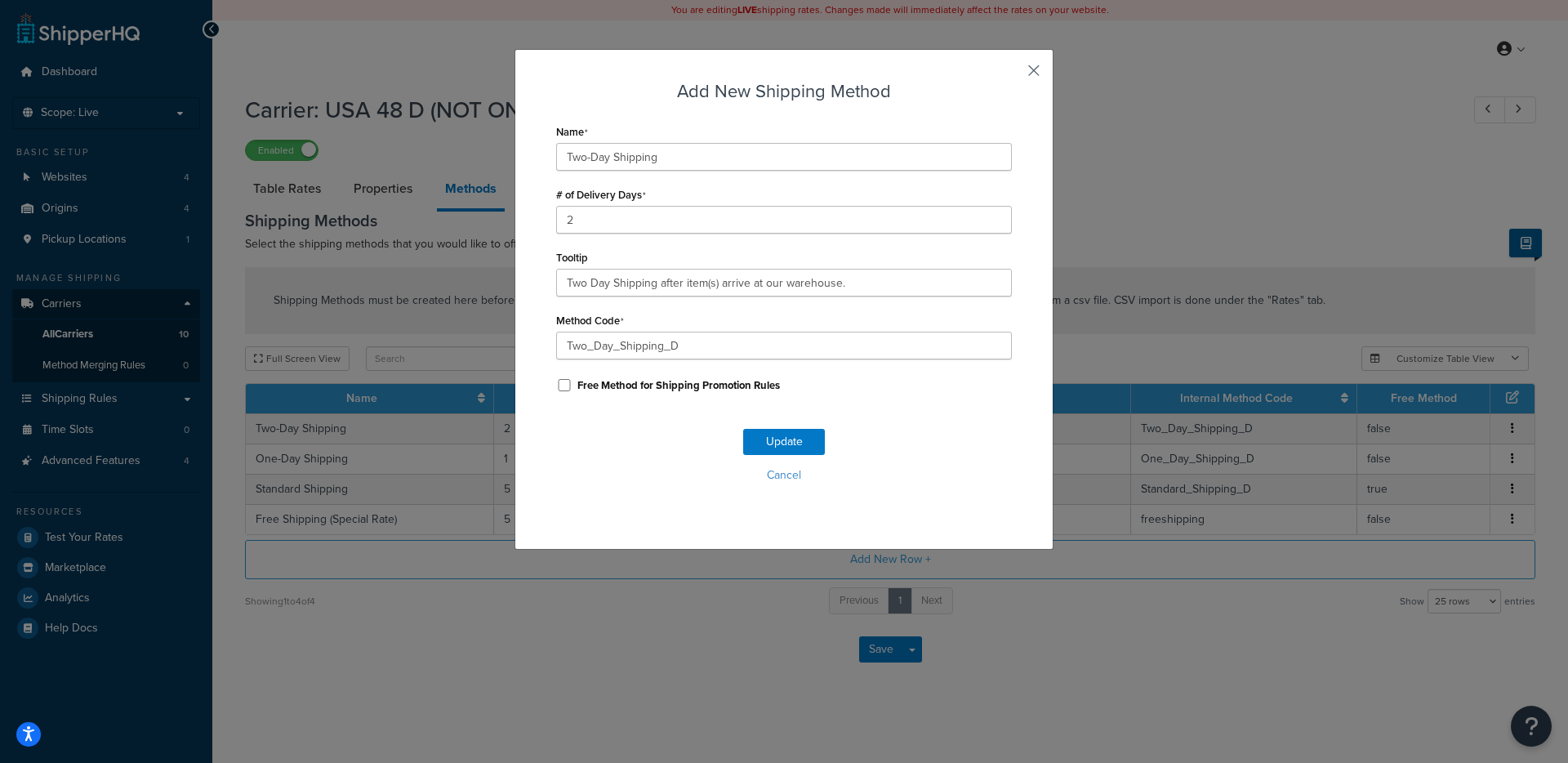
click at [1011, 74] on button "button" at bounding box center [1009, 76] width 4 height 4
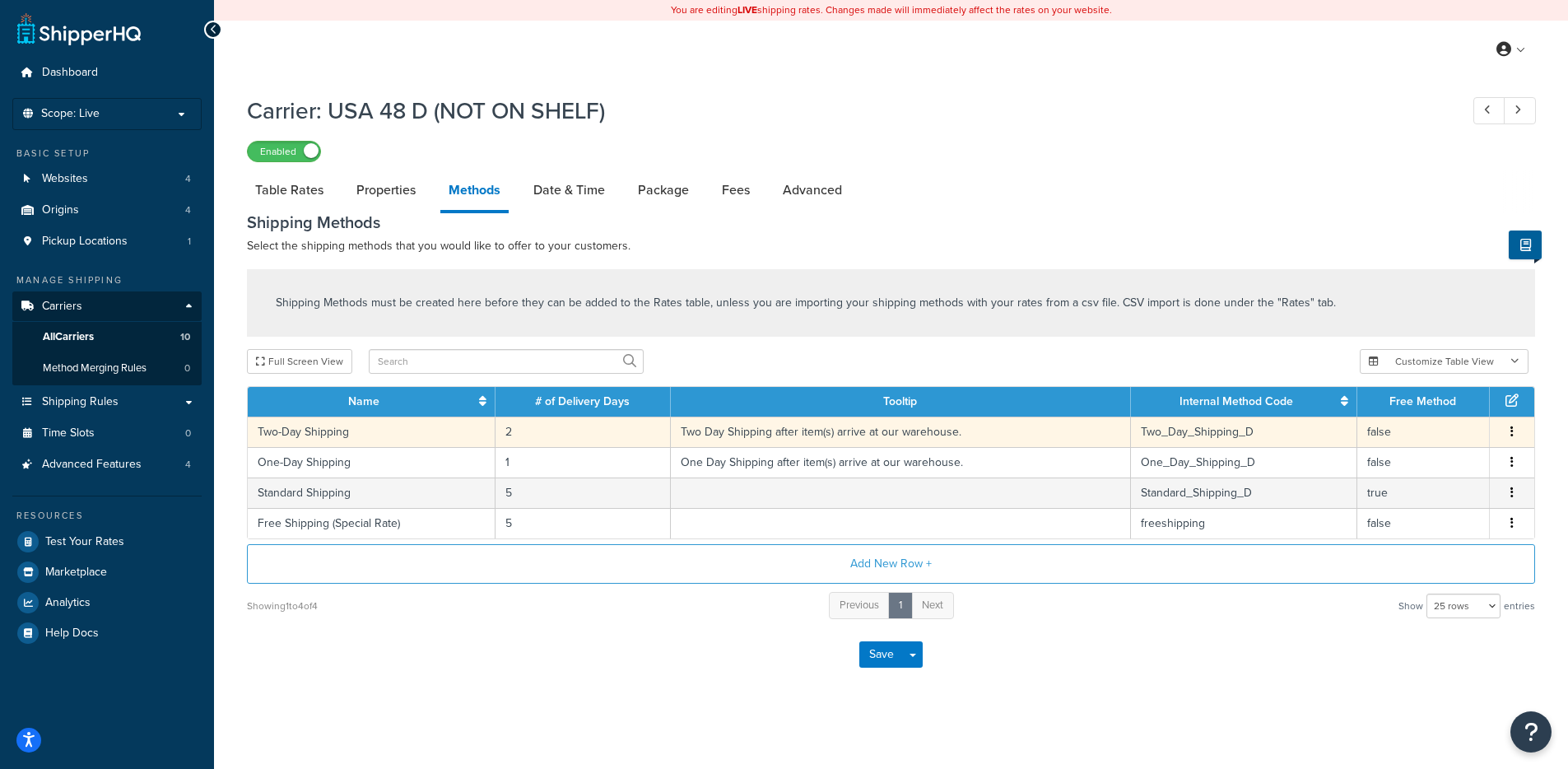
click at [585, 443] on td "2" at bounding box center [583, 432] width 175 height 30
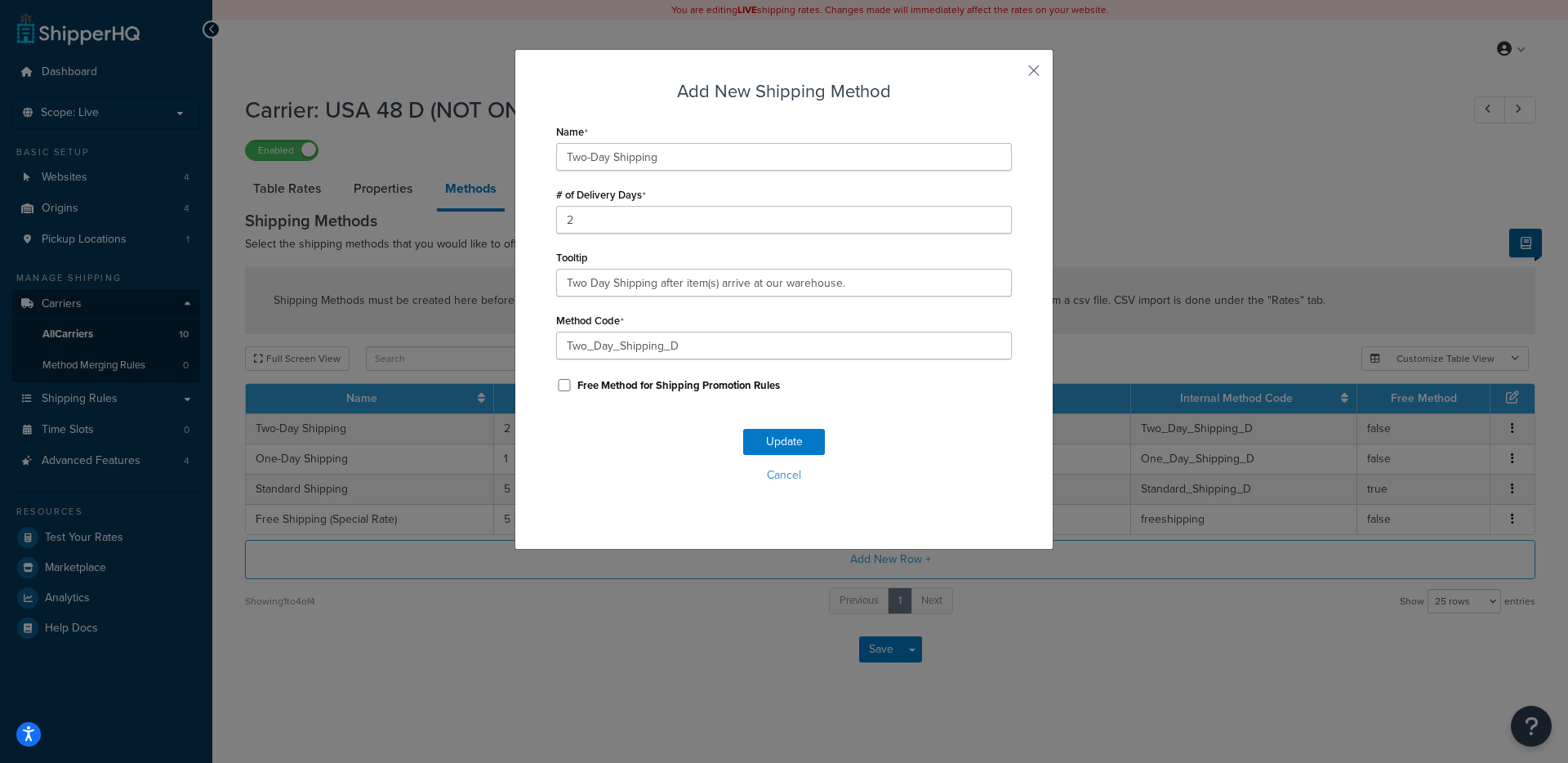
click at [1028, 79] on div "Add New Shipping Method Name Two-Day Shipping # of Delivery Days 2 Tooltip Two …" at bounding box center [784, 299] width 539 height 501
click at [1011, 75] on button "button" at bounding box center [1009, 76] width 4 height 4
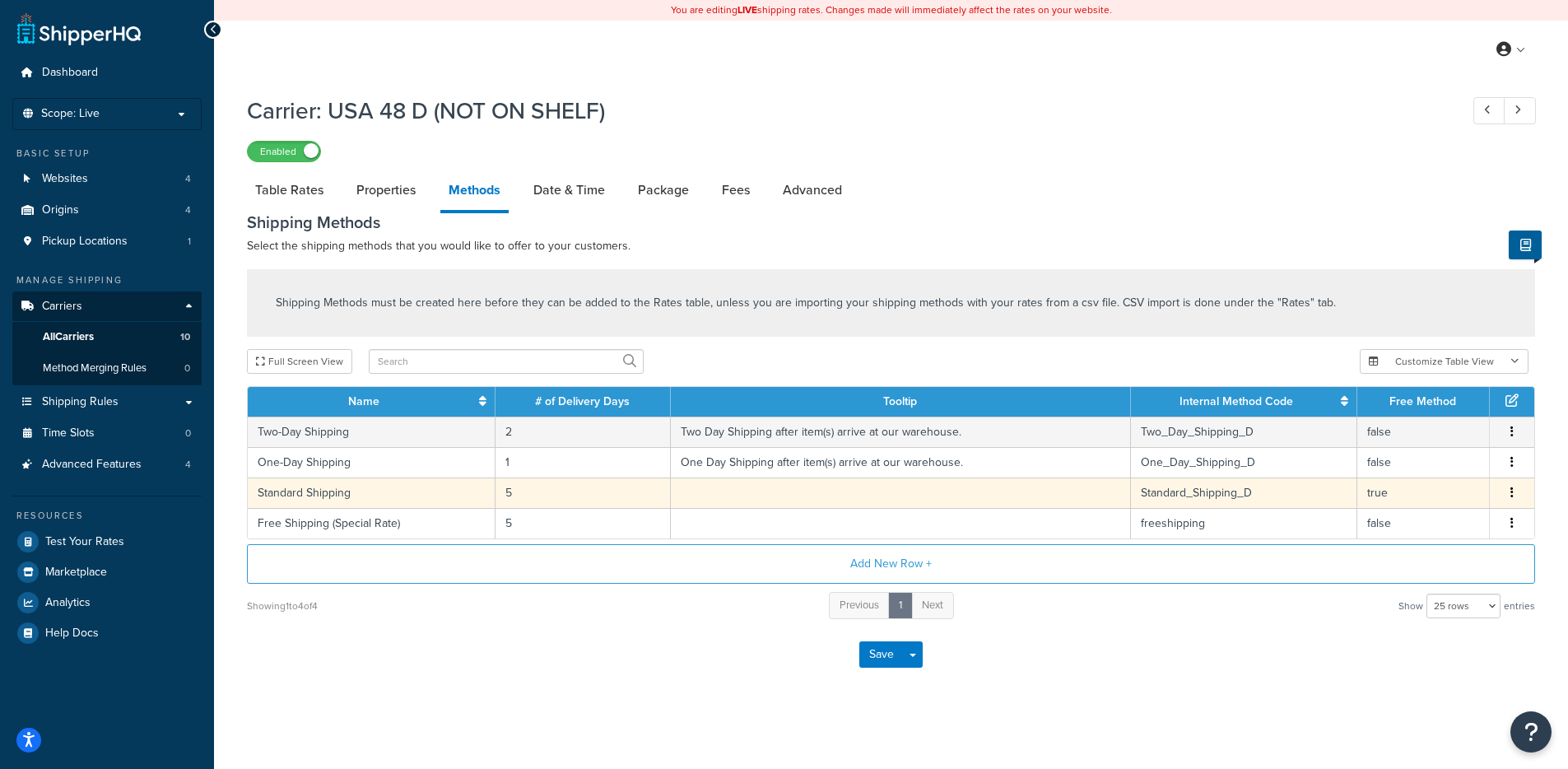
click at [512, 508] on td "5" at bounding box center [583, 493] width 175 height 30
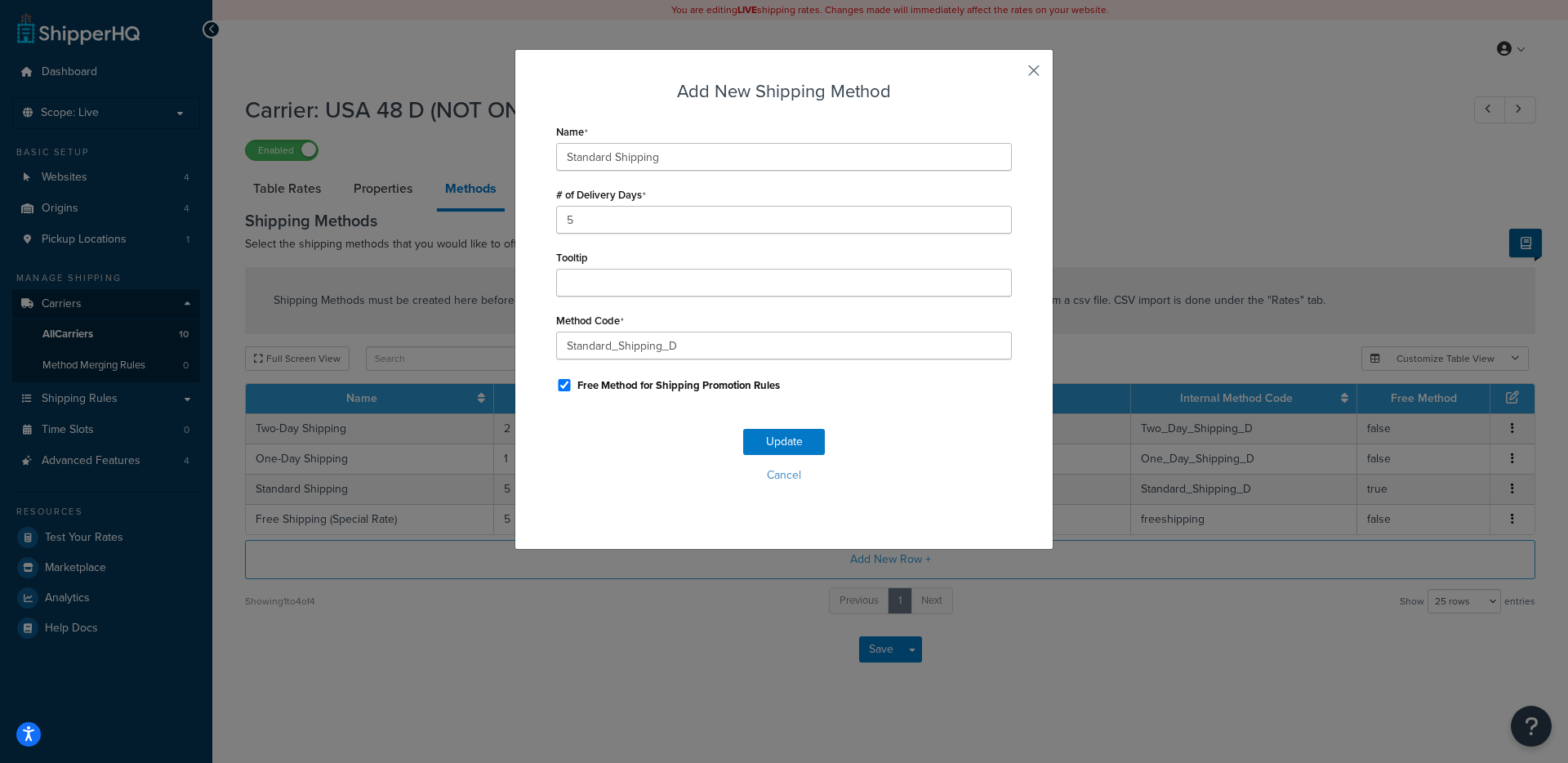
click at [1011, 74] on button "button" at bounding box center [1009, 76] width 4 height 4
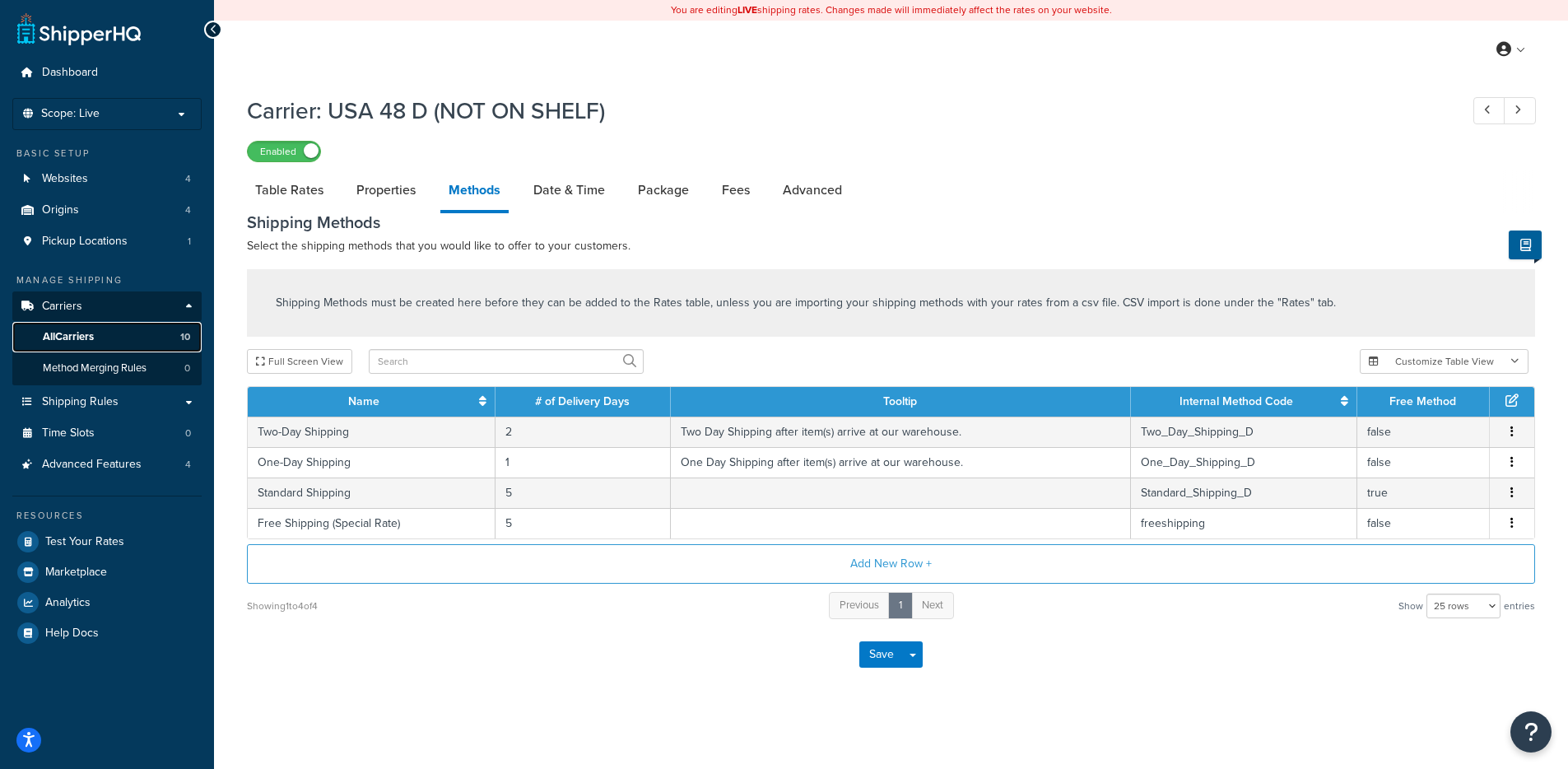
click at [171, 344] on link "All Carriers 10" at bounding box center [107, 336] width 190 height 30
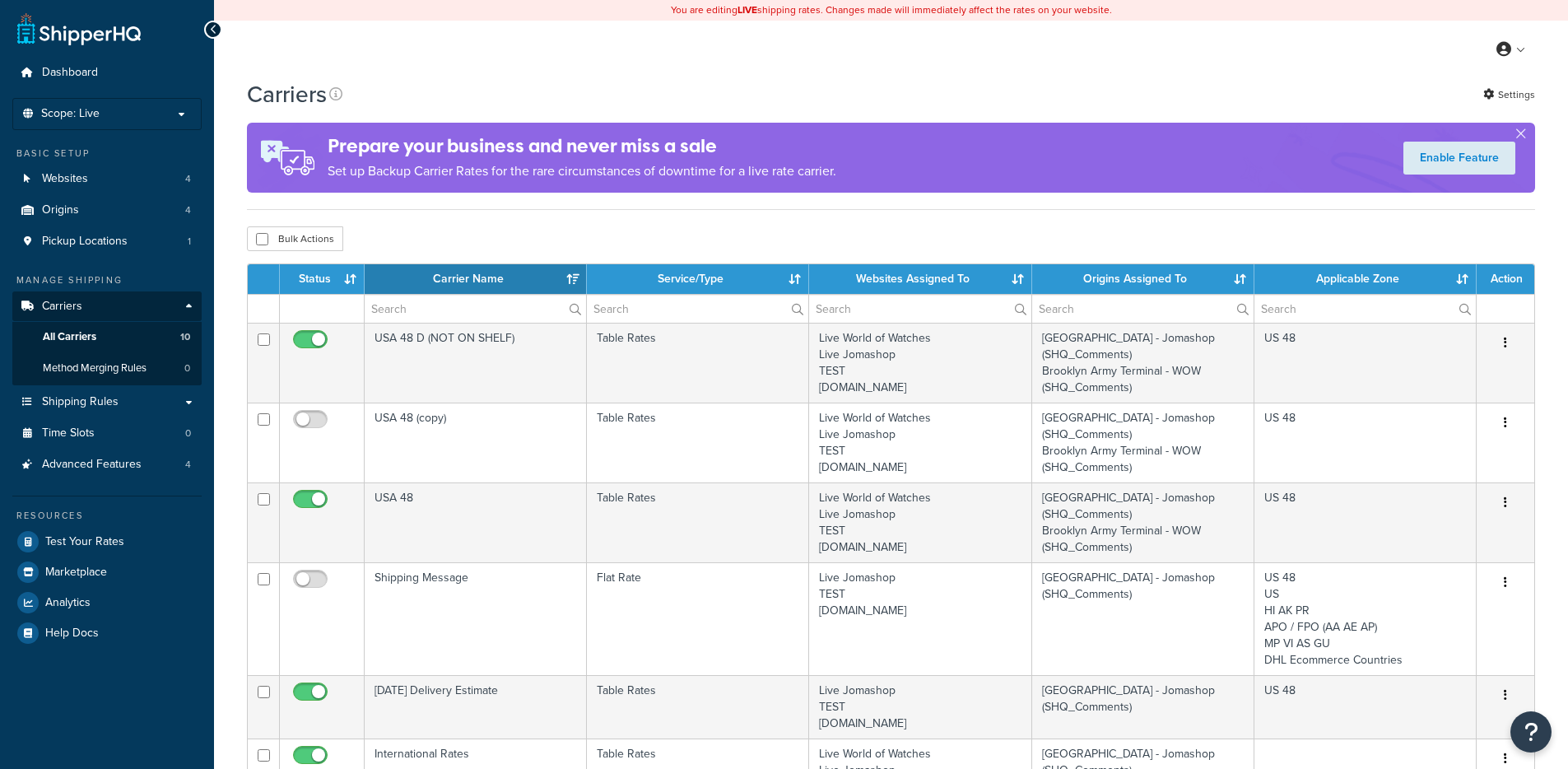
select select "15"
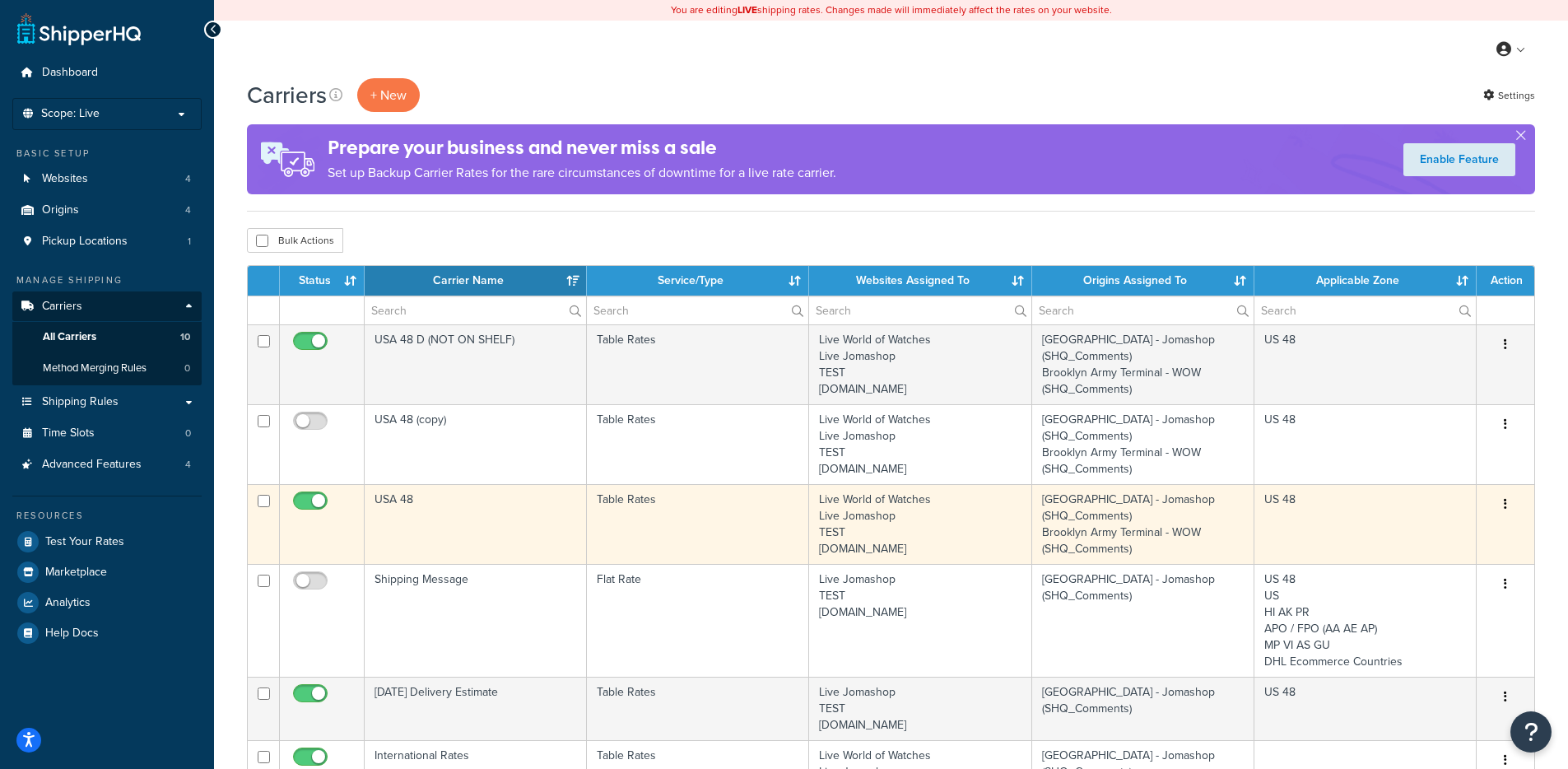
click at [485, 507] on td "USA 48" at bounding box center [476, 523] width 222 height 80
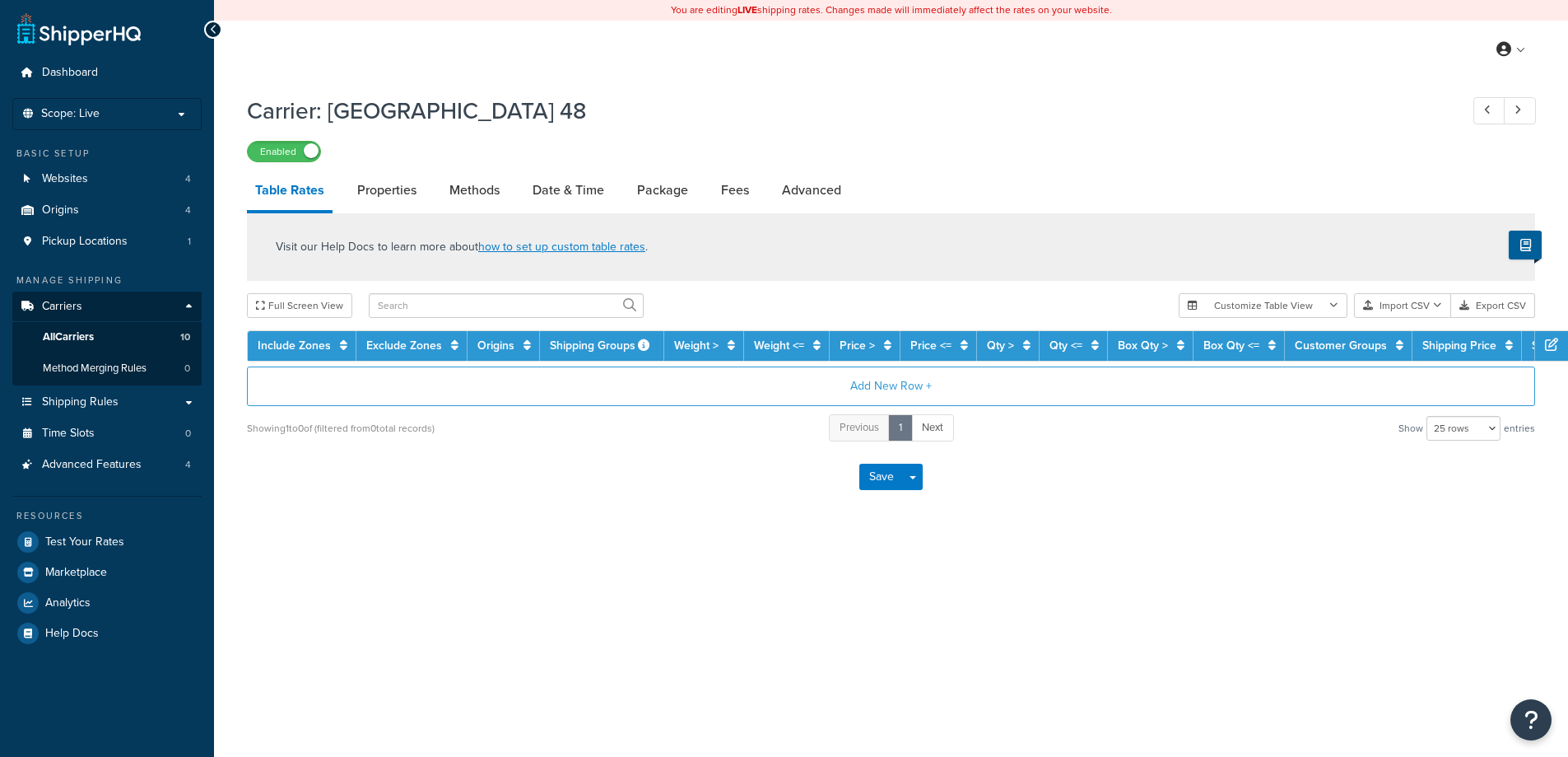
select select "25"
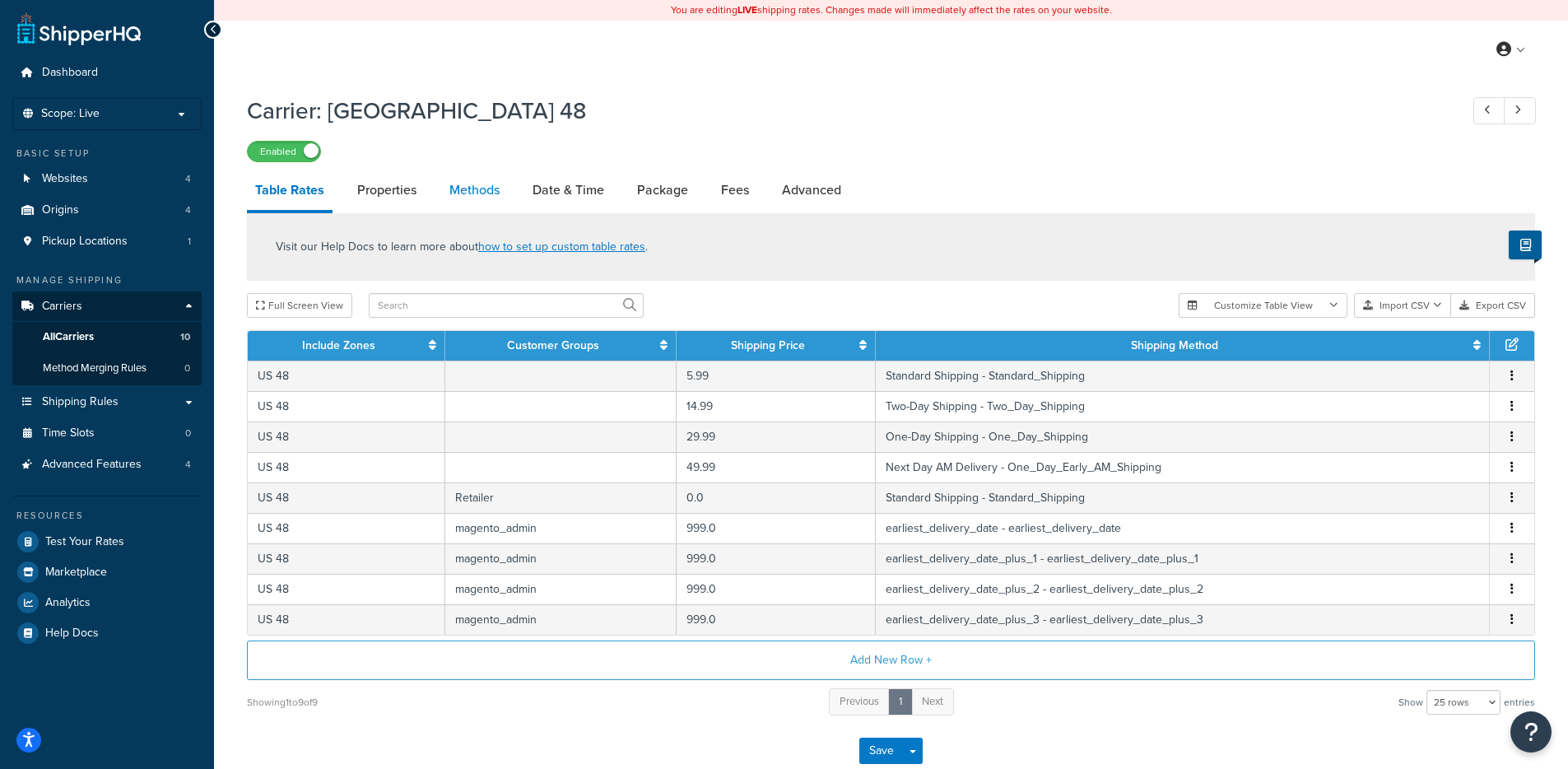
click at [507, 190] on link "Methods" at bounding box center [475, 190] width 67 height 39
select select "25"
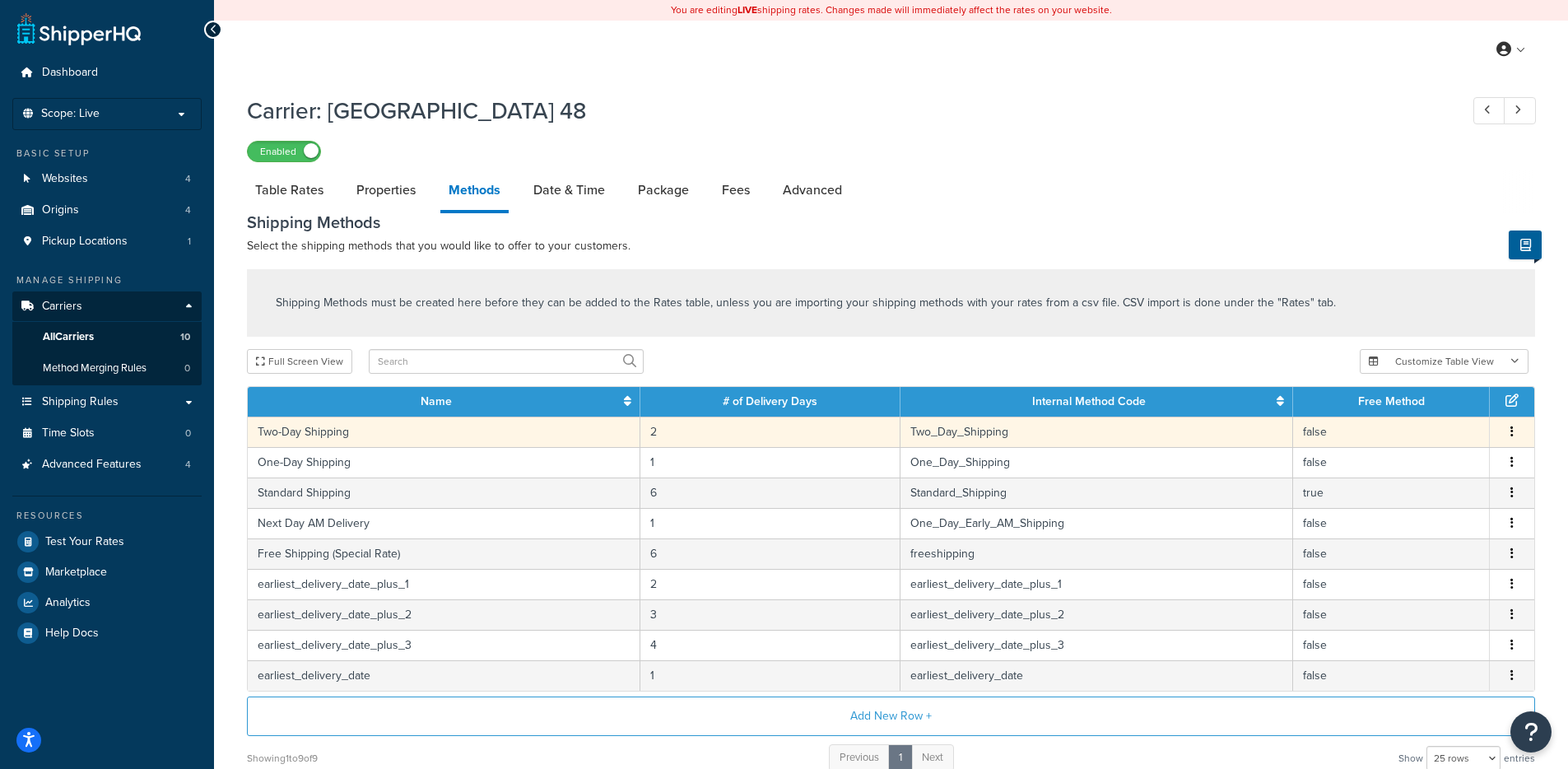
click at [717, 441] on td "2" at bounding box center [770, 432] width 260 height 30
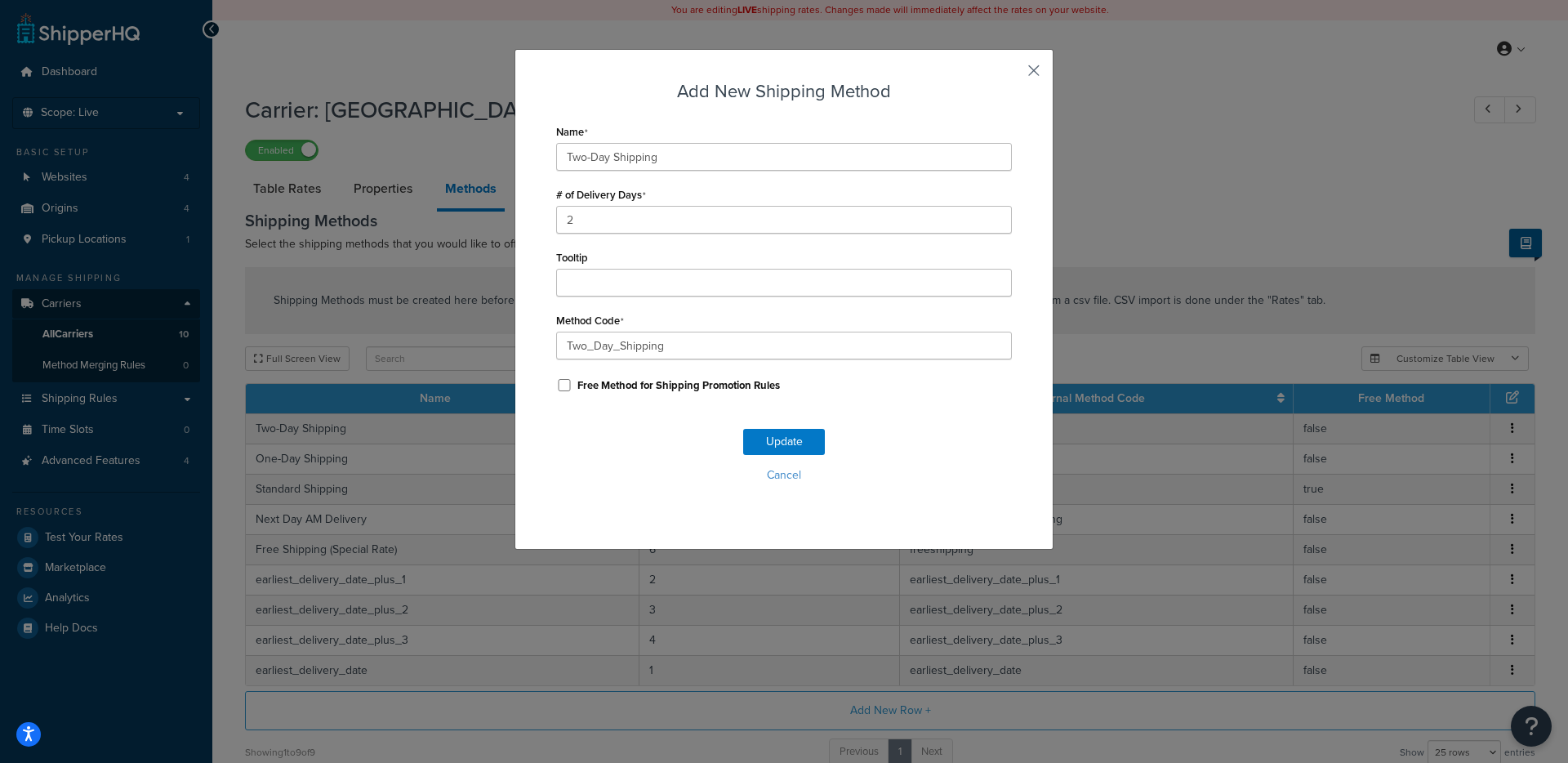
click at [1011, 74] on button "button" at bounding box center [1009, 76] width 4 height 4
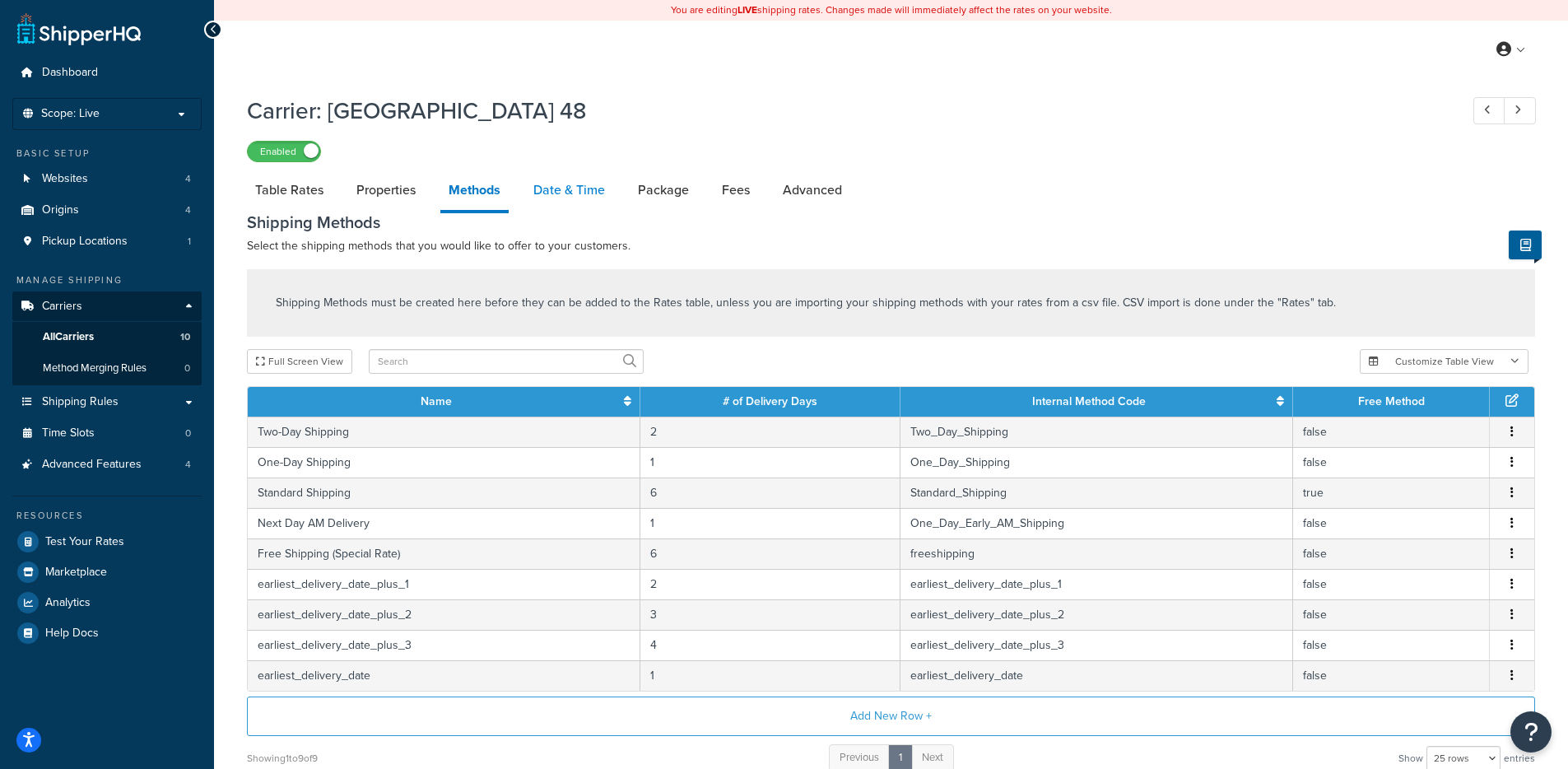
click at [563, 201] on link "Date & Time" at bounding box center [569, 190] width 88 height 39
select select "yMMMEd"
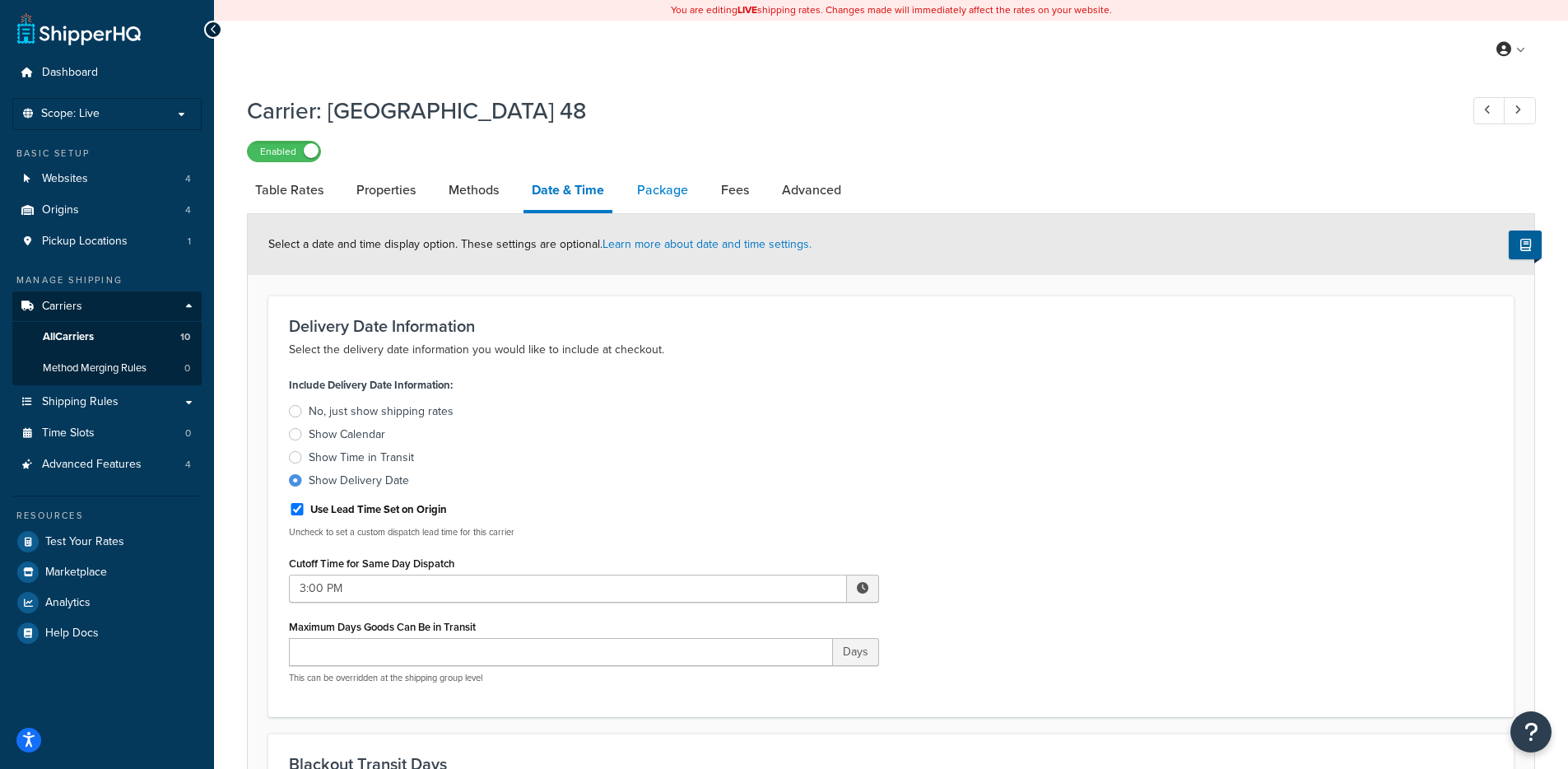
click at [643, 189] on link "Package" at bounding box center [663, 190] width 68 height 39
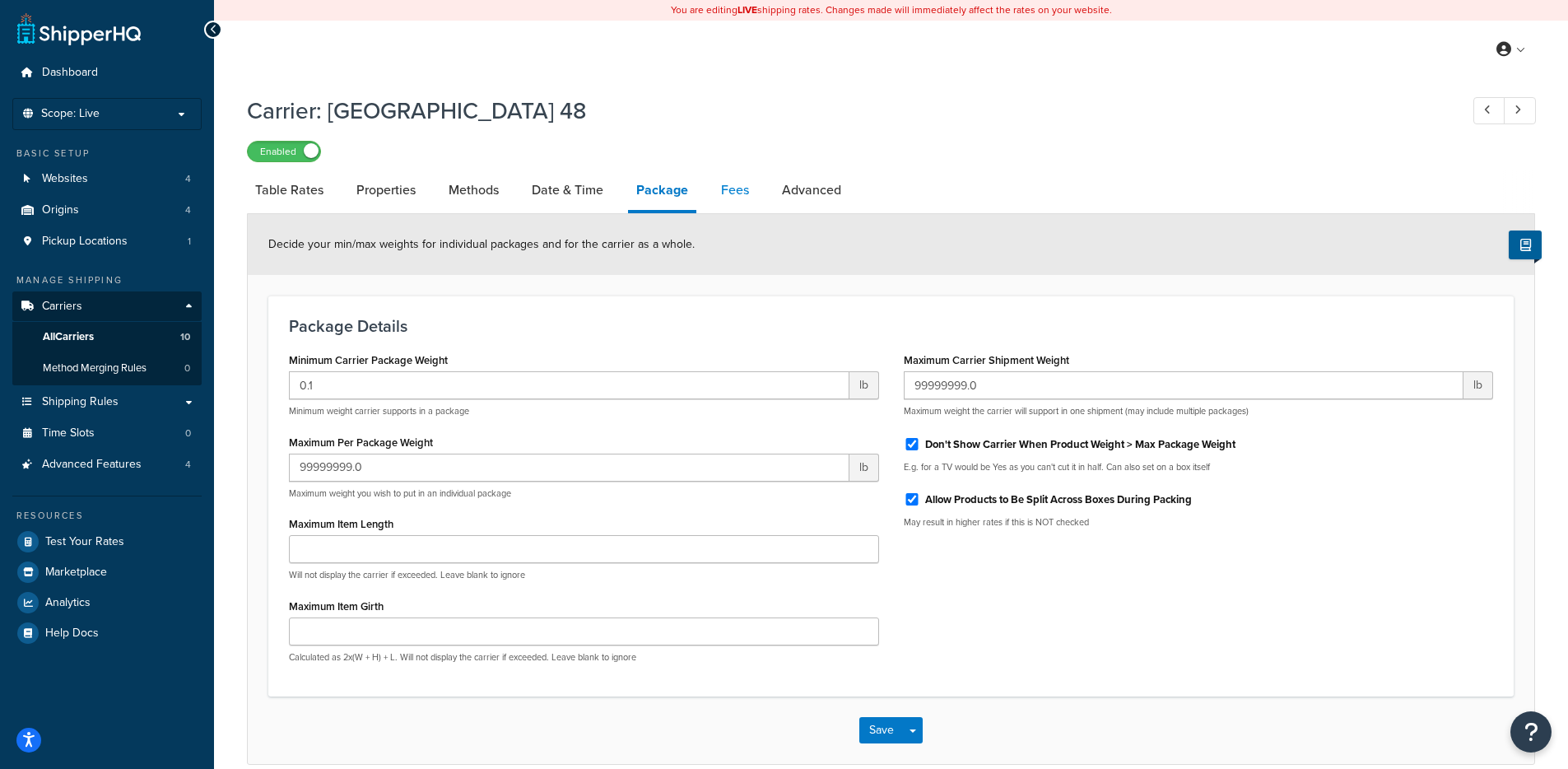
click at [734, 195] on link "Fees" at bounding box center [734, 190] width 44 height 39
select select "AFTER"
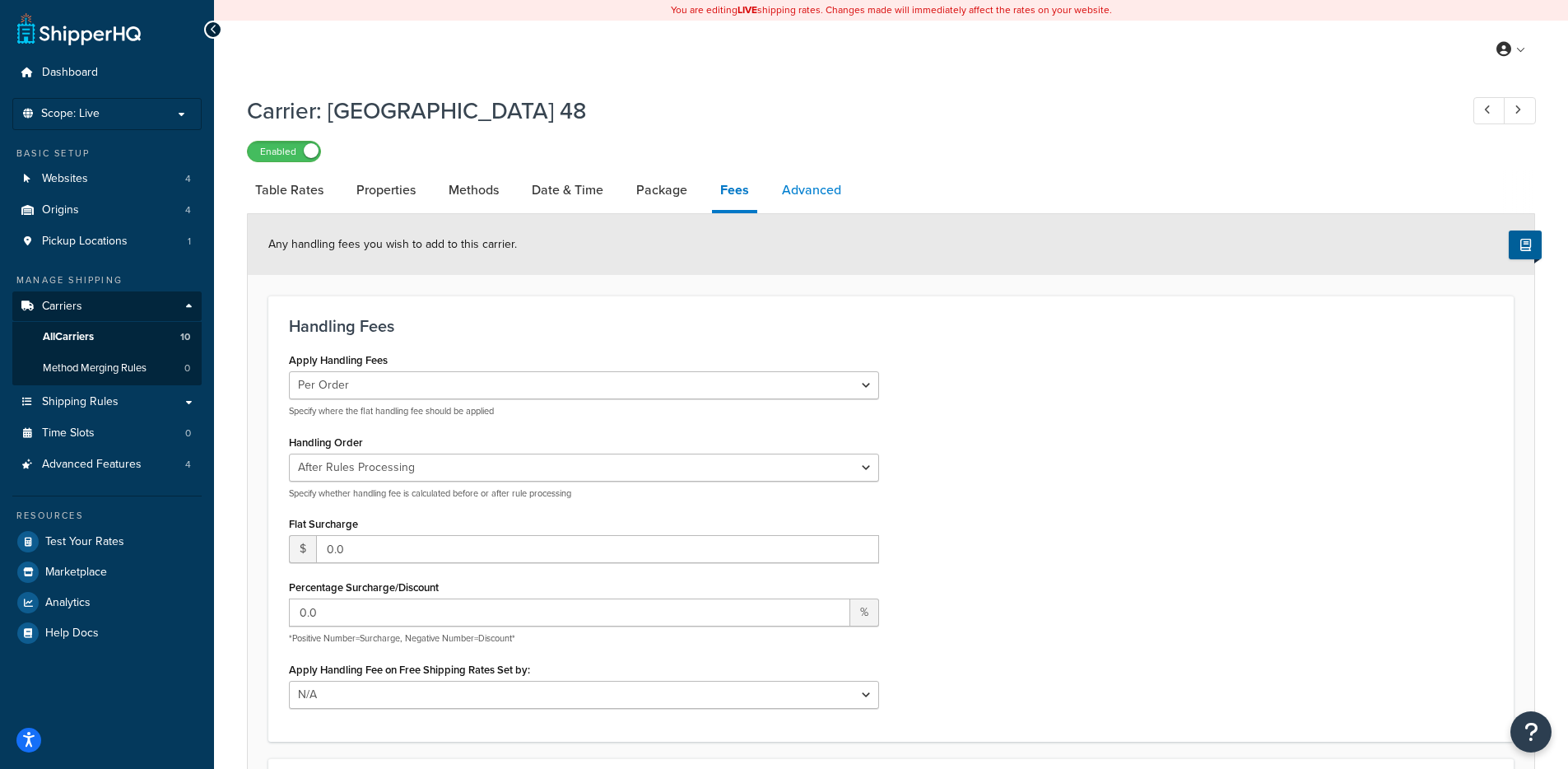
click at [815, 186] on link "Advanced" at bounding box center [811, 190] width 76 height 39
select select "false"
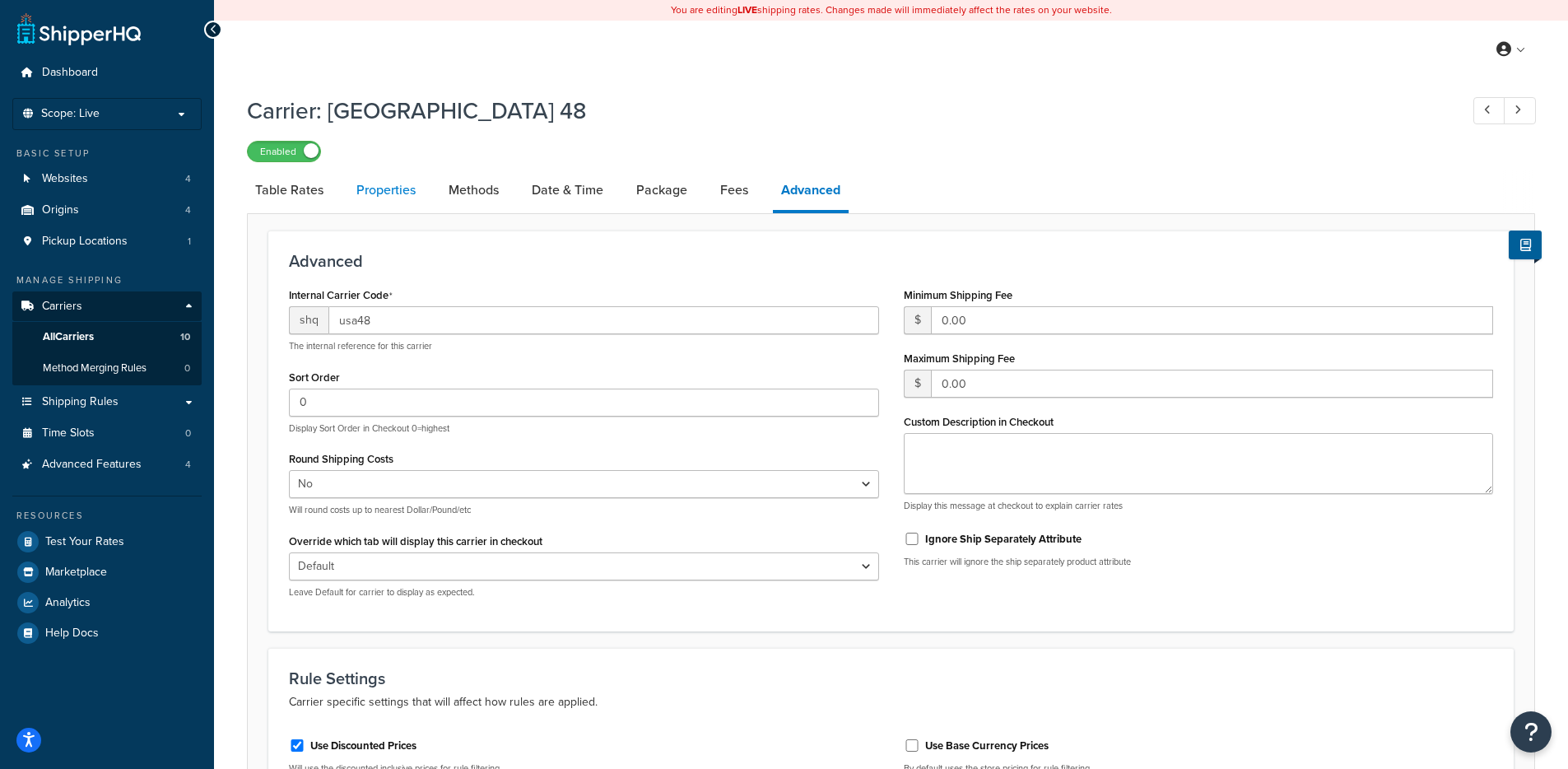
click at [381, 195] on link "Properties" at bounding box center [385, 190] width 76 height 39
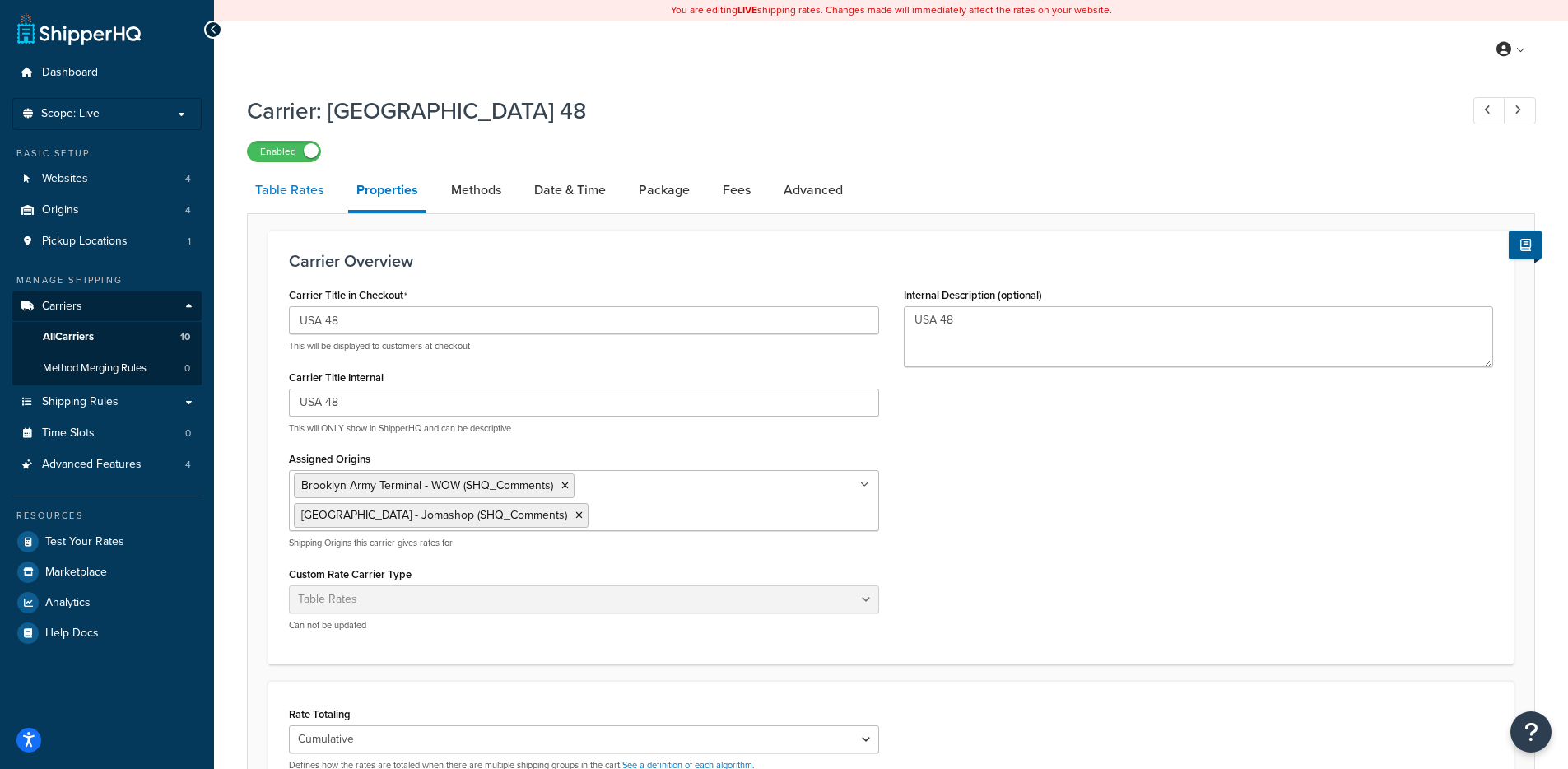
click at [290, 205] on link "Table Rates" at bounding box center [289, 190] width 85 height 39
select select "25"
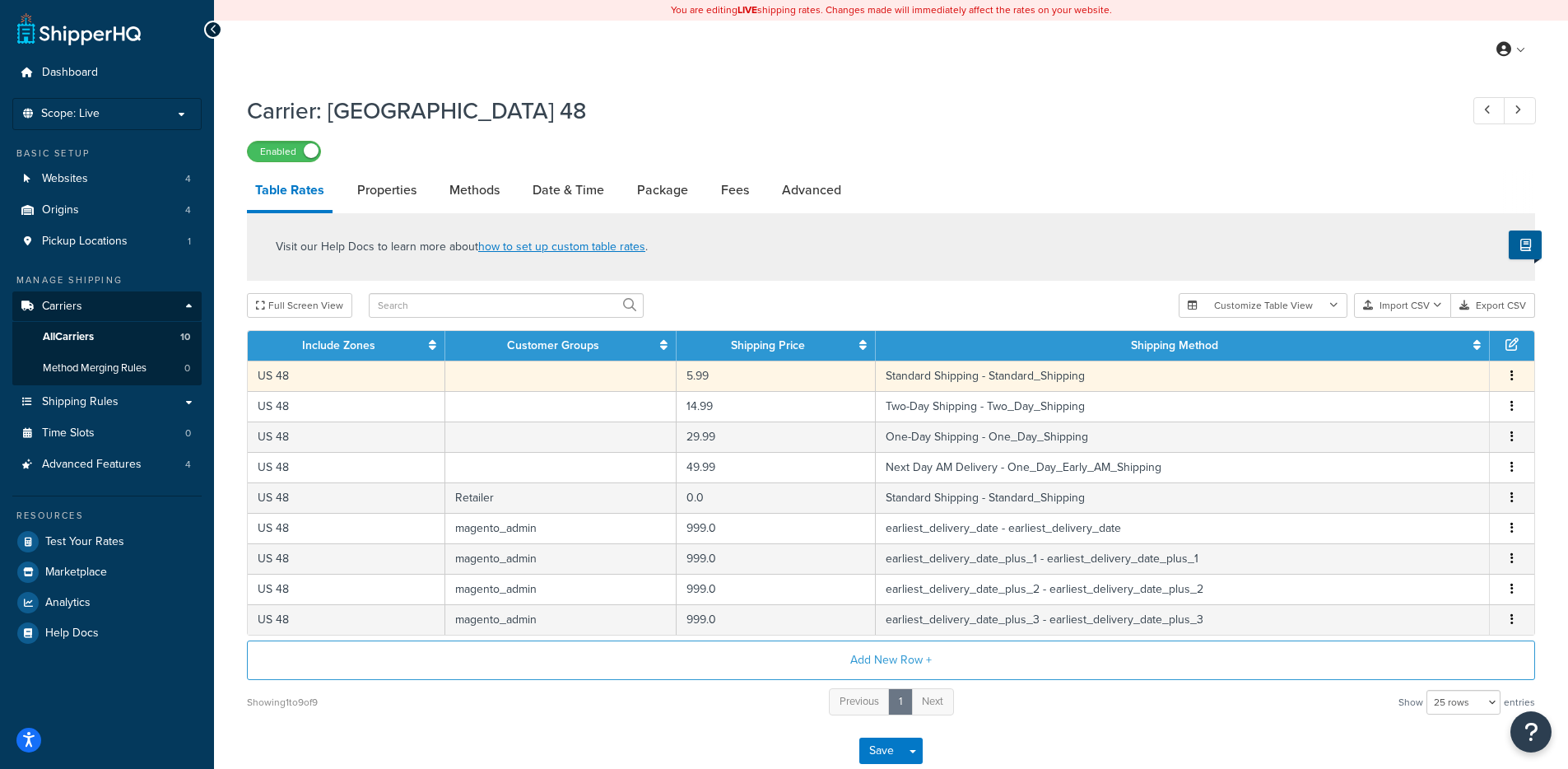
click at [398, 382] on td "US 48" at bounding box center [346, 376] width 198 height 30
select select "154616"
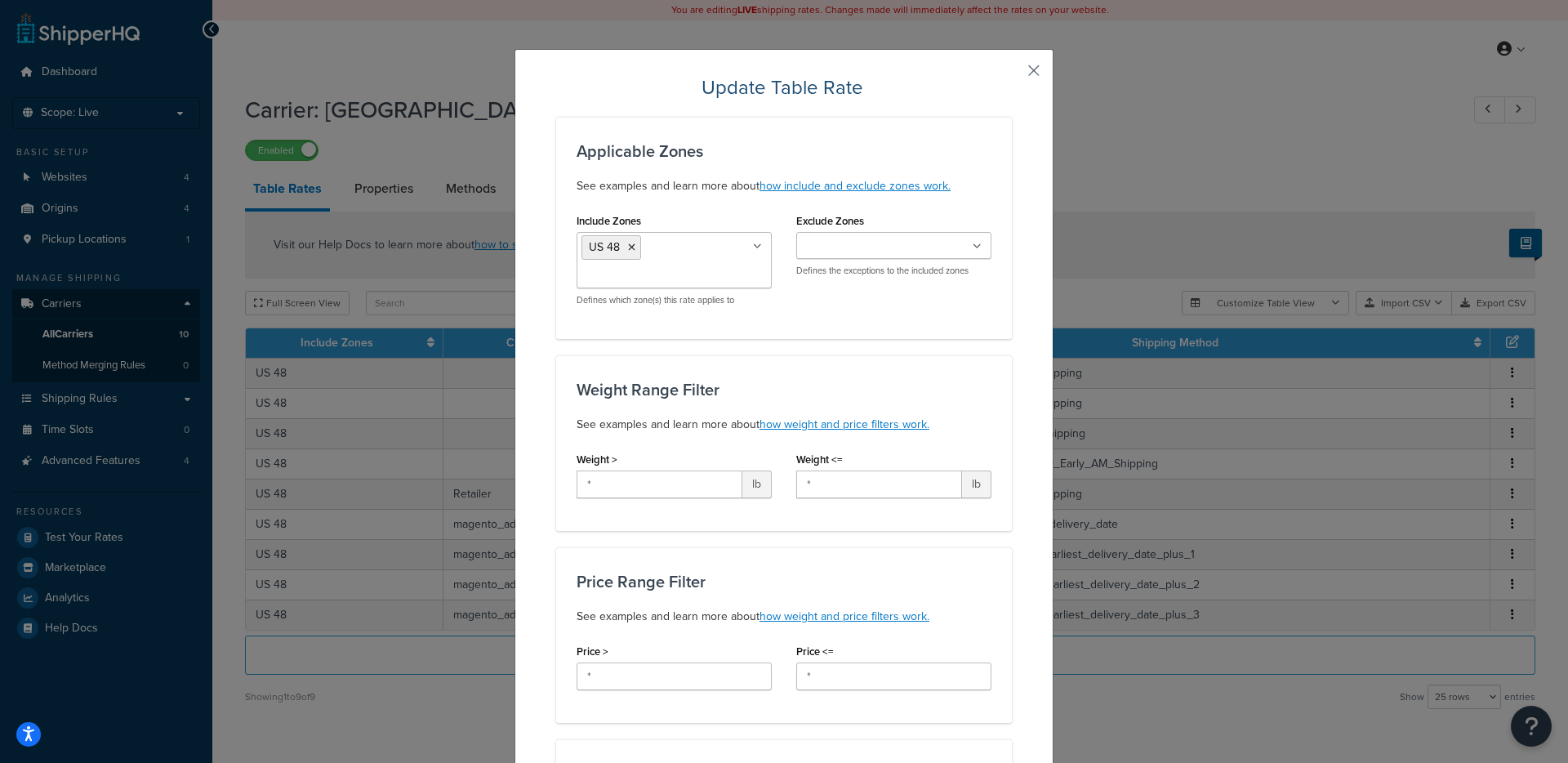
click at [1011, 74] on button "button" at bounding box center [1009, 76] width 4 height 4
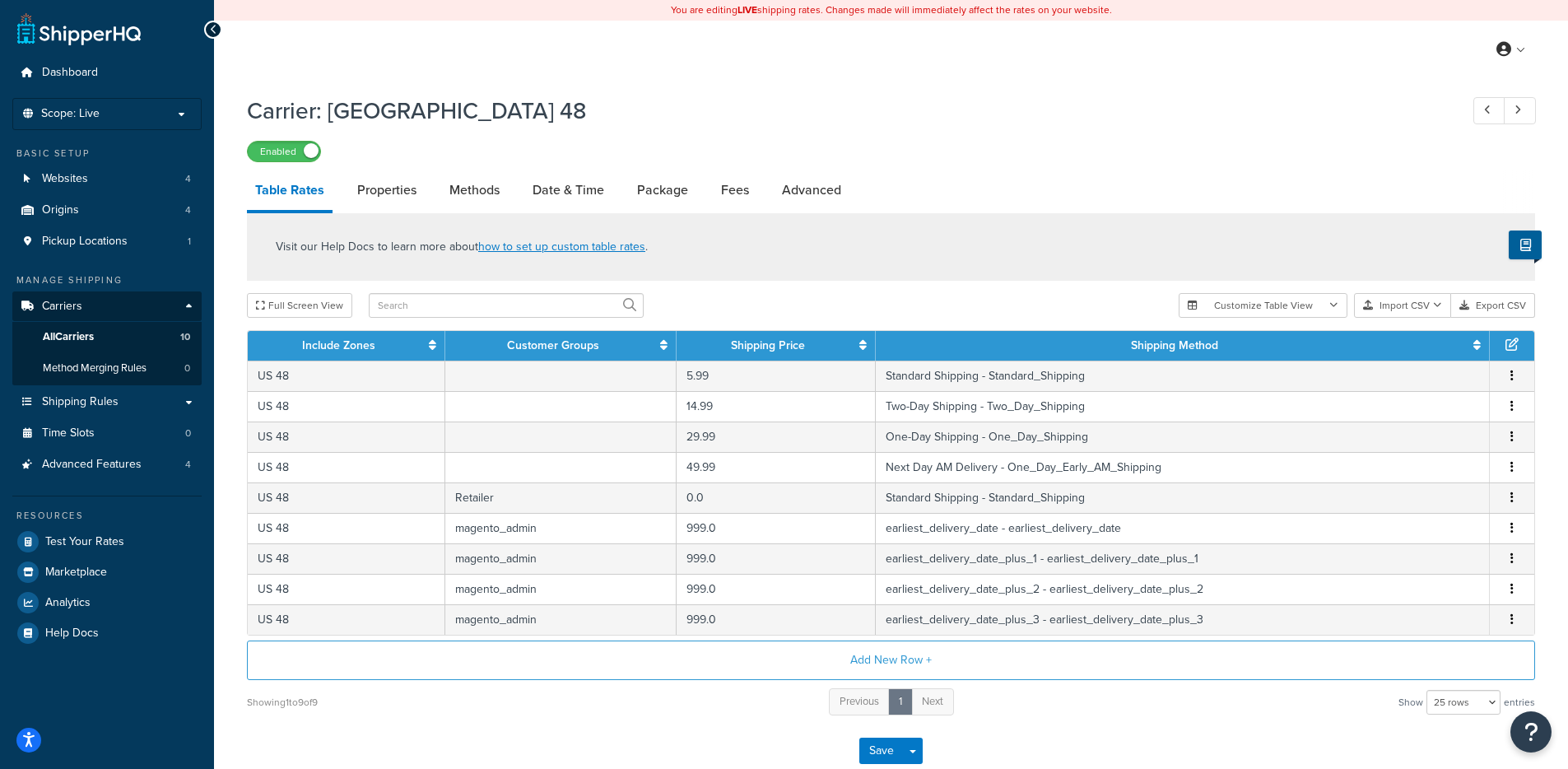
click at [427, 202] on li "Properties" at bounding box center [395, 190] width 92 height 39
click at [454, 195] on link "Methods" at bounding box center [475, 190] width 67 height 39
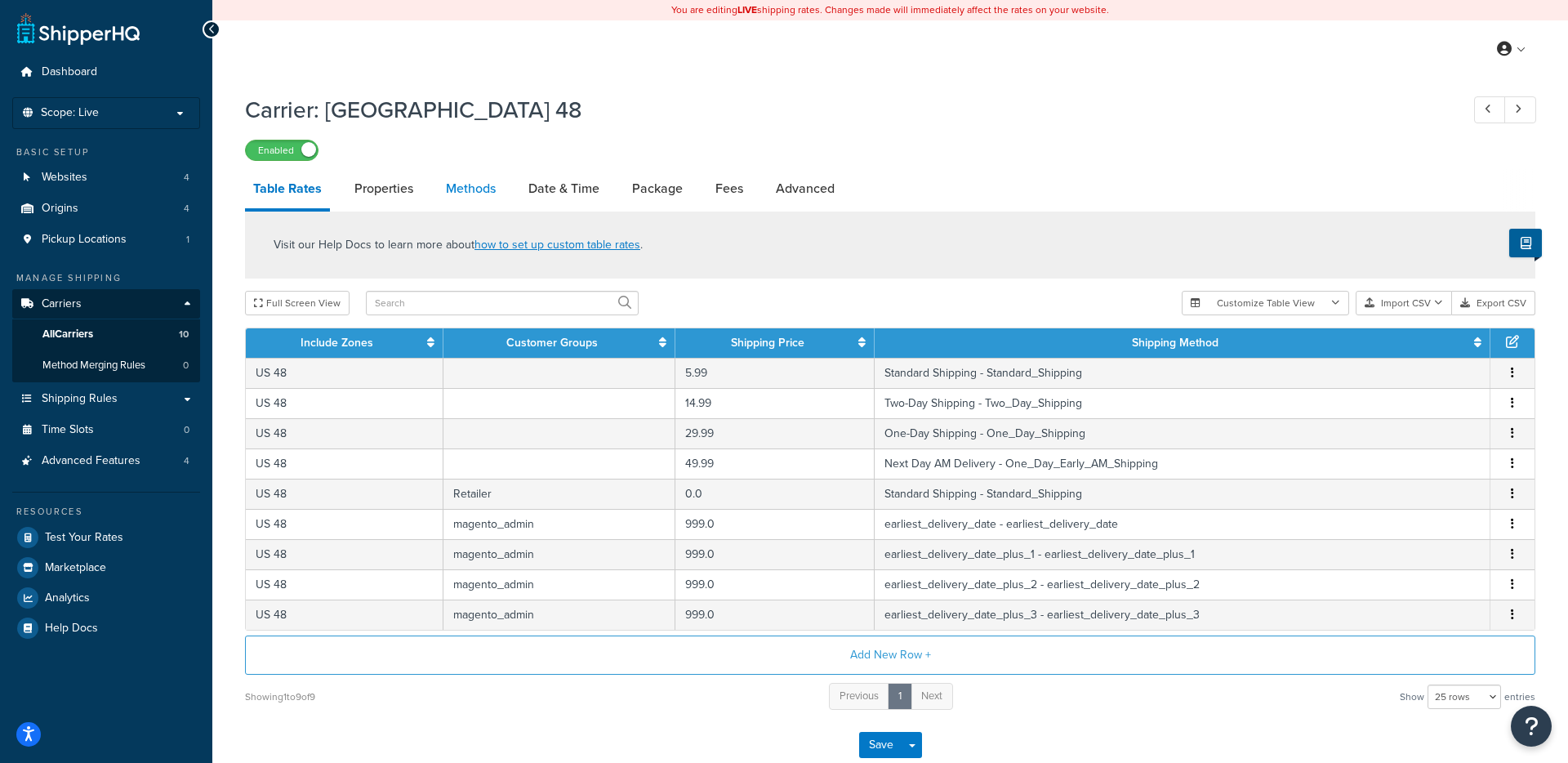
select select "25"
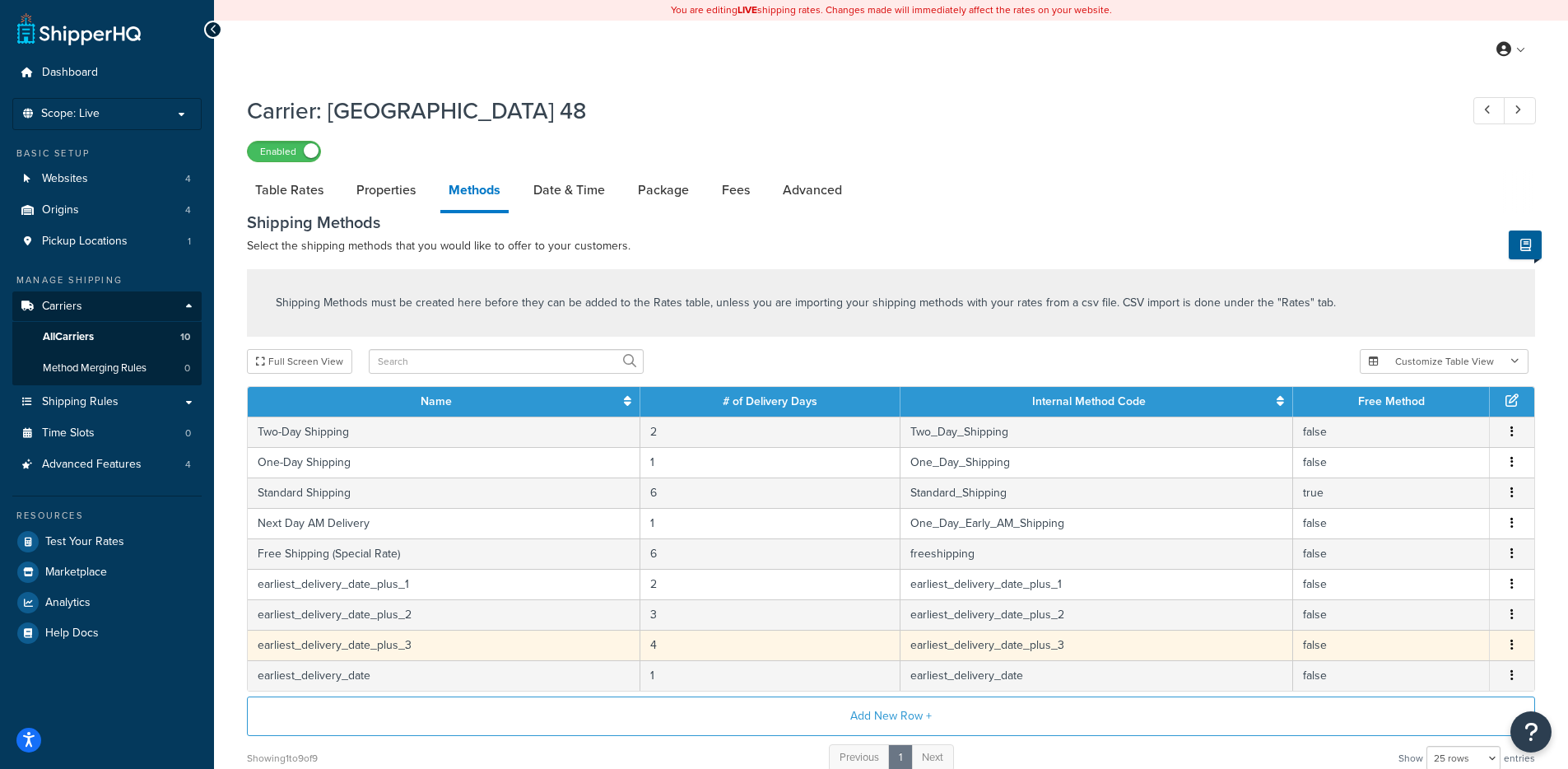
click at [680, 648] on td "4" at bounding box center [770, 645] width 260 height 30
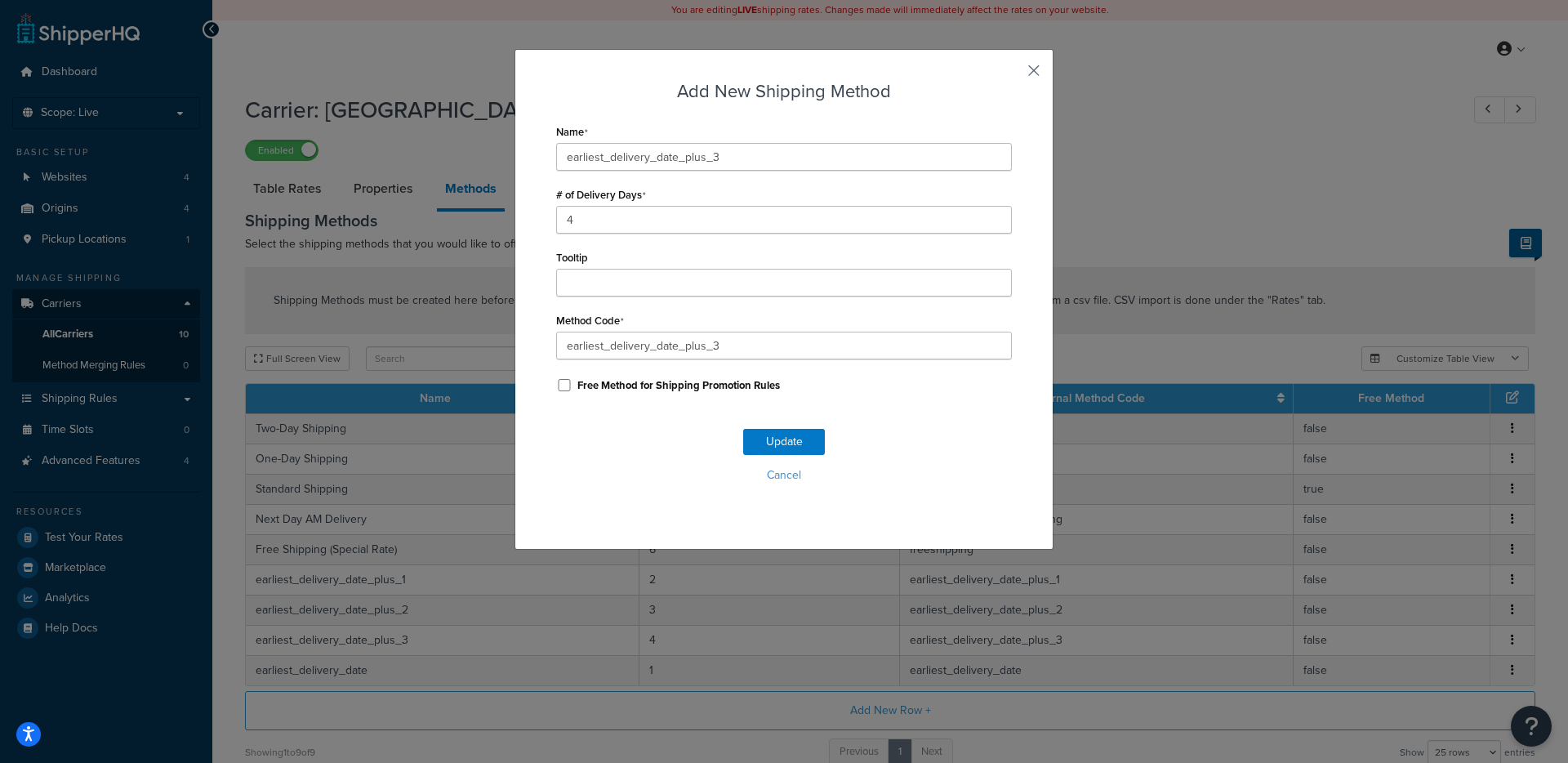
click at [1011, 74] on button "button" at bounding box center [1009, 76] width 4 height 4
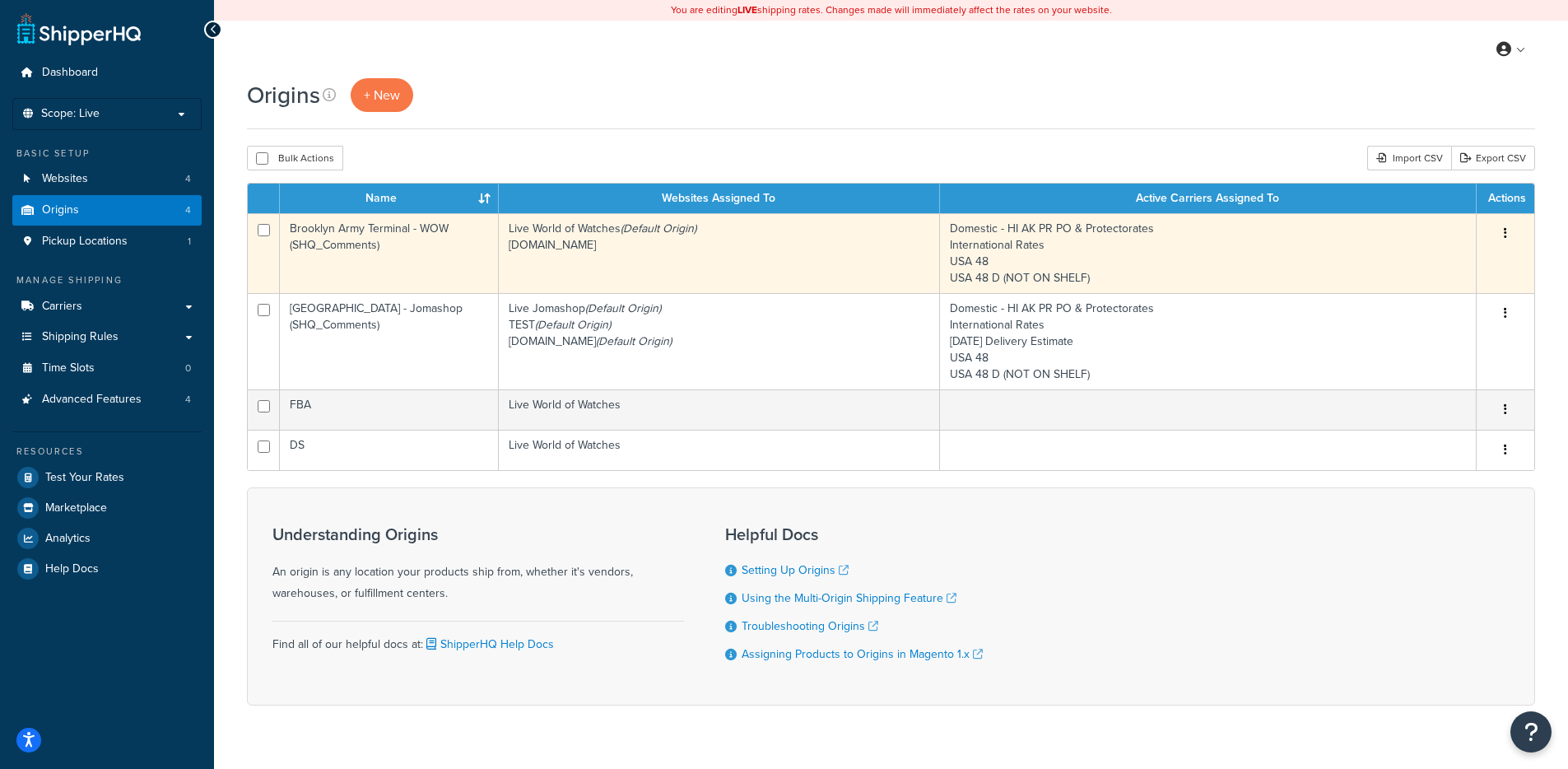
click at [437, 247] on td "Brooklyn Army Terminal - WOW (SHQ_Comments)" at bounding box center [389, 253] width 219 height 80
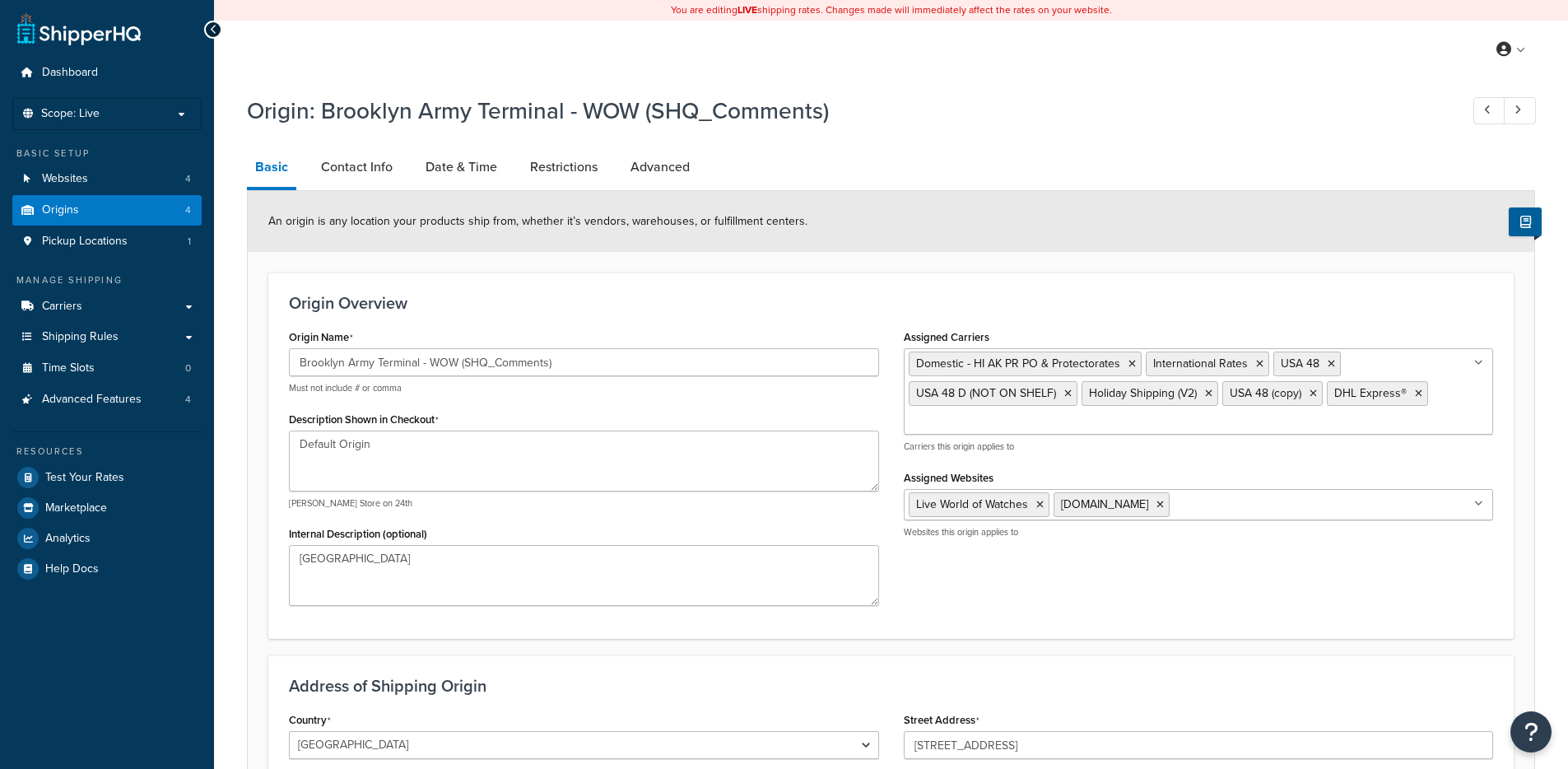
select select "32"
click at [463, 168] on link "Date & Time" at bounding box center [462, 167] width 88 height 39
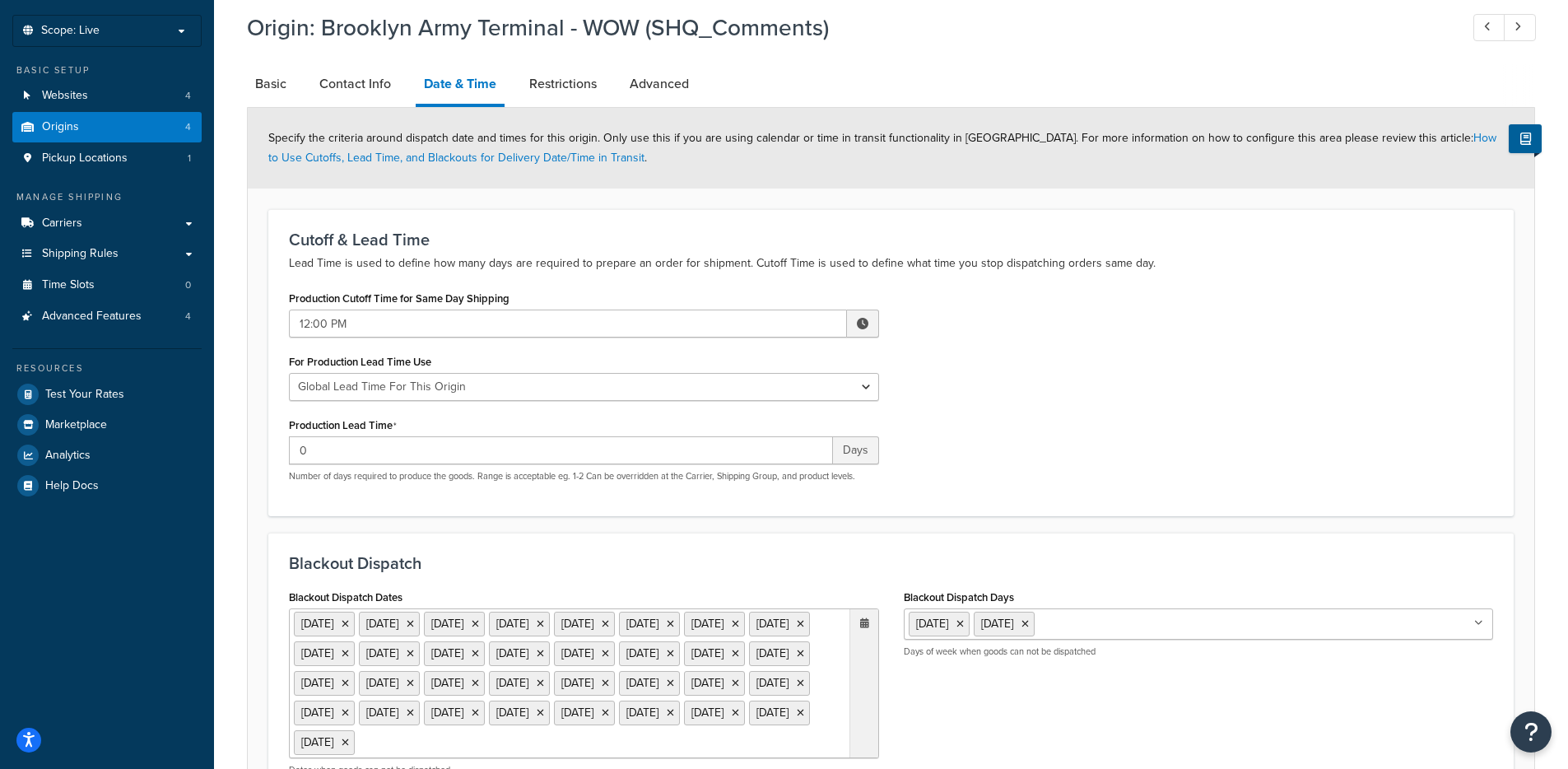
scroll to position [107, 0]
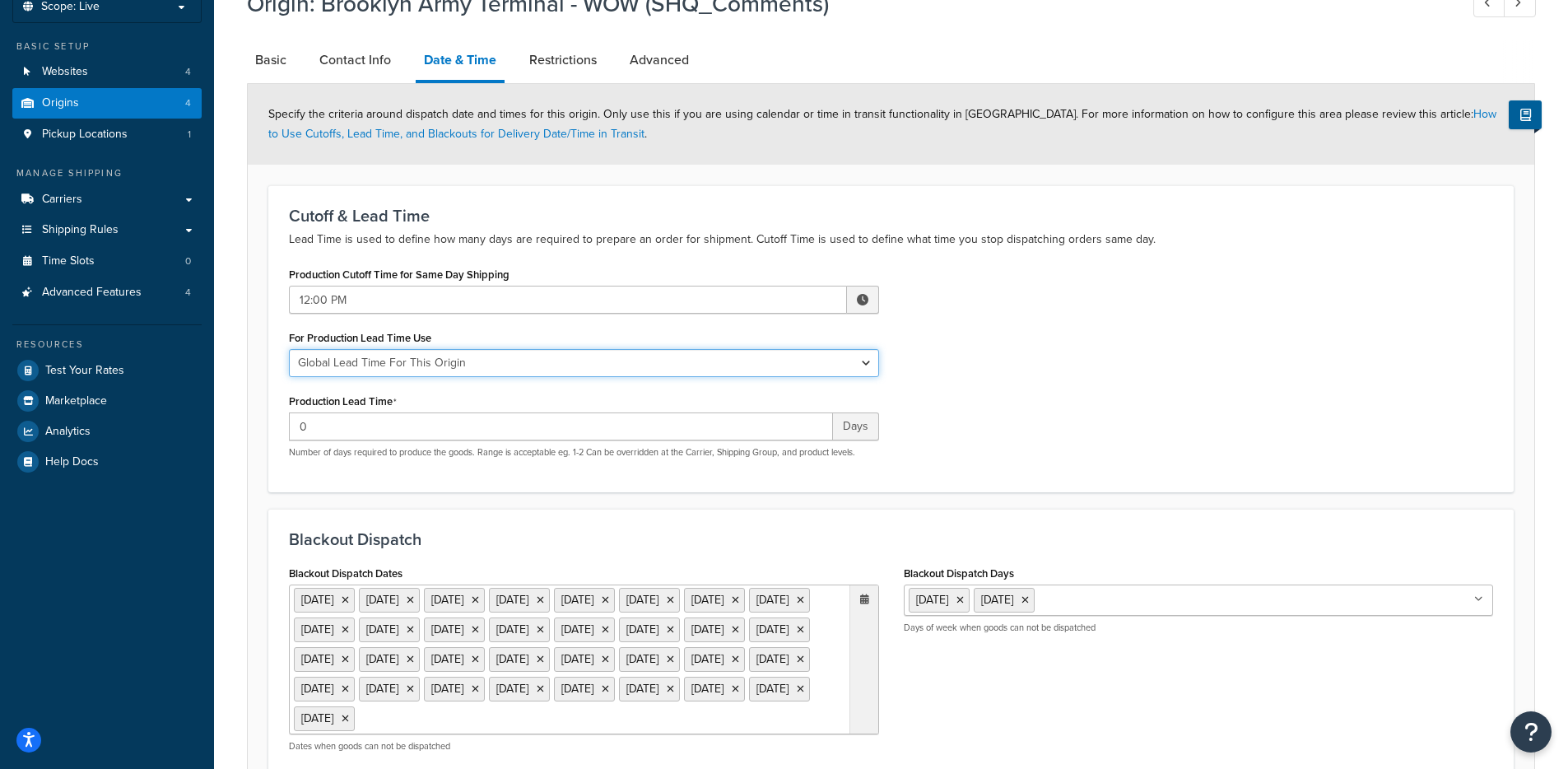
click at [726, 363] on select "Global Lead Time For This Origin Lead Time For Per Shipping Method Type" at bounding box center [584, 363] width 590 height 28
select select "PER_SHIPPING_METHOD_TYPE"
click at [289, 350] on select "Global Lead Time For This Origin Lead Time For Per Shipping Method Type" at bounding box center [584, 363] width 590 height 28
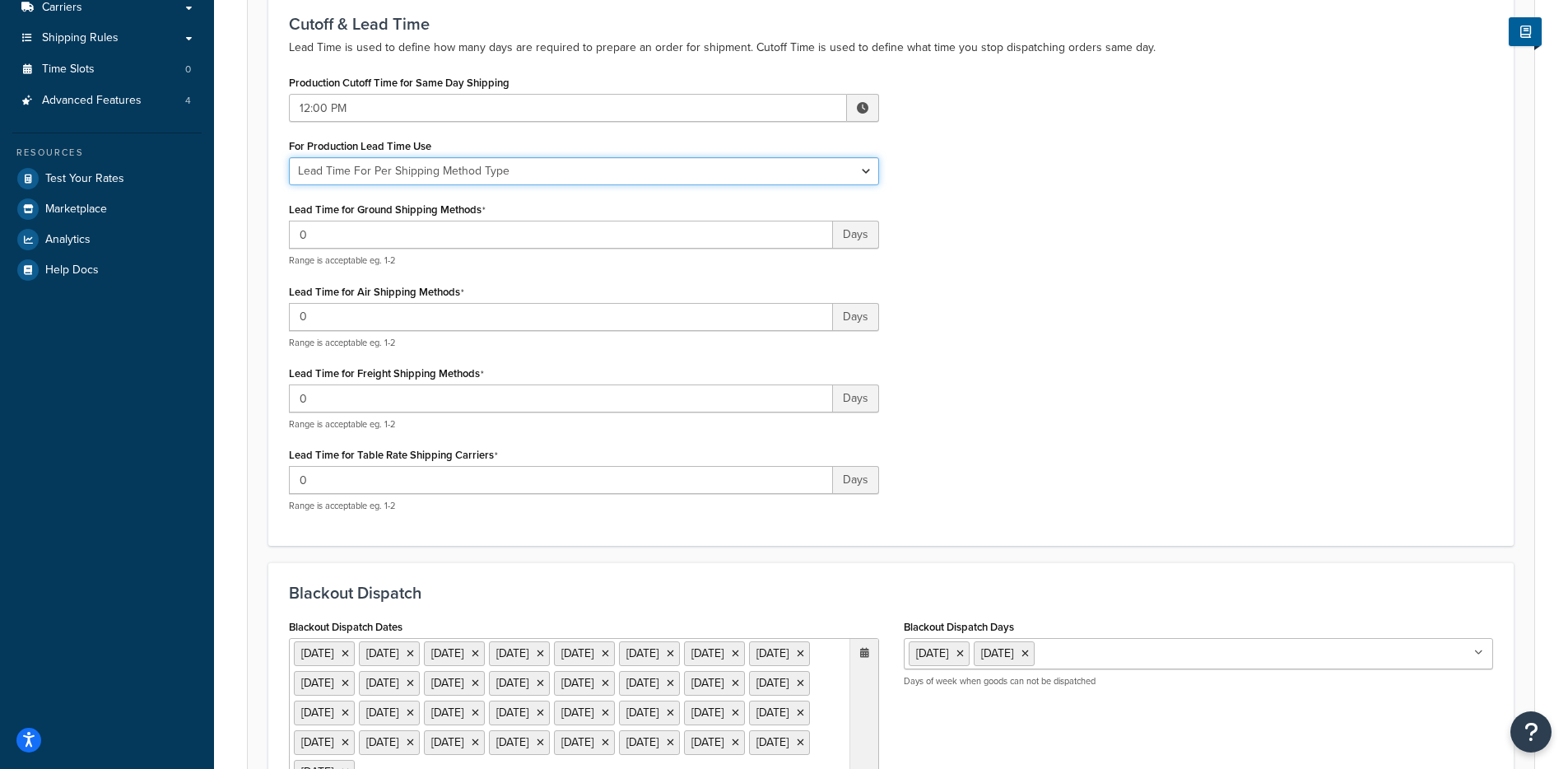
scroll to position [296, 0]
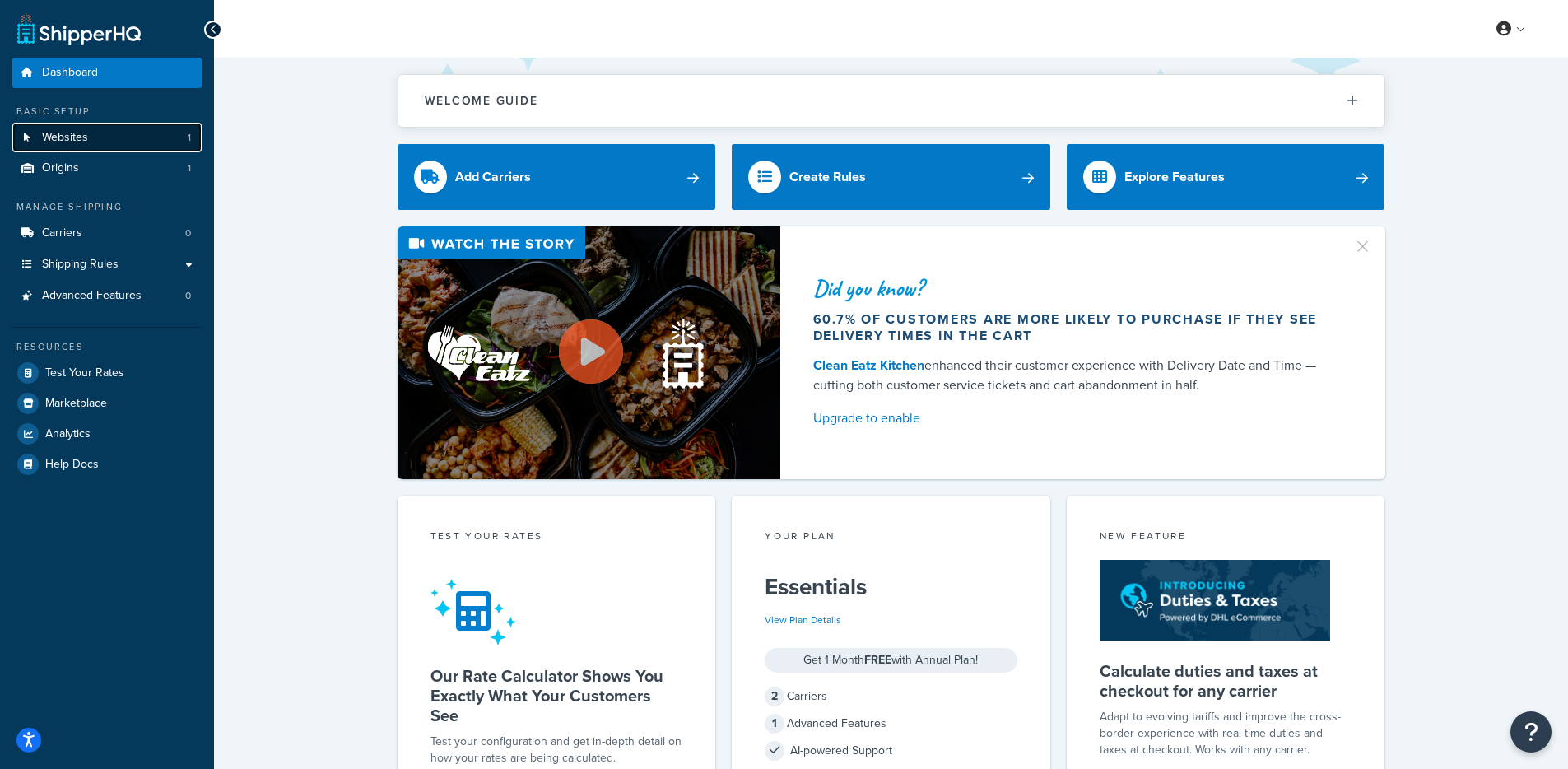
click at [132, 134] on link "Websites 1" at bounding box center [107, 138] width 190 height 30
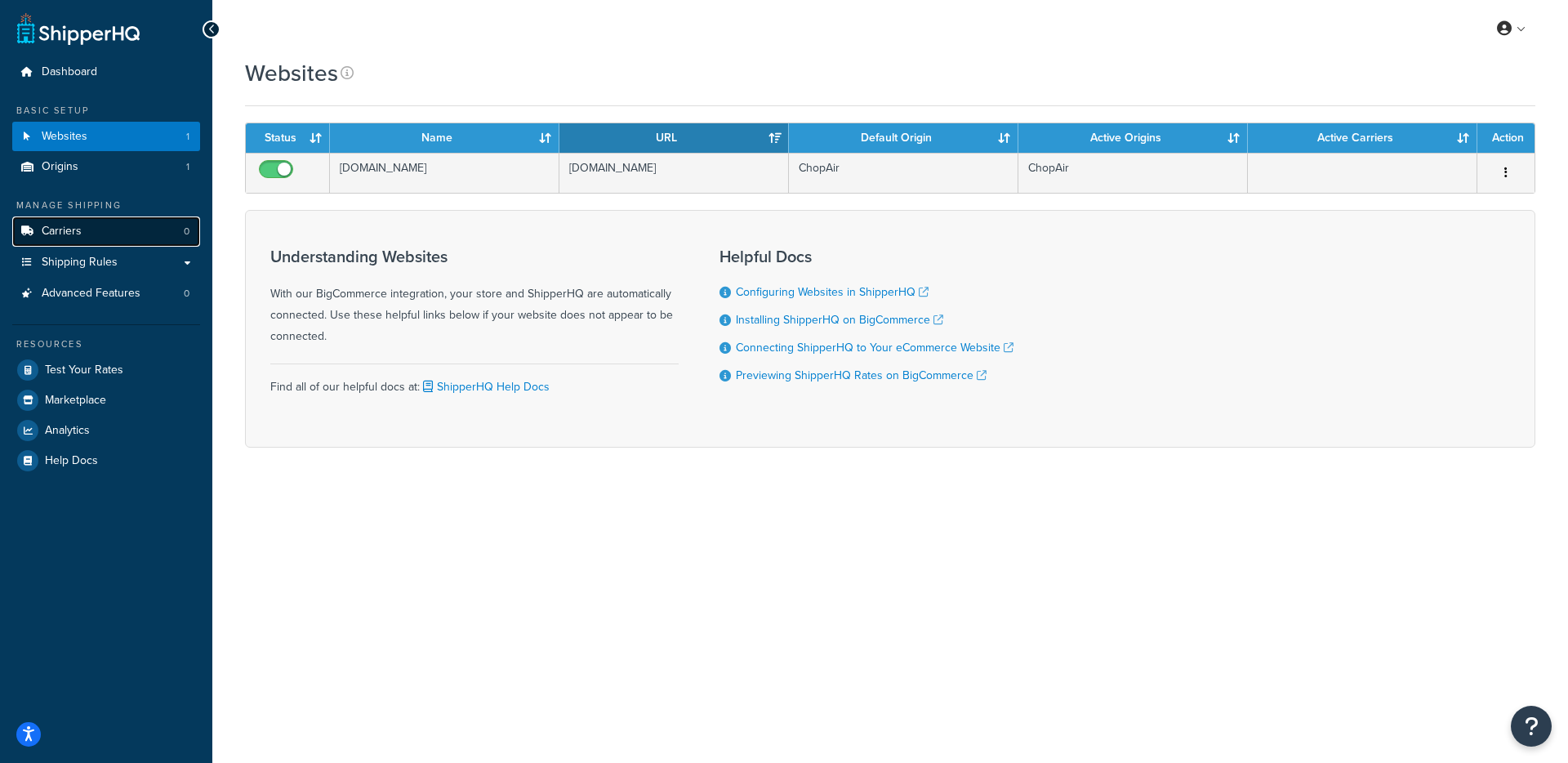
click at [148, 238] on link "Carriers 0" at bounding box center [106, 231] width 188 height 30
